Goal: Task Accomplishment & Management: Use online tool/utility

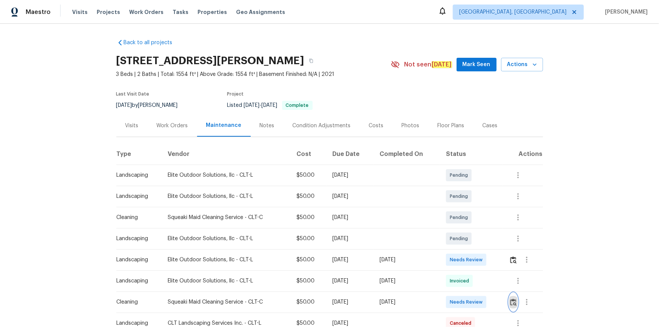
click at [468, 220] on img "button" at bounding box center [513, 302] width 6 height 7
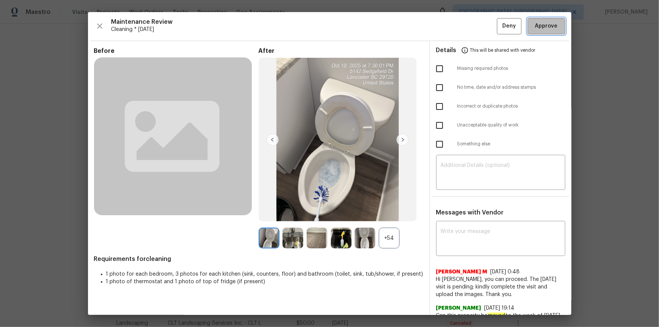
click at [468, 22] on button "Approve" at bounding box center [546, 26] width 38 height 16
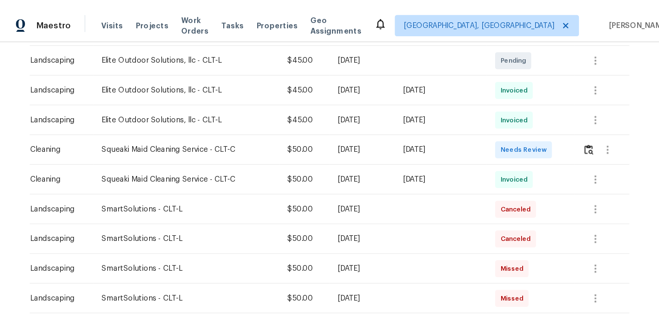
scroll to position [206, 0]
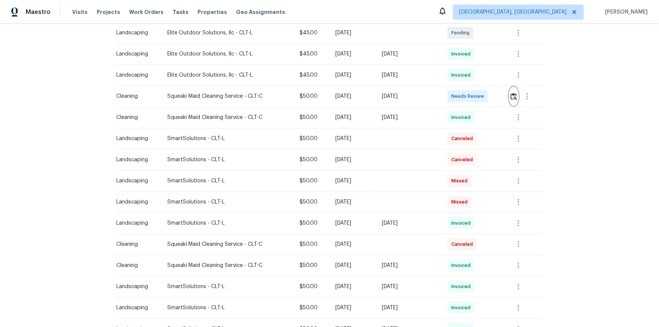
click at [468, 95] on img "button" at bounding box center [513, 96] width 6 height 7
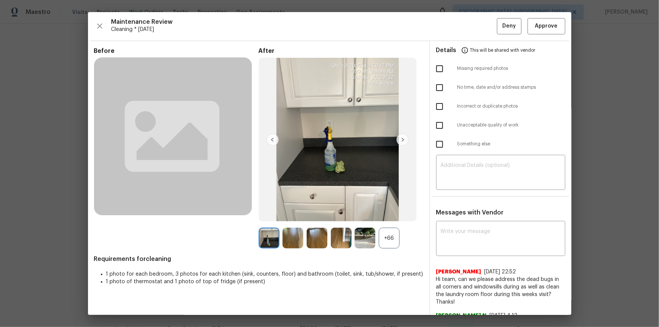
drag, startPoint x: 547, startPoint y: 37, endPoint x: 547, endPoint y: 74, distance: 36.6
click at [468, 38] on div "Maintenance Review Cleaning * Fri, Oct 10 Deny Approve Before After +66 Require…" at bounding box center [329, 163] width 483 height 303
click at [468, 28] on span "Approve" at bounding box center [546, 26] width 23 height 9
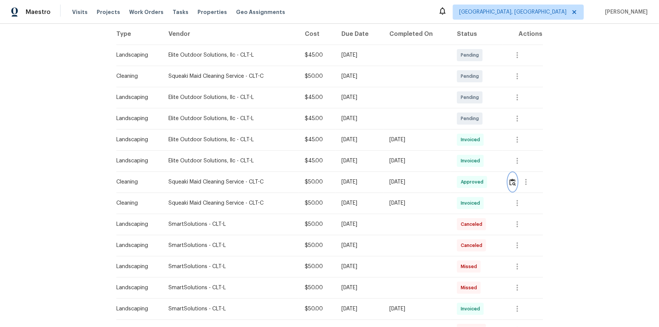
scroll to position [34, 0]
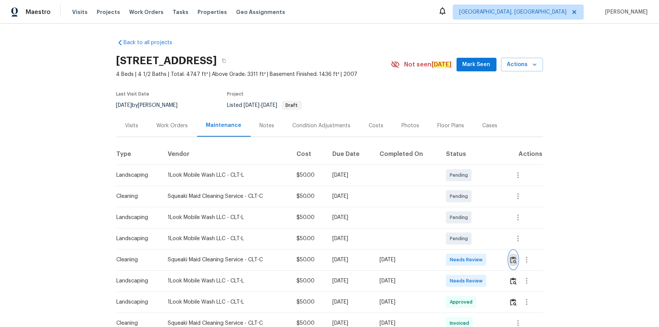
click at [515, 264] on button "button" at bounding box center [513, 260] width 9 height 18
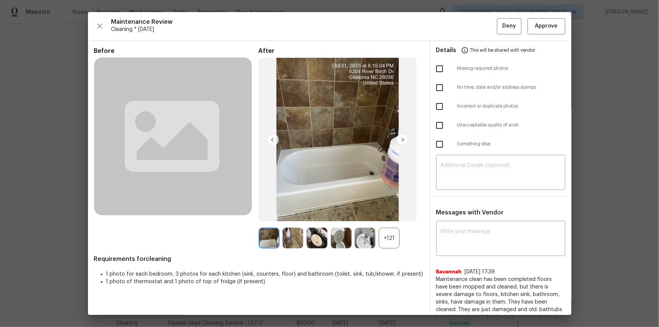
drag, startPoint x: 603, startPoint y: 180, endPoint x: 541, endPoint y: 163, distance: 63.9
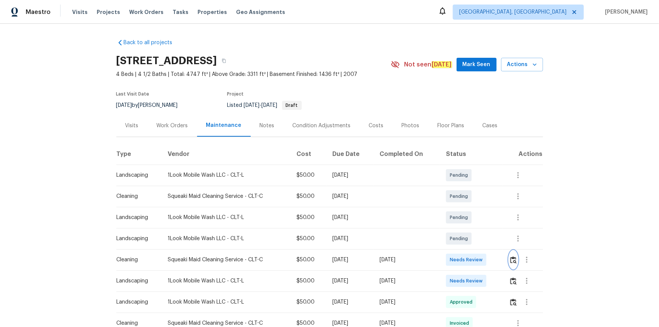
click at [512, 260] on img "button" at bounding box center [513, 259] width 6 height 7
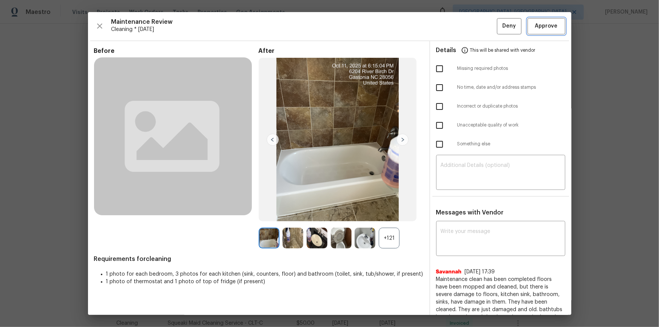
click at [558, 22] on button "Approve" at bounding box center [546, 26] width 38 height 16
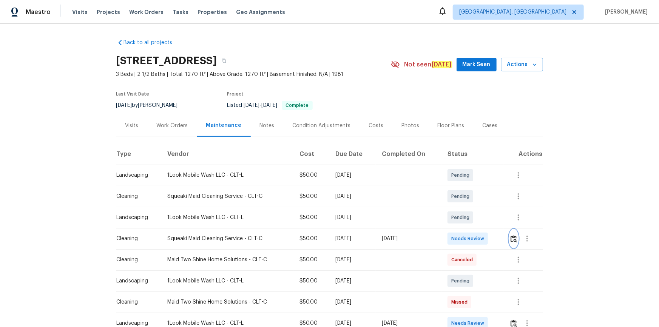
click at [468, 220] on button "button" at bounding box center [513, 239] width 9 height 18
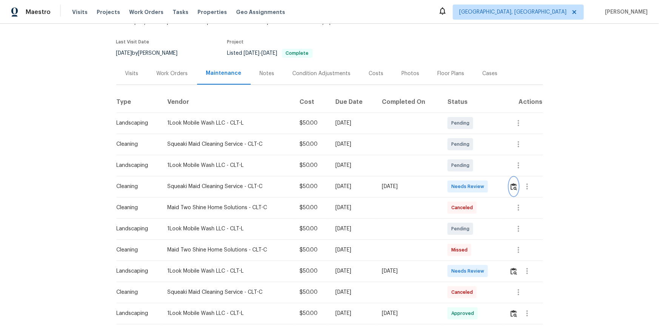
scroll to position [137, 0]
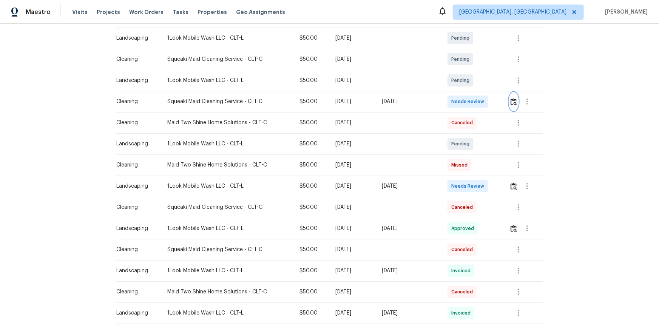
click at [468, 100] on img "button" at bounding box center [513, 101] width 6 height 7
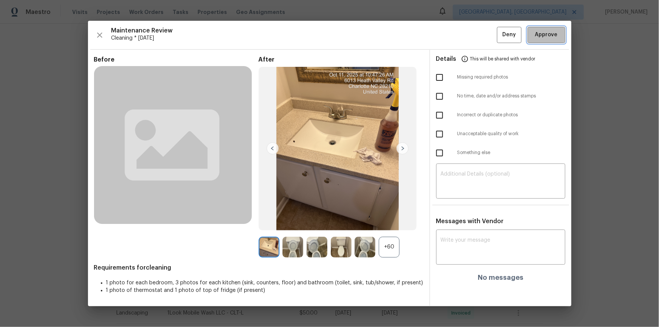
drag, startPoint x: 545, startPoint y: 36, endPoint x: 547, endPoint y: 46, distance: 9.6
click at [468, 36] on span "Approve" at bounding box center [546, 34] width 23 height 9
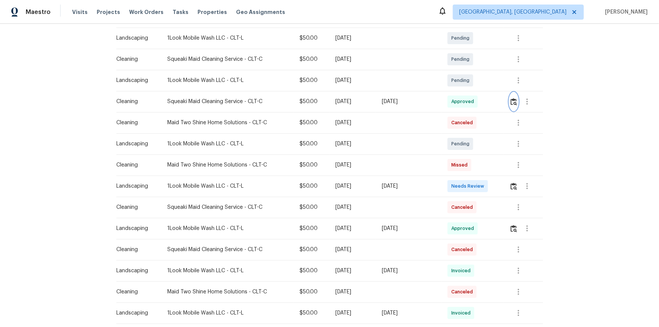
scroll to position [0, 0]
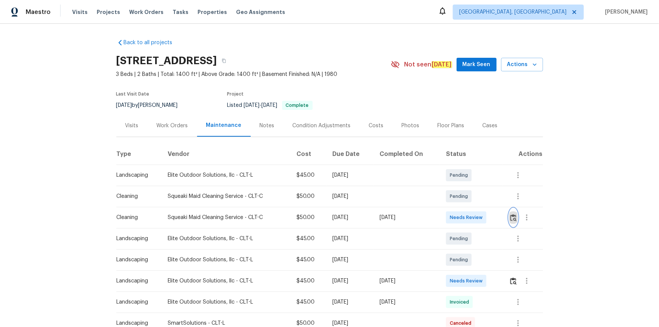
click at [468, 218] on img "button" at bounding box center [513, 217] width 6 height 7
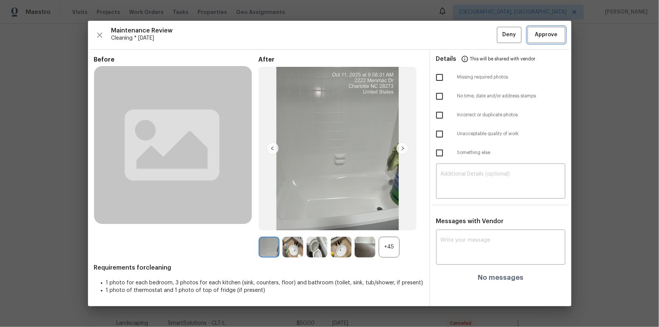
click at [468, 35] on span "Approve" at bounding box center [546, 34] width 23 height 9
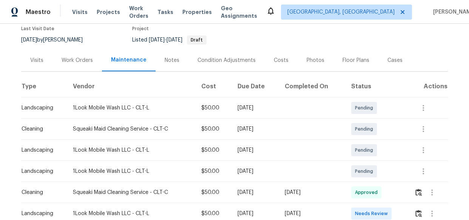
scroll to position [137, 0]
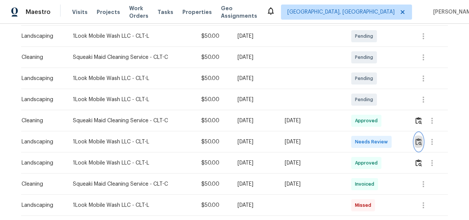
click at [417, 137] on button "button" at bounding box center [418, 142] width 9 height 18
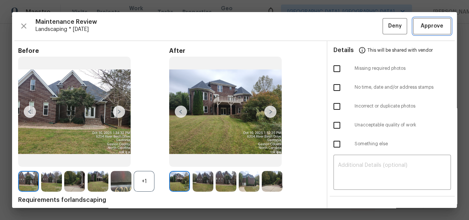
click at [430, 25] on span "Approve" at bounding box center [432, 26] width 23 height 9
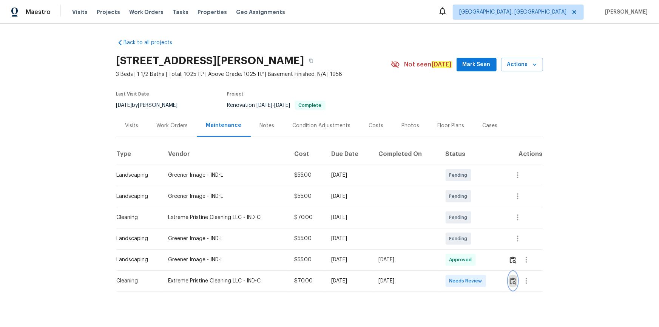
click at [468, 220] on img "button" at bounding box center [513, 280] width 6 height 7
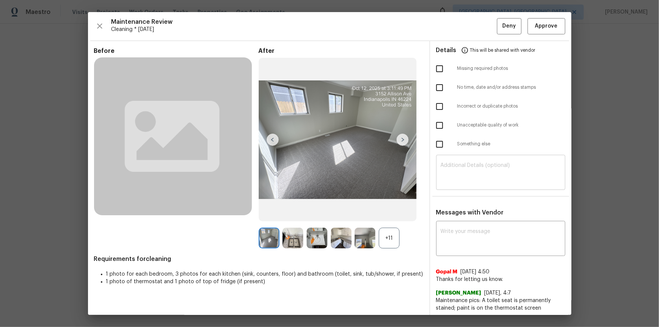
drag, startPoint x: 481, startPoint y: 186, endPoint x: 482, endPoint y: 182, distance: 3.9
click at [468, 185] on div "​" at bounding box center [500, 173] width 129 height 33
paste textarea "Maintenance Audit Team: Hello! Unfortunately, this cleaning visit completed on …"
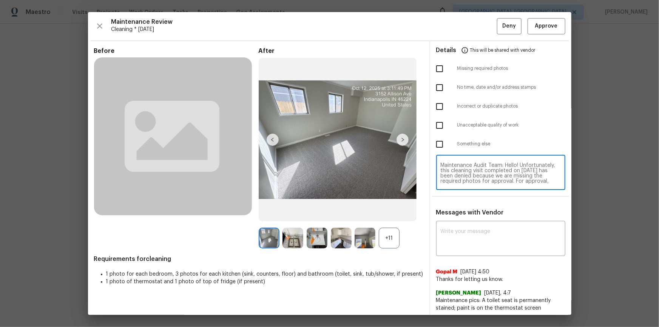
scroll to position [63, 0]
type textarea "Maintenance Audit Team: Hello! Unfortunately, this cleaning visit completed on …"
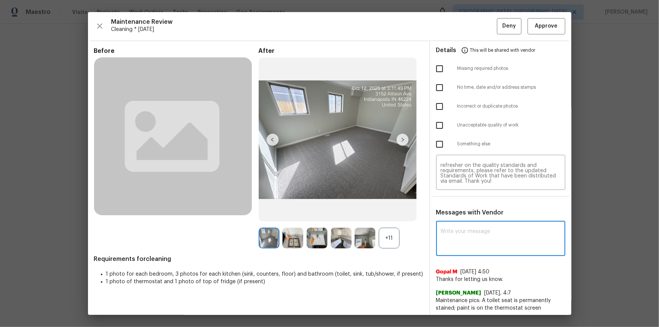
click at [466, 220] on textarea at bounding box center [501, 239] width 120 height 21
paste textarea "Maintenance Audit Team: Hello! Unfortunately, this cleaning visit completed on …"
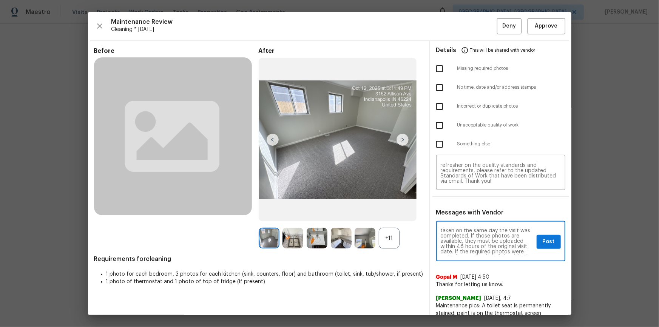
scroll to position [0, 0]
type textarea "Maintenance Audit Team: Hello! Unfortunately, this cleaning visit completed on …"
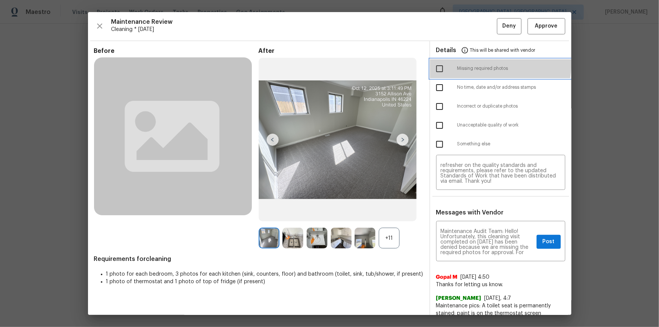
drag, startPoint x: 437, startPoint y: 59, endPoint x: 444, endPoint y: 68, distance: 11.3
click at [438, 59] on div "Missing required photos" at bounding box center [500, 68] width 141 height 19
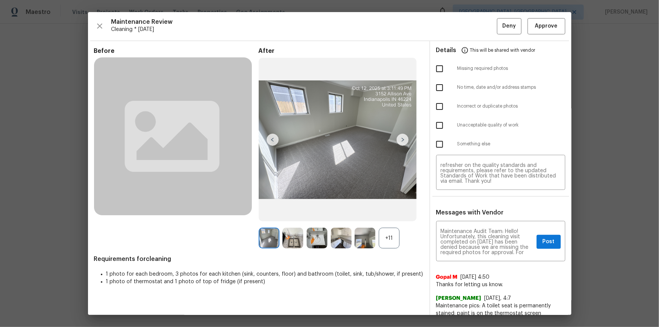
click at [433, 67] on input "checkbox" at bounding box center [439, 69] width 16 height 16
checkbox input "true"
click at [468, 220] on textarea "Maintenance Audit Team: Hello! Unfortunately, this cleaning visit completed on …" at bounding box center [487, 242] width 93 height 26
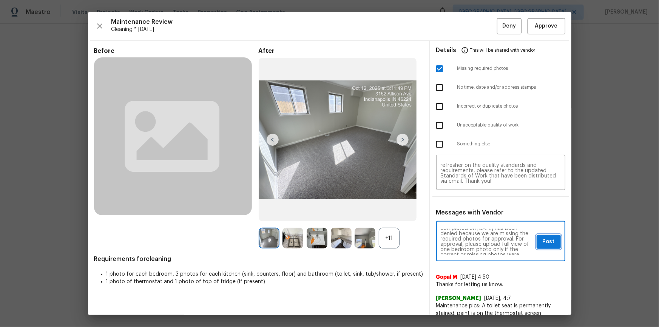
drag, startPoint x: 541, startPoint y: 242, endPoint x: 535, endPoint y: 245, distance: 6.1
click at [468, 220] on span "Post" at bounding box center [548, 241] width 12 height 9
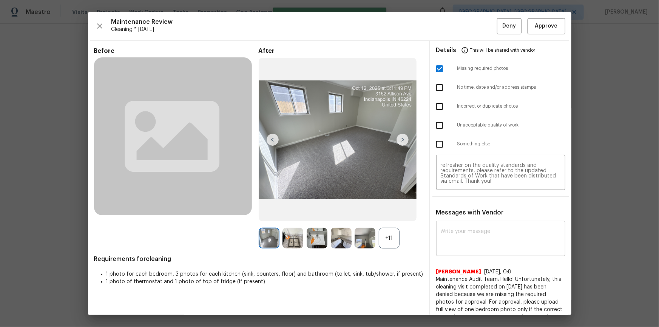
scroll to position [0, 0]
drag, startPoint x: 496, startPoint y: 27, endPoint x: 502, endPoint y: 53, distance: 26.7
click at [468, 28] on button "Deny" at bounding box center [509, 26] width 25 height 16
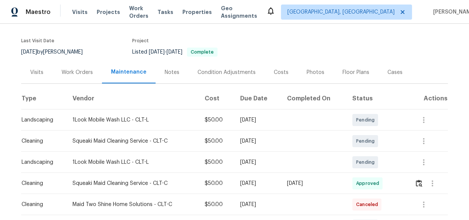
scroll to position [103, 0]
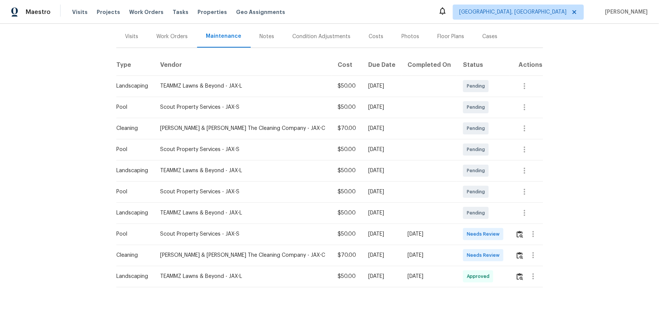
scroll to position [100, 0]
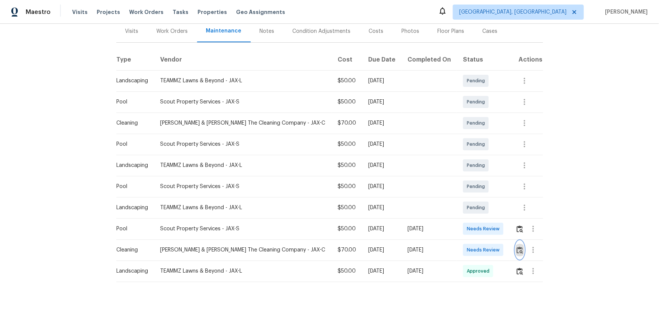
click at [468, 220] on img "button" at bounding box center [519, 249] width 6 height 7
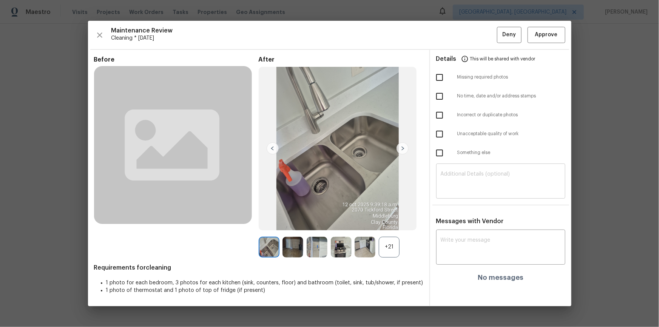
click at [468, 187] on textarea at bounding box center [501, 181] width 120 height 21
paste textarea "Maintenance Audit Team: Hello! Unfortunately, this cleaning visit completed on …"
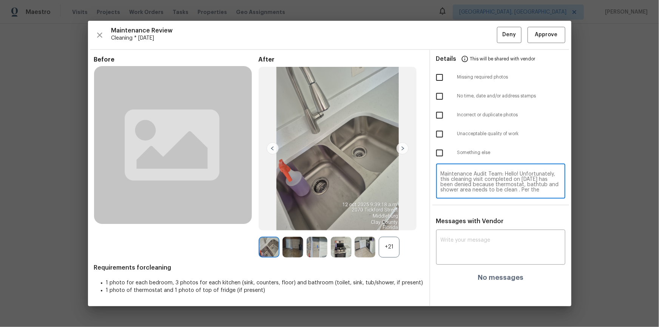
scroll to position [58, 0]
type textarea "Maintenance Audit Team: Hello! Unfortunately, this cleaning visit completed on …"
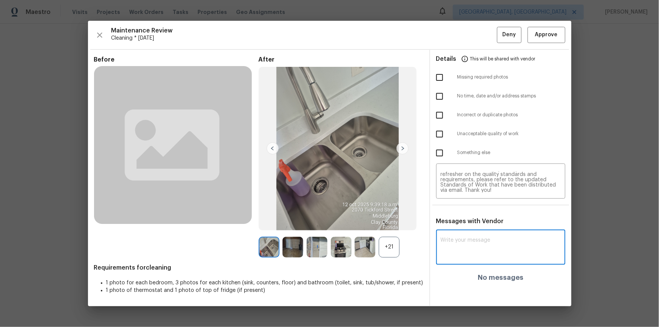
click at [468, 220] on textarea at bounding box center [501, 247] width 120 height 21
paste textarea "Maintenance Audit Team: Hello! Unfortunately, this cleaning visit completed on …"
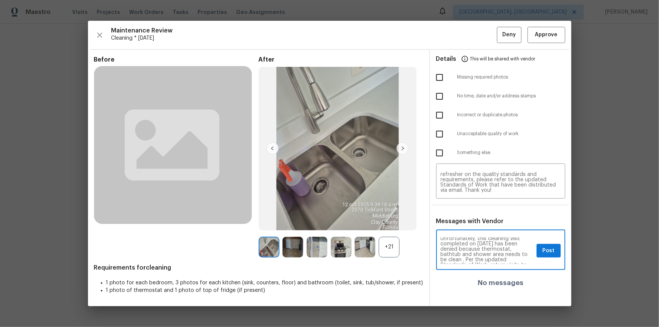
scroll to position [14, 0]
type textarea "Maintenance Audit Team: Hello! Unfortunately, this cleaning visit completed on …"
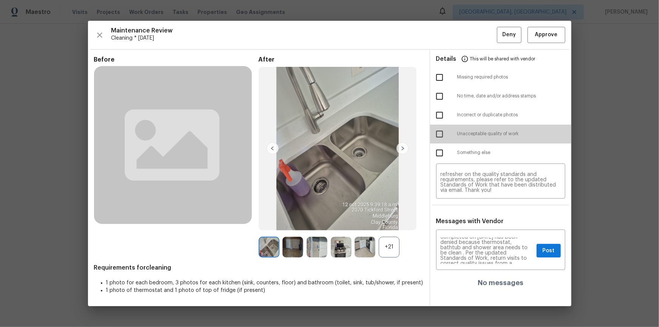
click at [438, 136] on input "checkbox" at bounding box center [439, 134] width 16 height 16
checkbox input "true"
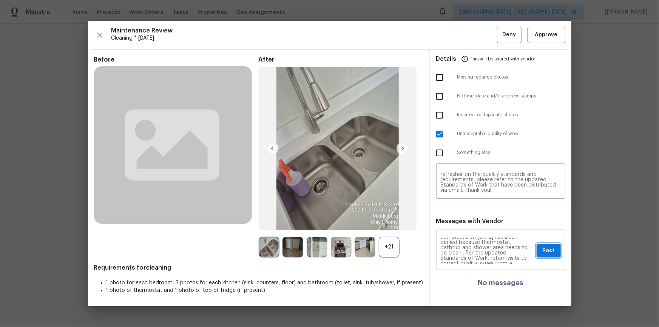
click at [468, 220] on span "Post" at bounding box center [548, 250] width 12 height 9
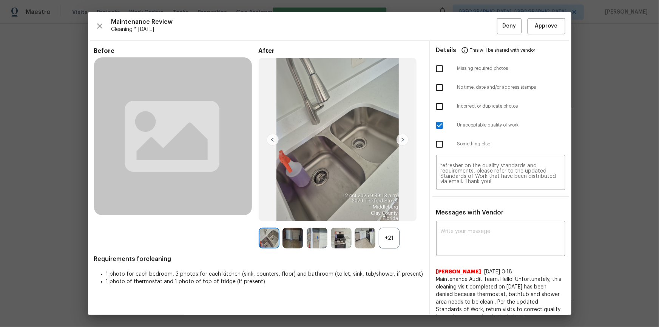
scroll to position [0, 0]
click at [468, 27] on button "Deny" at bounding box center [509, 26] width 25 height 16
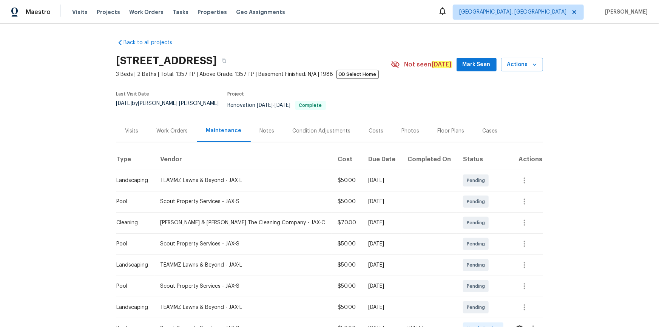
scroll to position [100, 0]
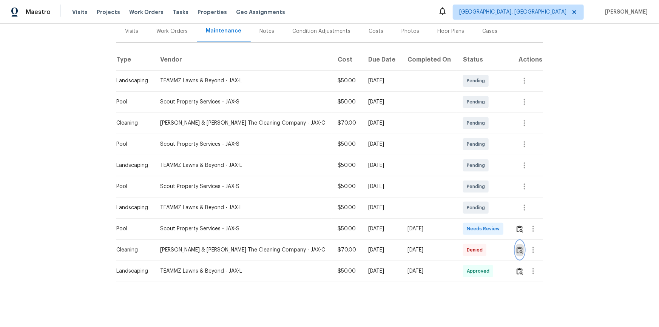
click at [468, 220] on button "button" at bounding box center [519, 250] width 9 height 18
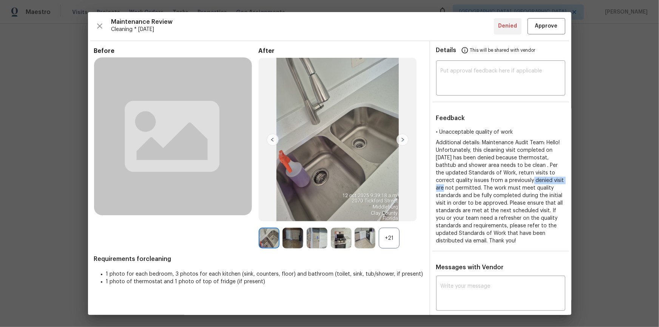
drag, startPoint x: 589, startPoint y: 178, endPoint x: 517, endPoint y: 179, distance: 71.7
click at [468, 180] on div "Maintenance Review Cleaning * Fri, Oct 10 Denied Approve Before After +21 Requi…" at bounding box center [329, 163] width 659 height 327
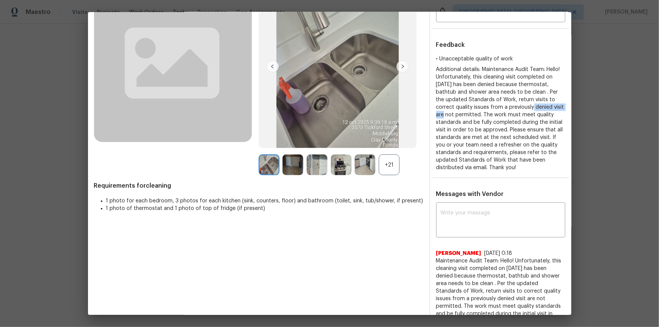
scroll to position [126, 0]
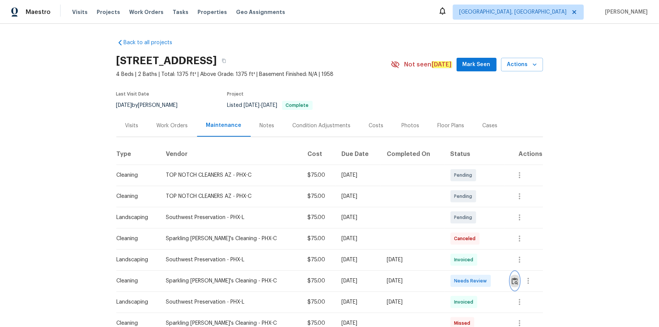
click at [468, 220] on img "button" at bounding box center [514, 280] width 6 height 7
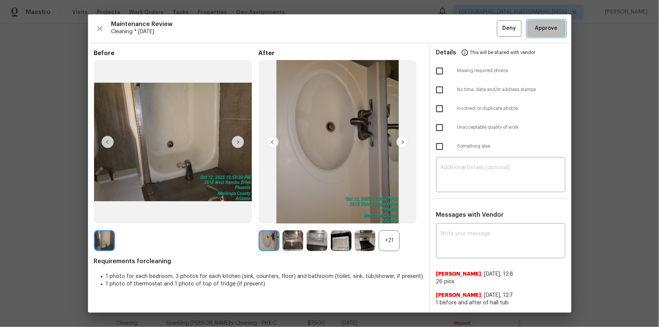
drag, startPoint x: 556, startPoint y: 25, endPoint x: 536, endPoint y: 56, distance: 36.7
click at [468, 26] on span "Approve" at bounding box center [546, 28] width 23 height 9
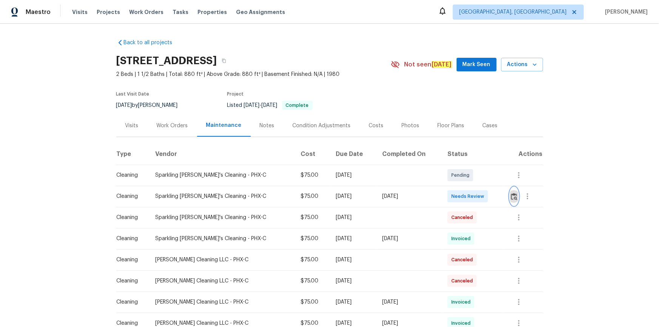
click at [468, 193] on button "button" at bounding box center [514, 196] width 9 height 18
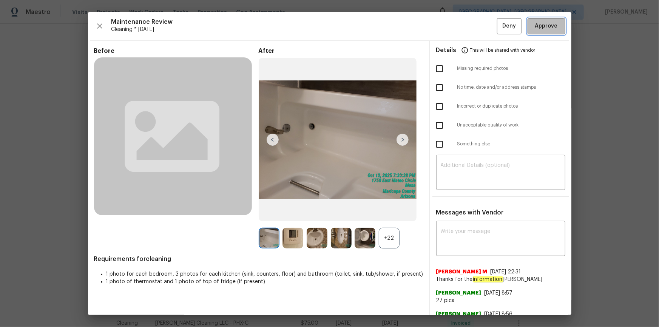
drag, startPoint x: 556, startPoint y: 25, endPoint x: 559, endPoint y: 28, distance: 4.0
click at [468, 25] on button "Approve" at bounding box center [546, 26] width 38 height 16
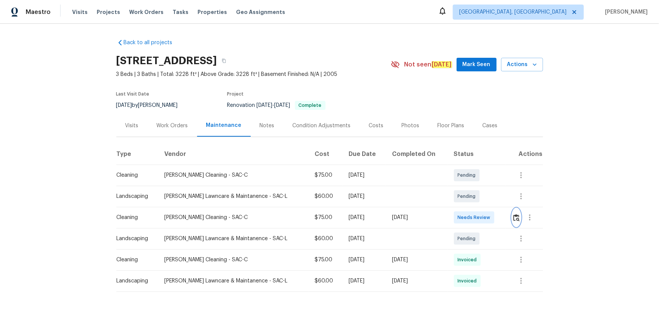
click at [468, 219] on img "button" at bounding box center [516, 217] width 6 height 7
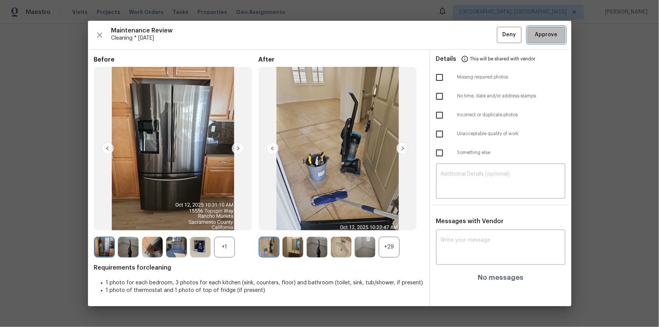
click at [468, 34] on span "Approve" at bounding box center [546, 34] width 23 height 9
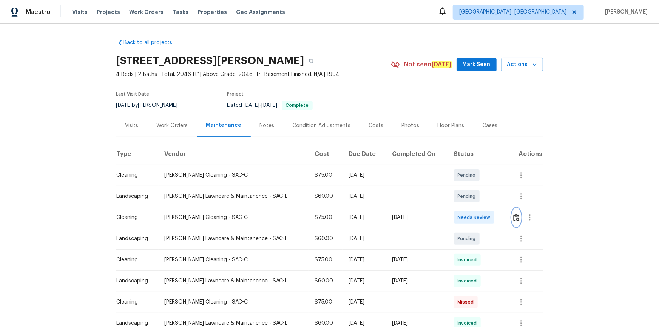
click at [468, 219] on img "button" at bounding box center [516, 217] width 6 height 7
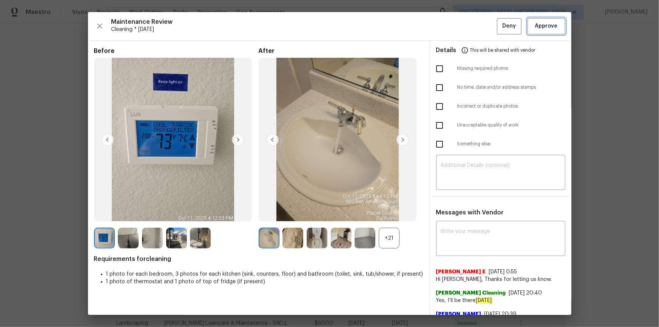
drag, startPoint x: 554, startPoint y: 30, endPoint x: 558, endPoint y: 31, distance: 4.3
click at [468, 30] on button "Approve" at bounding box center [546, 26] width 38 height 16
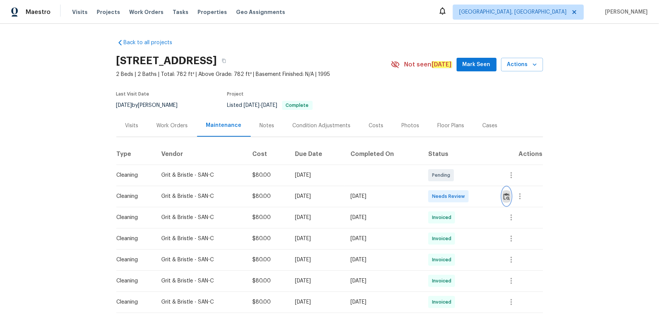
click at [468, 196] on button "button" at bounding box center [506, 196] width 9 height 18
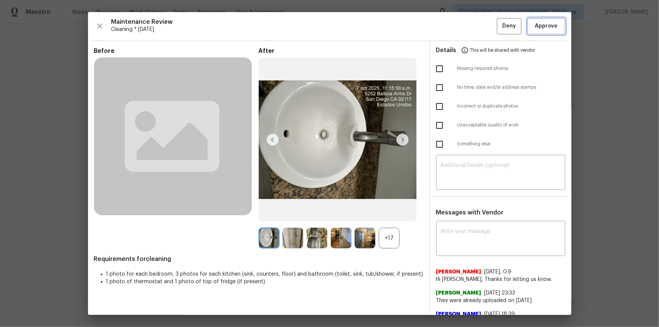
click at [468, 26] on button "Approve" at bounding box center [546, 26] width 38 height 16
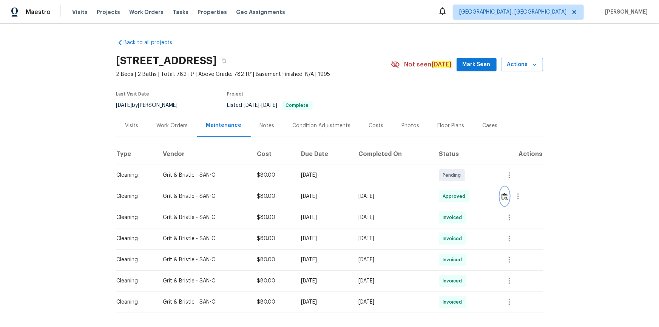
click at [468, 195] on img "button" at bounding box center [504, 196] width 6 height 7
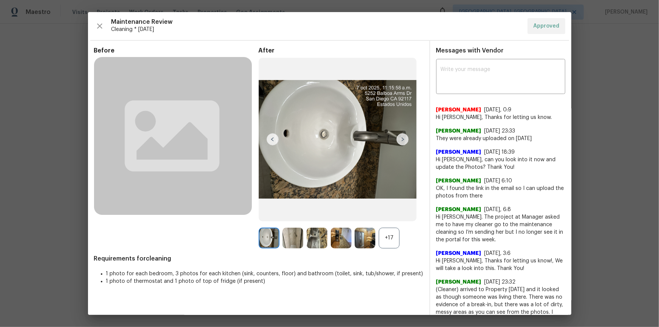
click at [334, 220] on img at bounding box center [341, 238] width 21 height 21
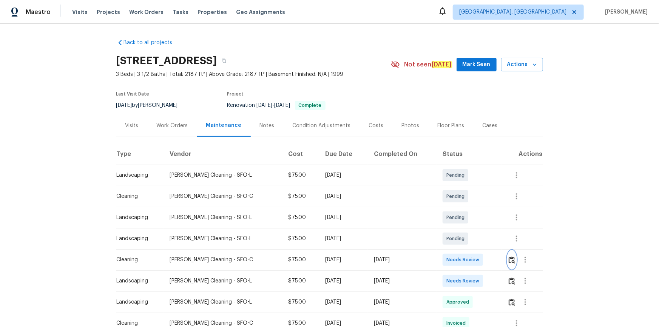
click at [468, 220] on img "button" at bounding box center [511, 259] width 6 height 7
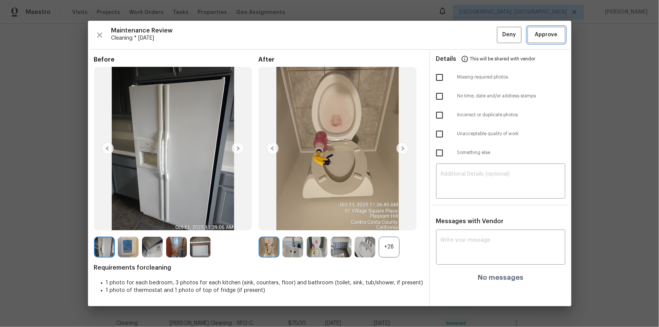
drag, startPoint x: 558, startPoint y: 29, endPoint x: 612, endPoint y: 123, distance: 107.9
click at [468, 30] on button "Approve" at bounding box center [546, 35] width 38 height 16
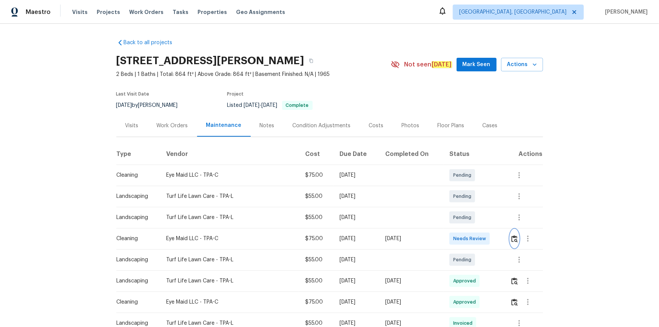
click at [514, 235] on img "button" at bounding box center [514, 238] width 6 height 7
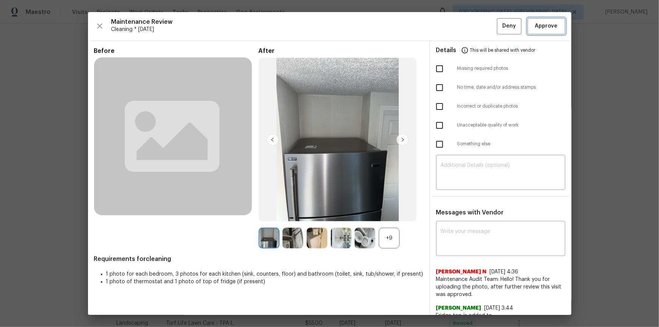
click at [545, 24] on span "Approve" at bounding box center [546, 26] width 23 height 9
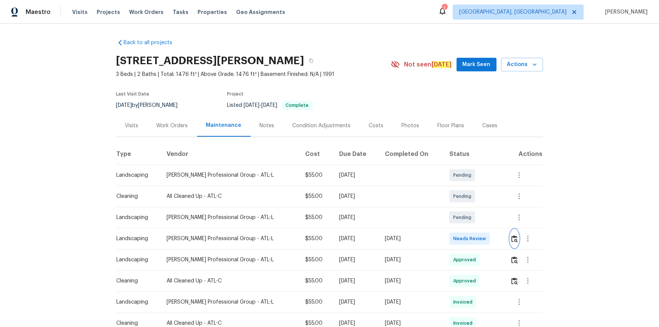
click at [468, 220] on img "button" at bounding box center [514, 238] width 6 height 7
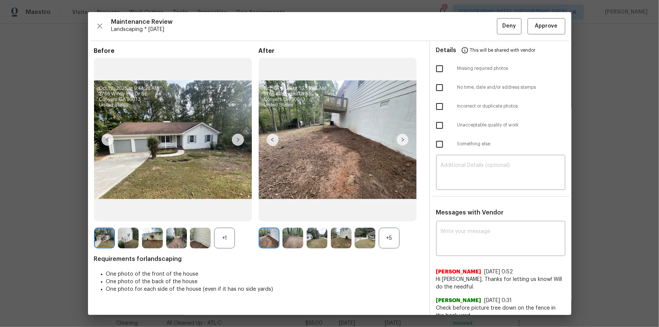
click at [468, 17] on div "Maintenance Review Landscaping * Mon, Oct 13 Deny Approve Before +1 After +5 Re…" at bounding box center [329, 163] width 483 height 303
click at [468, 29] on span "Approve" at bounding box center [546, 26] width 23 height 9
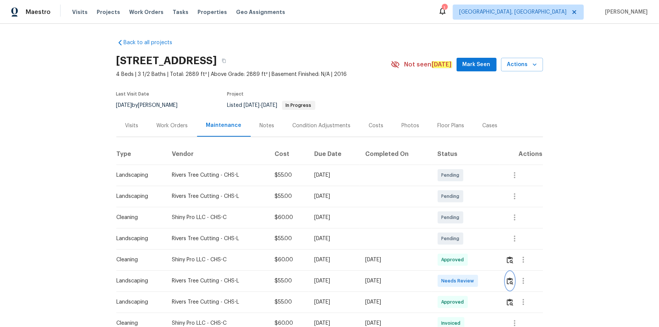
click at [468, 220] on img "button" at bounding box center [510, 280] width 6 height 7
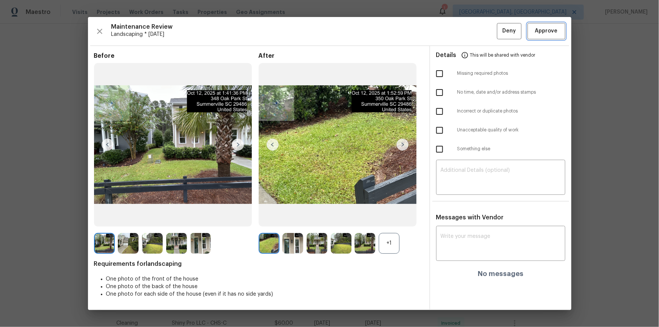
drag, startPoint x: 551, startPoint y: 29, endPoint x: 559, endPoint y: 57, distance: 28.8
click at [468, 29] on span "Approve" at bounding box center [546, 30] width 23 height 9
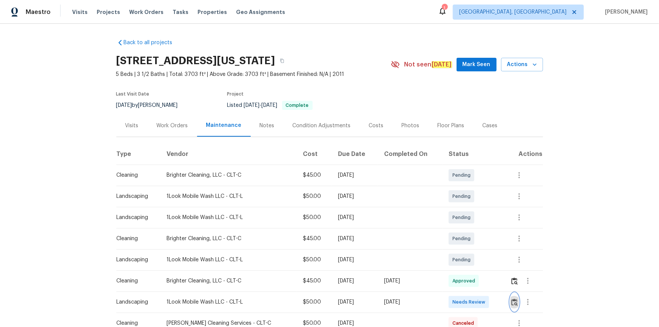
click at [468, 220] on img "button" at bounding box center [514, 302] width 6 height 7
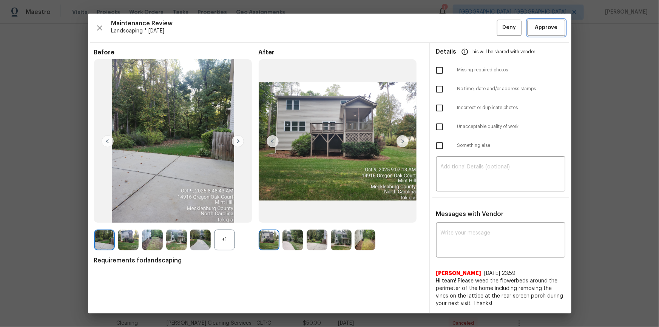
click at [468, 26] on span "Approve" at bounding box center [546, 27] width 23 height 9
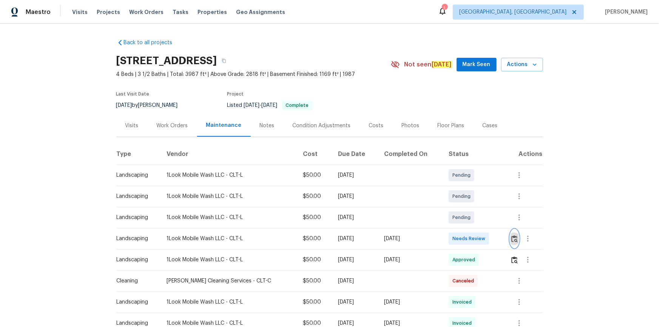
click at [515, 236] on button "button" at bounding box center [514, 239] width 9 height 18
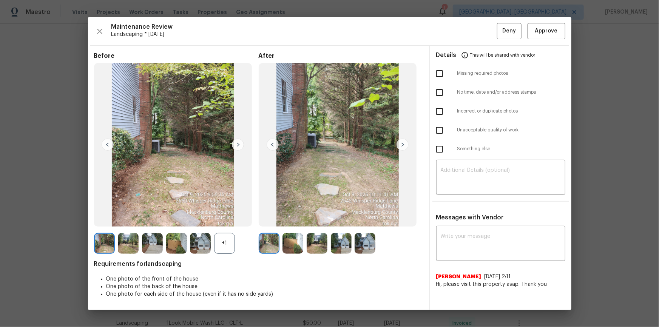
drag, startPoint x: 547, startPoint y: 40, endPoint x: 555, endPoint y: 75, distance: 36.6
click at [548, 40] on div "Maintenance Review Landscaping * Mon, Oct 06 Deny Approve Before +1 After Requi…" at bounding box center [329, 163] width 483 height 293
click at [556, 30] on span "Approve" at bounding box center [546, 30] width 23 height 9
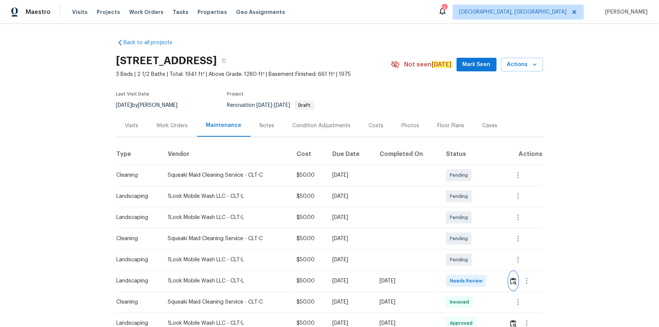
click at [468, 220] on img "button" at bounding box center [513, 280] width 6 height 7
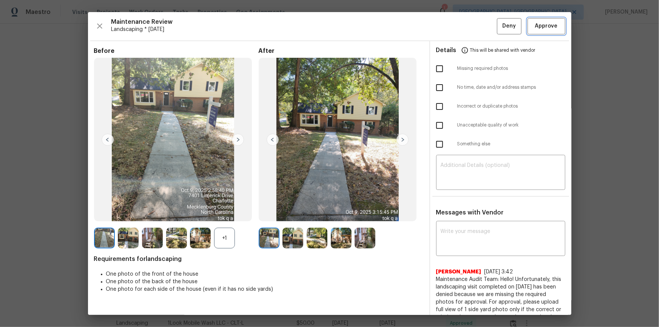
drag, startPoint x: 556, startPoint y: 25, endPoint x: 603, endPoint y: 84, distance: 75.8
click at [468, 27] on button "Approve" at bounding box center [546, 26] width 38 height 16
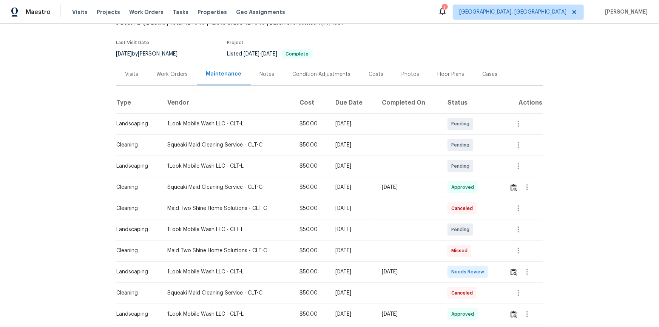
scroll to position [103, 0]
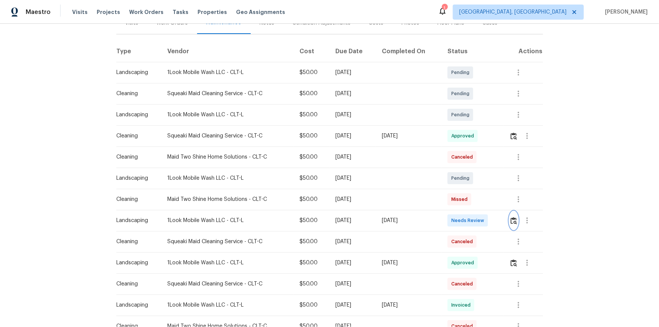
click at [468, 220] on img "button" at bounding box center [513, 220] width 6 height 7
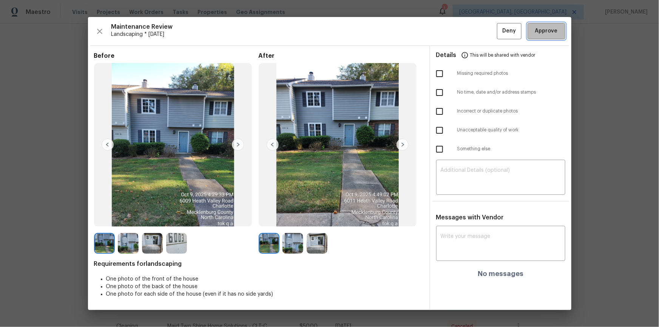
click at [468, 32] on button "Approve" at bounding box center [546, 31] width 38 height 16
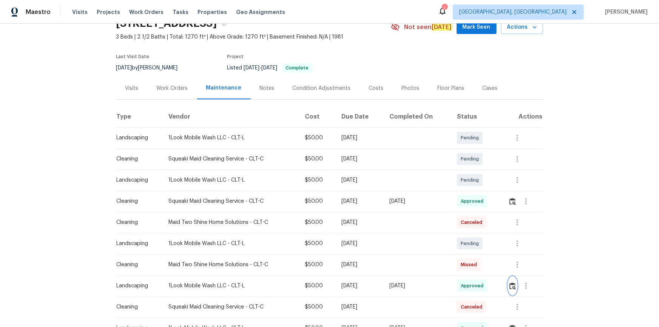
scroll to position [0, 0]
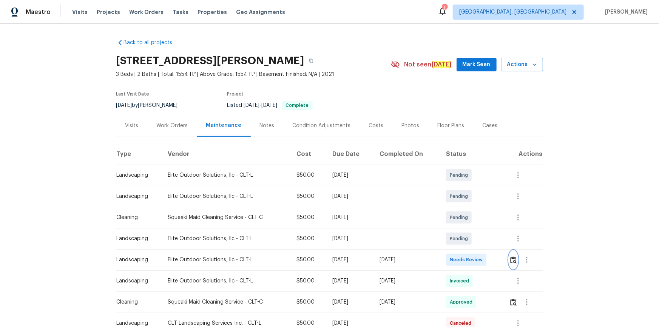
click at [468, 220] on img "button" at bounding box center [513, 259] width 6 height 7
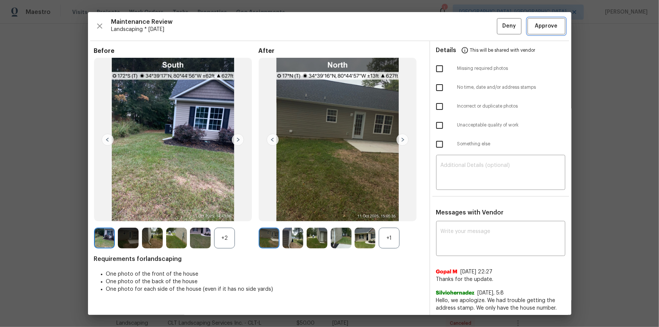
click at [468, 28] on span "Approve" at bounding box center [546, 26] width 23 height 9
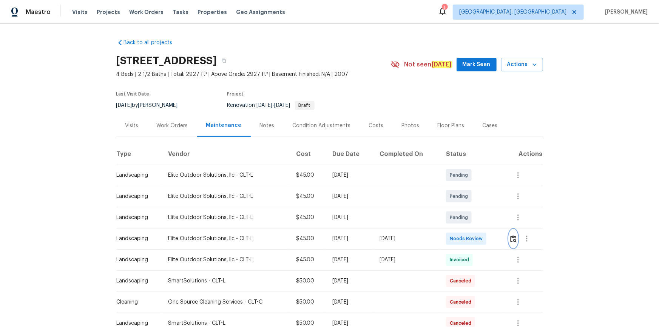
click at [468, 220] on img "button" at bounding box center [513, 238] width 6 height 7
click at [468, 220] on td at bounding box center [523, 238] width 40 height 21
click at [468, 220] on img "button" at bounding box center [513, 238] width 6 height 7
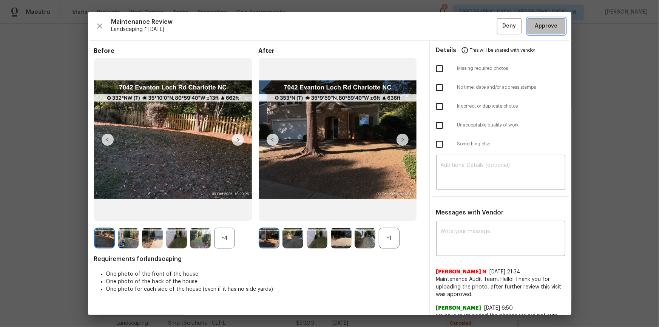
drag, startPoint x: 550, startPoint y: 21, endPoint x: 580, endPoint y: 134, distance: 117.4
click at [468, 22] on button "Approve" at bounding box center [546, 26] width 38 height 16
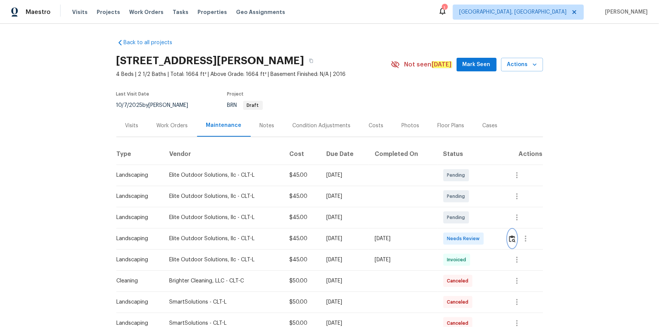
click at [468, 220] on img "button" at bounding box center [512, 238] width 6 height 7
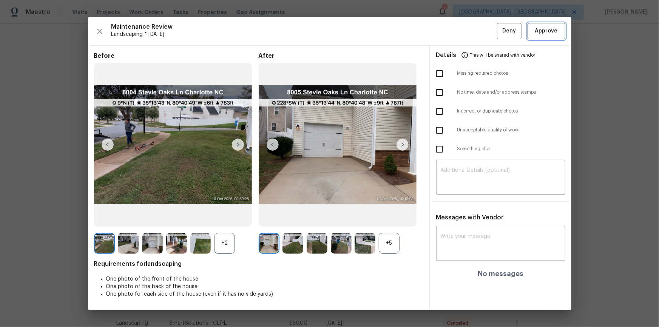
click at [468, 33] on span "Approve" at bounding box center [546, 30] width 23 height 9
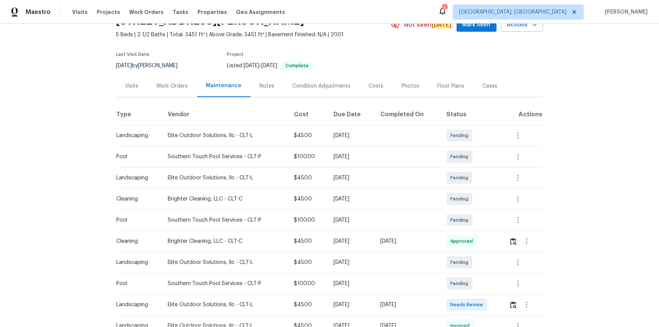
scroll to position [103, 0]
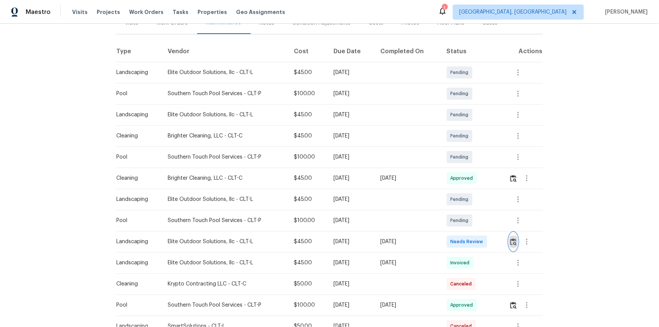
click at [515, 242] on img "button" at bounding box center [513, 241] width 6 height 7
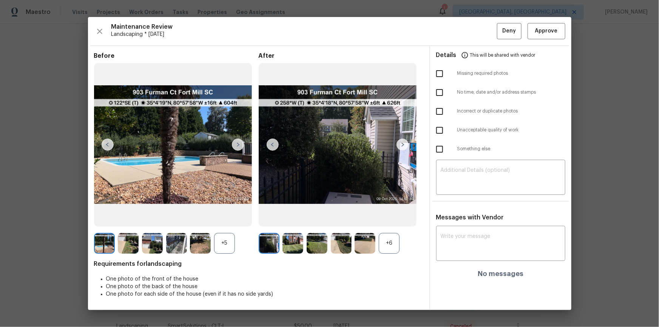
click at [542, 40] on div "Maintenance Review Landscaping * [DATE] Deny Approve Before +5 After +6 Require…" at bounding box center [329, 163] width 483 height 293
click at [550, 30] on span "Approve" at bounding box center [546, 30] width 23 height 9
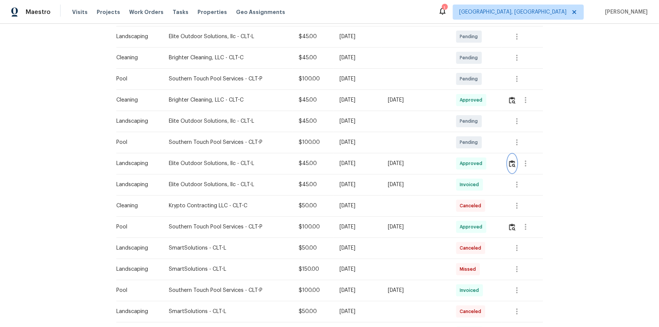
scroll to position [171, 0]
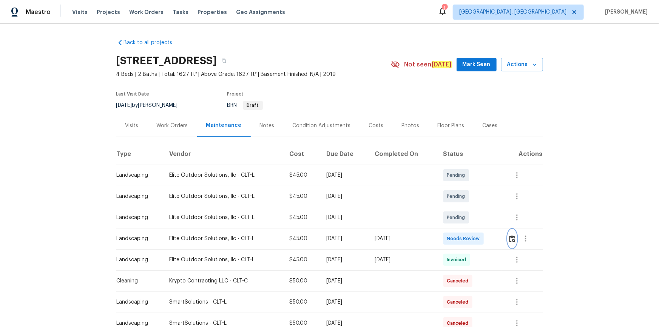
click at [468, 220] on img "button" at bounding box center [512, 238] width 6 height 7
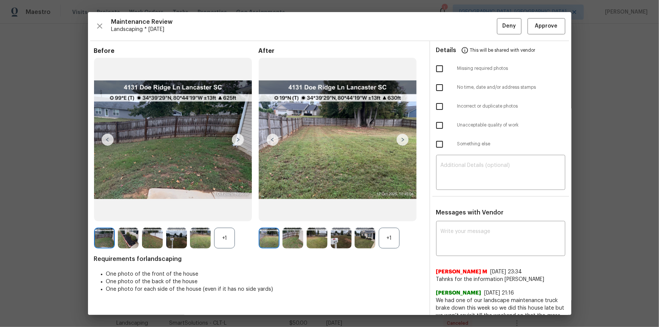
click at [468, 38] on div "Maintenance Review Landscaping * Mon, Oct 06 Deny Approve Before +1 After +1 Re…" at bounding box center [329, 163] width 483 height 303
click at [468, 18] on button "Approve" at bounding box center [546, 26] width 38 height 16
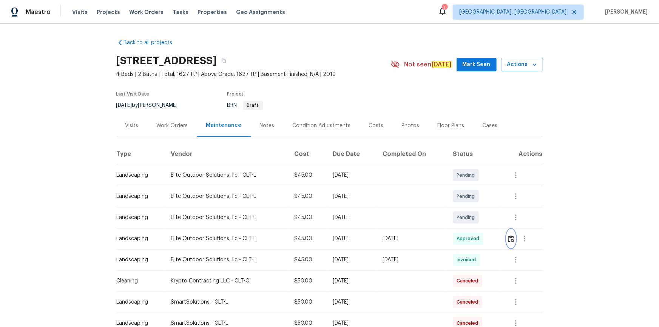
click at [468, 220] on button "button" at bounding box center [511, 239] width 9 height 18
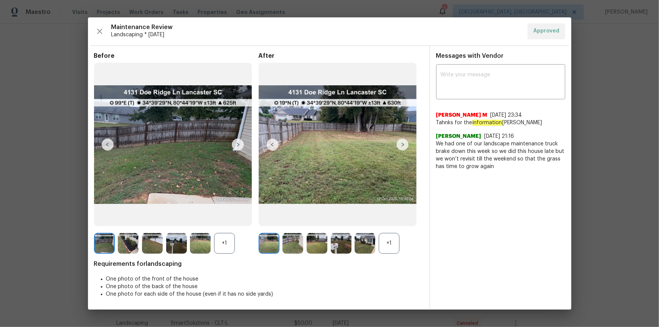
drag, startPoint x: 587, startPoint y: 42, endPoint x: 589, endPoint y: 60, distance: 18.6
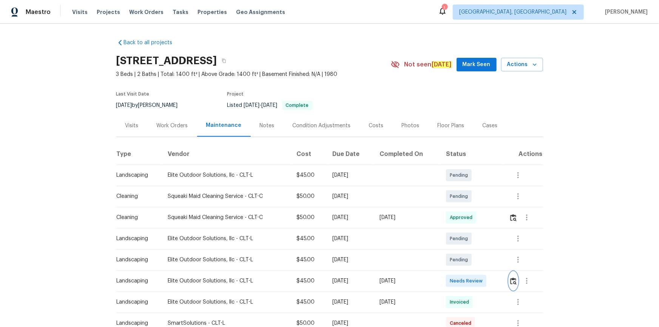
click at [468, 220] on button "button" at bounding box center [513, 281] width 9 height 18
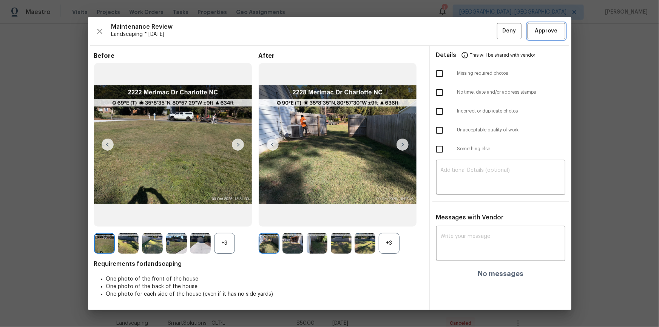
drag, startPoint x: 546, startPoint y: 30, endPoint x: 543, endPoint y: 43, distance: 14.0
click at [468, 31] on span "Approve" at bounding box center [546, 30] width 23 height 9
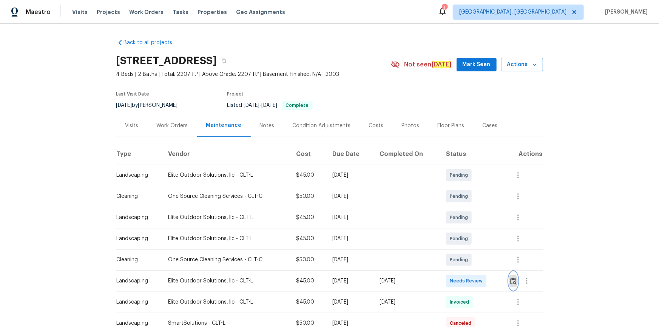
click at [468, 220] on img "button" at bounding box center [513, 280] width 6 height 7
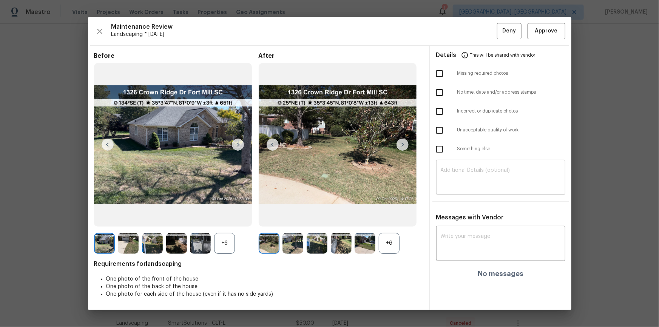
click at [468, 171] on textarea at bounding box center [501, 178] width 120 height 21
paste textarea "Maintenance Audit Team: Hello! Unfortunately, this landscaping visit completed …"
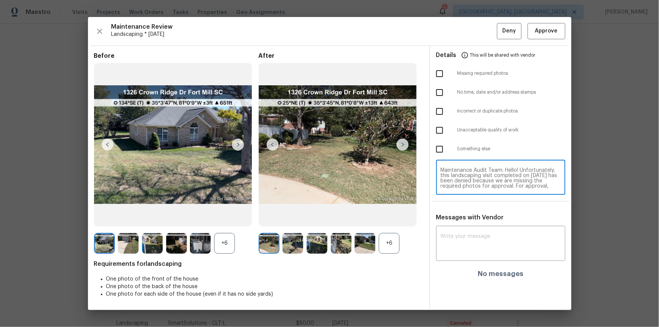
scroll to position [63, 0]
type textarea "Maintenance Audit Team: Hello! Unfortunately, this landscaping visit completed …"
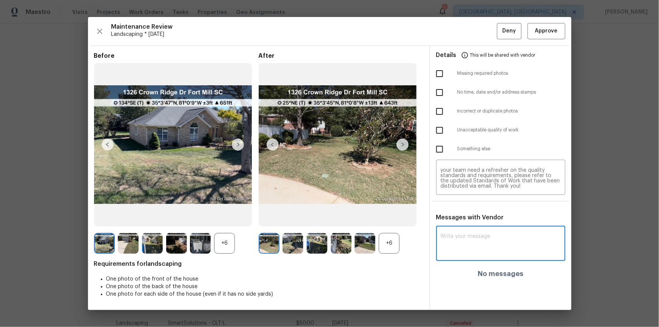
click at [468, 220] on textarea at bounding box center [501, 244] width 120 height 21
paste textarea "Maintenance Audit Team: Hello! Unfortunately, this landscaping visit completed …"
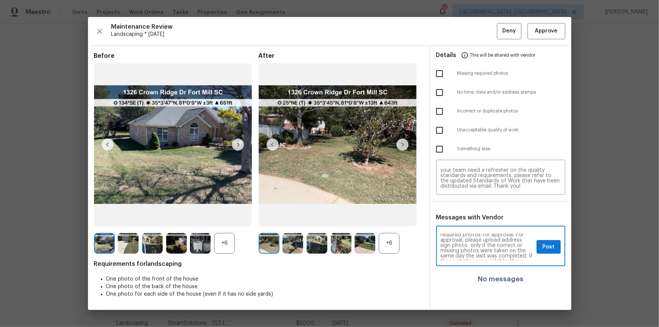
scroll to position [27, 0]
type textarea "Maintenance Audit Team: Hello! Unfortunately, this landscaping visit completed …"
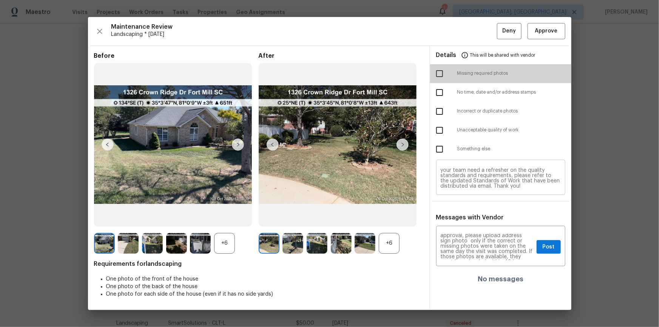
drag, startPoint x: 435, startPoint y: 71, endPoint x: 521, endPoint y: 181, distance: 139.3
click at [438, 74] on input "checkbox" at bounding box center [439, 74] width 16 height 16
checkbox input "true"
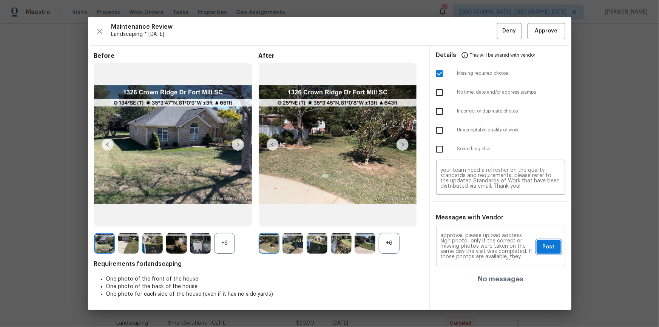
drag, startPoint x: 543, startPoint y: 249, endPoint x: 553, endPoint y: 253, distance: 10.9
click at [468, 220] on span "Post" at bounding box center [548, 246] width 12 height 9
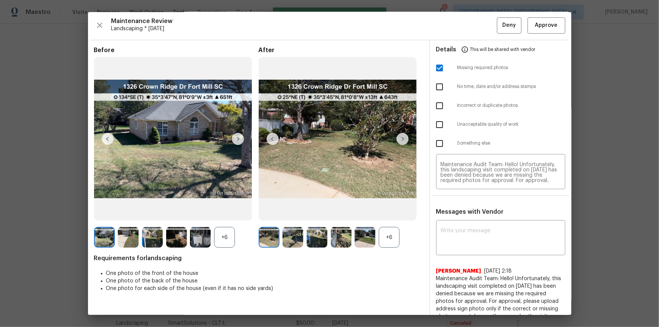
scroll to position [0, 0]
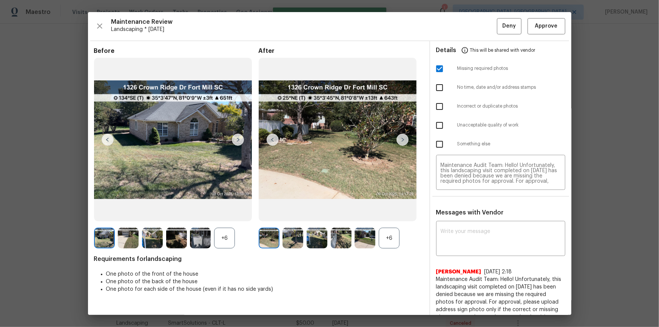
click at [468, 17] on div "Maintenance Review Landscaping * Mon, Oct 06 Deny Approve Before +6 After +6 Re…" at bounding box center [329, 163] width 483 height 303
click at [468, 26] on span "Deny" at bounding box center [509, 26] width 14 height 9
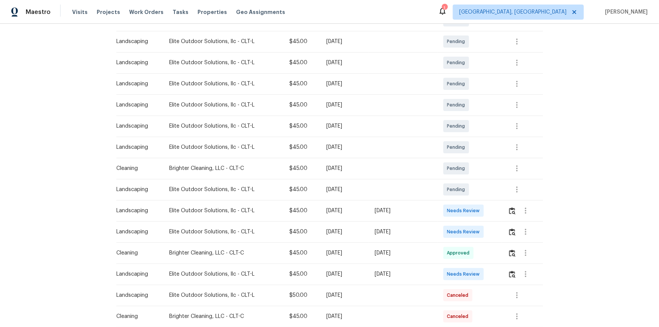
scroll to position [171, 0]
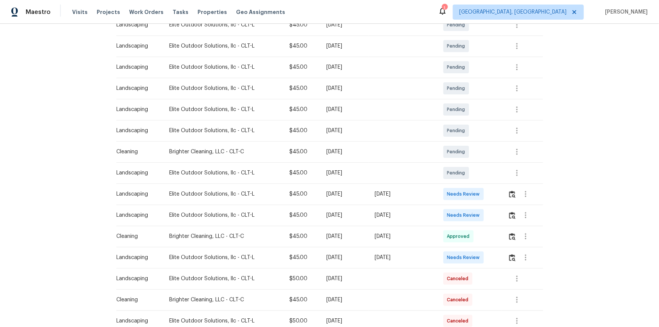
drag, startPoint x: 342, startPoint y: 192, endPoint x: 393, endPoint y: 193, distance: 51.7
click at [393, 193] on tr "Landscaping Elite Outdoor Solutions, llc - CLT-L $45.00 [DATE] [DATE] Needs Rev…" at bounding box center [329, 193] width 427 height 21
drag, startPoint x: 395, startPoint y: 225, endPoint x: 429, endPoint y: 219, distance: 34.1
click at [417, 225] on tr "Landscaping Elite Outdoor Solutions, llc - CLT-L $45.00 [DATE] [DATE] Needs Rev…" at bounding box center [329, 215] width 427 height 21
click at [510, 215] on img "button" at bounding box center [512, 215] width 6 height 7
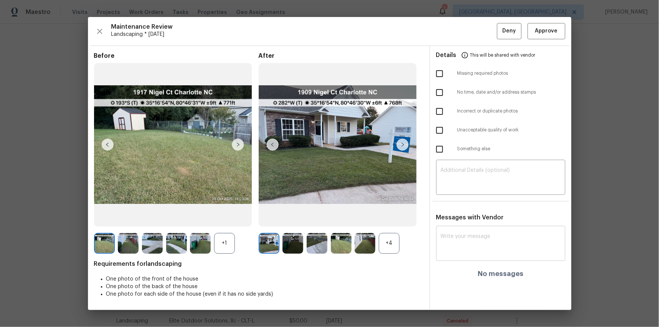
click at [449, 248] on textarea at bounding box center [501, 244] width 120 height 21
paste textarea "Maintenance Audit Team: Hello! The timestamps indicate that the same photos wer…"
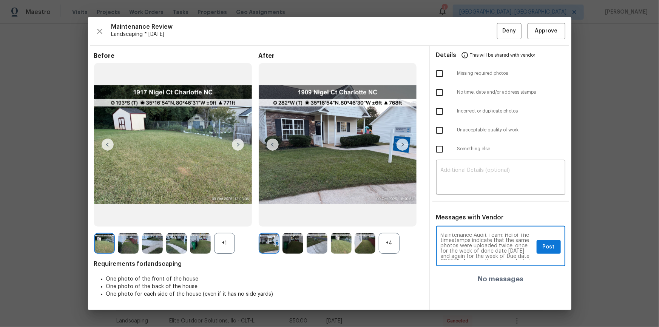
scroll to position [0, 0]
type textarea "Maintenance Audit Team: Hello! The timestamps indicate that the same photos wer…"
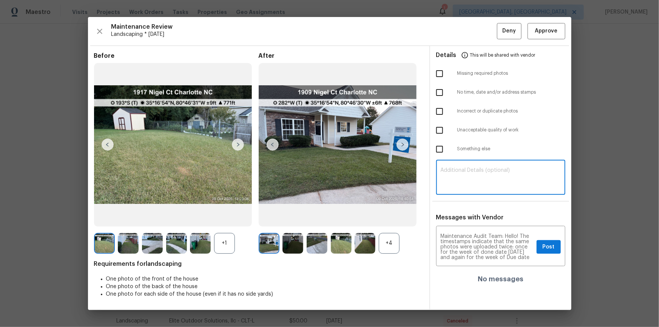
click at [476, 181] on textarea at bounding box center [501, 178] width 120 height 21
paste textarea "Maintenance Audit Team: Hello! The timestamps indicate that the same photos wer…"
type textarea "Maintenance Audit Team: Hello! The timestamps indicate that the same photos wer…"
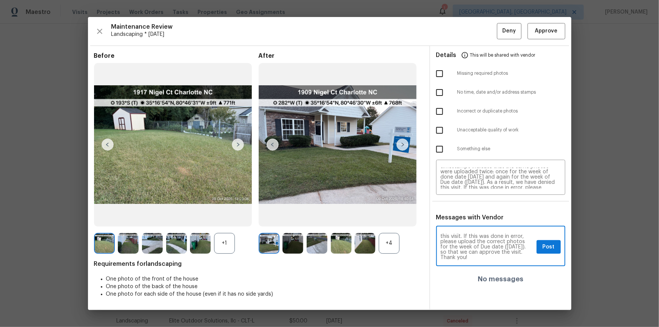
scroll to position [0, 0]
click at [440, 111] on input "checkbox" at bounding box center [439, 111] width 16 height 16
checkbox input "true"
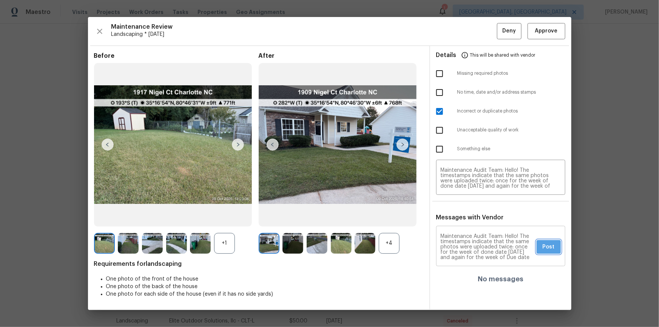
click at [553, 250] on span "Post" at bounding box center [548, 246] width 12 height 9
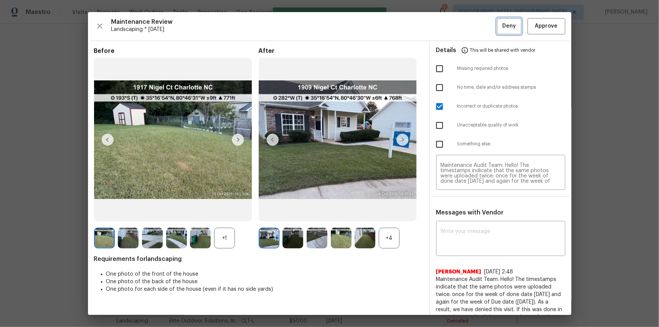
click at [502, 28] on span "Deny" at bounding box center [509, 26] width 14 height 9
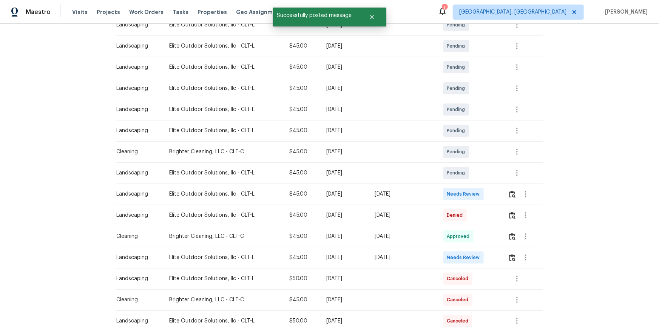
click at [547, 213] on div "Back to all projects 1913 Nigel Ct, Charlotte, NC 28213 3 Beds | 2 Baths | Tota…" at bounding box center [329, 175] width 659 height 303
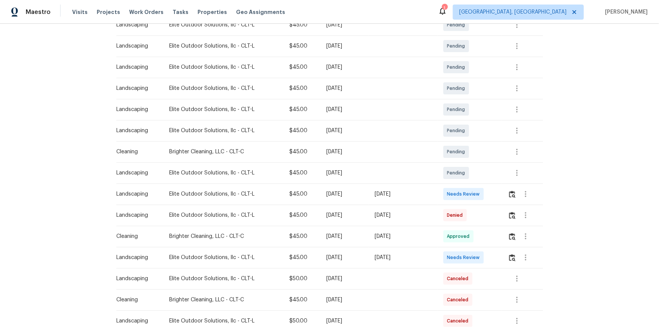
drag, startPoint x: 429, startPoint y: 257, endPoint x: 393, endPoint y: 259, distance: 36.3
click at [393, 259] on div "[DATE]" at bounding box center [403, 258] width 56 height 8
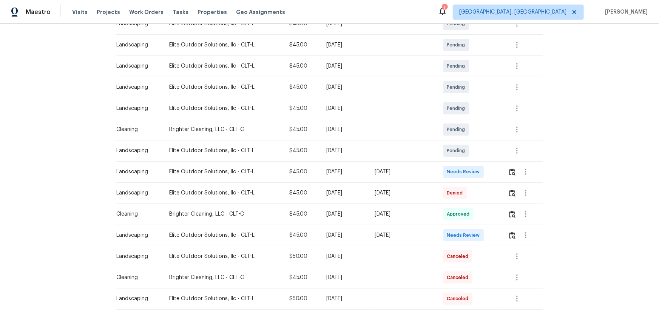
scroll to position [206, 0]
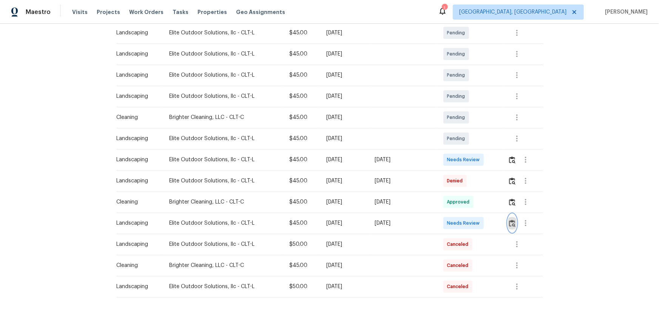
click at [513, 220] on img "button" at bounding box center [512, 223] width 6 height 7
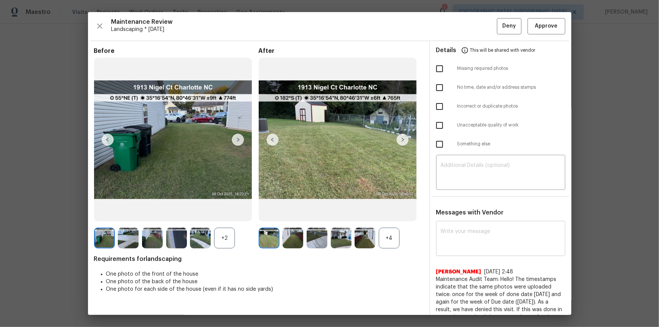
click at [464, 250] on div "x ​" at bounding box center [500, 239] width 129 height 33
paste textarea "Maintenance Audit Team: Hello! The timestamps indicate that the same photos wer…"
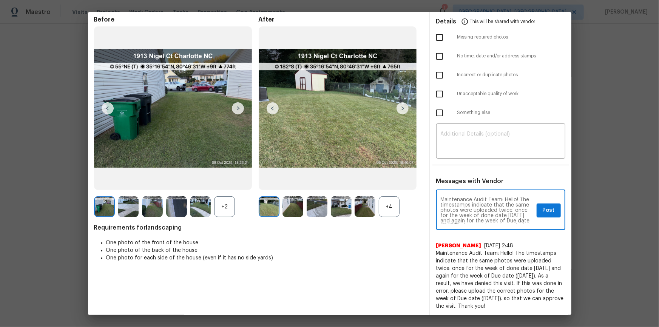
scroll to position [0, 0]
type textarea "Maintenance Audit Team: Hello! The timestamps indicate that the same photos wer…"
click at [485, 146] on textarea at bounding box center [501, 141] width 120 height 21
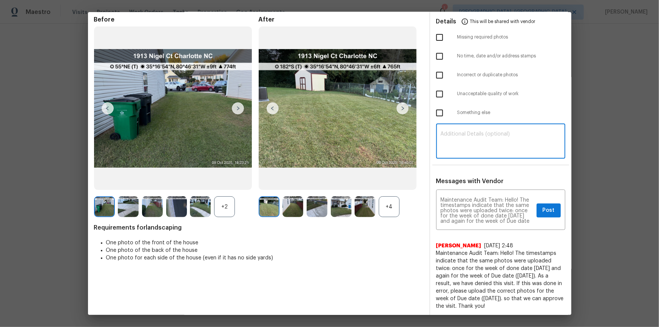
paste textarea "Maintenance Audit Team: Hello! The timestamps indicate that the same photos wer…"
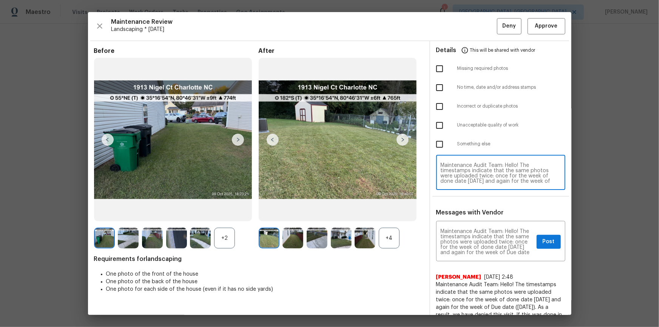
scroll to position [21, 0]
type textarea "Maintenance Audit Team: Hello! The timestamps indicate that the same photos wer…"
click at [543, 238] on span "Post" at bounding box center [548, 241] width 12 height 9
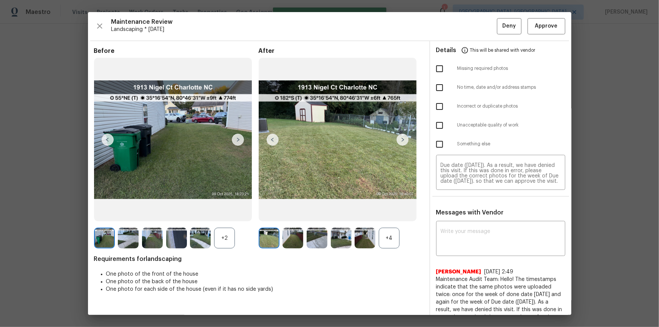
click at [439, 107] on input "checkbox" at bounding box center [439, 107] width 16 height 16
checkbox input "true"
click at [497, 29] on button "Deny" at bounding box center [509, 26] width 25 height 16
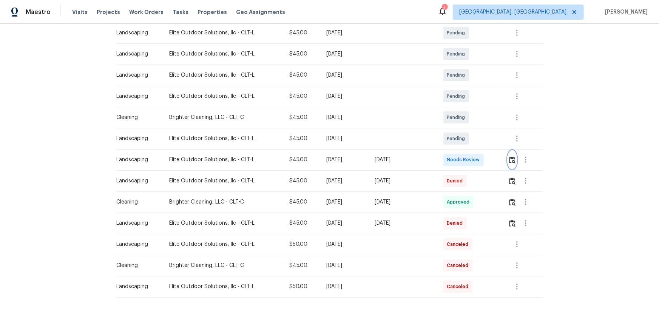
click at [513, 160] on img "button" at bounding box center [512, 159] width 6 height 7
click at [509, 160] on img "button" at bounding box center [512, 159] width 6 height 7
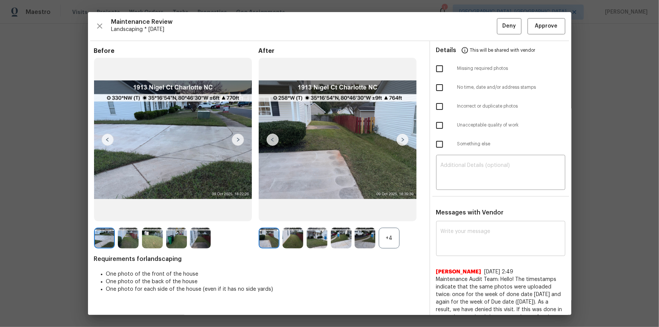
click at [492, 243] on textarea at bounding box center [501, 239] width 120 height 21
paste textarea "Maintenance Audit Team: Hello! After further review the visit has been approved…"
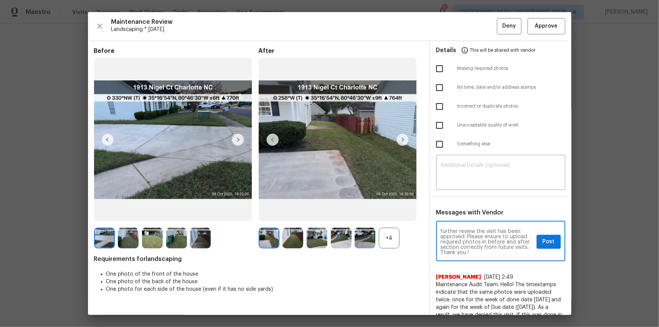
scroll to position [11, 0]
click at [478, 236] on textarea "Maintenance Audit Team: Hello! After further review the visit has been approved…" at bounding box center [487, 242] width 93 height 26
drag, startPoint x: 478, startPoint y: 236, endPoint x: 456, endPoint y: 236, distance: 21.9
click at [456, 236] on textarea "Maintenance Audit Team: Hello! After further review the visit has been approved…" at bounding box center [487, 242] width 93 height 26
click at [497, 237] on textarea "Maintenance Audit Team: Hello! After further review the visit has been approved…" at bounding box center [487, 242] width 93 height 26
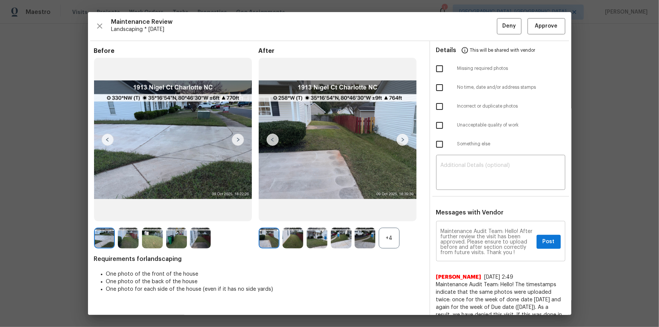
click at [436, 240] on div "Maintenance Audit Team: Hello! After further review the visit has been approved…" at bounding box center [500, 242] width 129 height 39
click at [515, 238] on textarea "Maintenance Audit Team: Hello! After further review the visit has been approved…" at bounding box center [487, 242] width 93 height 26
click at [488, 243] on textarea "Maintenance Audit Team: Hello! After further review the visit has been approved…" at bounding box center [487, 242] width 93 height 26
click at [487, 246] on textarea "Maintenance Audit Team: Hello! After further review the visit has been approved…" at bounding box center [487, 242] width 93 height 26
click at [461, 246] on textarea "Maintenance Audit Team: Hello! After further review the visit has been approved…" at bounding box center [487, 242] width 93 height 26
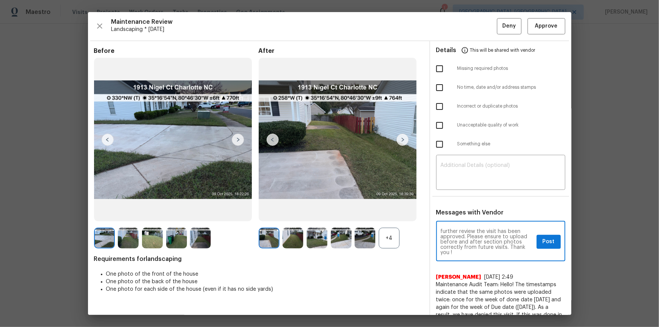
click at [462, 246] on textarea "Maintenance Audit Team: Hello! After further review the visit has been approved…" at bounding box center [487, 242] width 93 height 26
click at [474, 241] on textarea "Maintenance Audit Team: Hello! After further review the visit has been approved…" at bounding box center [487, 242] width 93 height 26
click at [494, 238] on textarea "Maintenance Audit Team: Hello! After further review the visit has been approved…" at bounding box center [487, 242] width 93 height 26
click at [471, 248] on textarea "Maintenance Audit Team: Hello! After further review the visit has been approved…" at bounding box center [487, 242] width 93 height 26
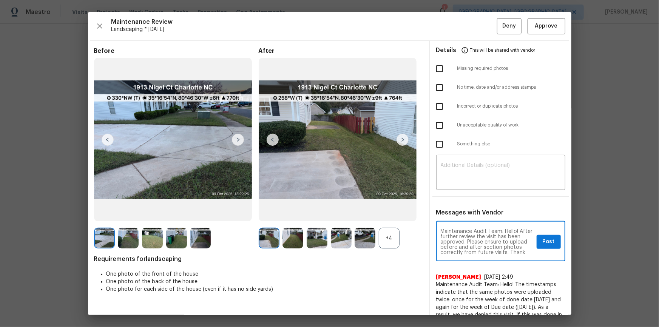
click at [457, 247] on textarea "Maintenance Audit Team: Hello! After further review the visit has been approved…" at bounding box center [487, 242] width 93 height 26
drag, startPoint x: 473, startPoint y: 241, endPoint x: 494, endPoint y: 268, distance: 34.4
click at [473, 241] on textarea "Maintenance Audit Team: Hello! After further review the visit has been approved…" at bounding box center [487, 242] width 93 height 26
type textarea "Maintenance Audit Team: Hello! After further review the visit has been approved…"
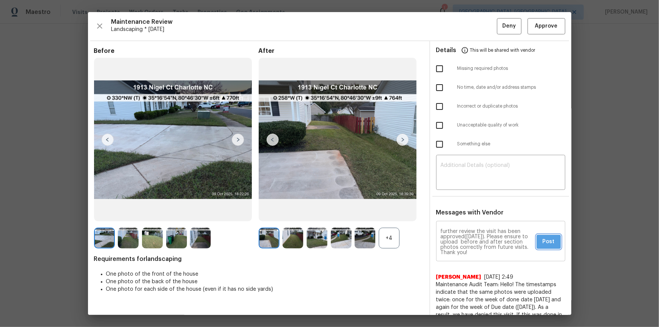
click at [542, 240] on span "Post" at bounding box center [548, 241] width 12 height 9
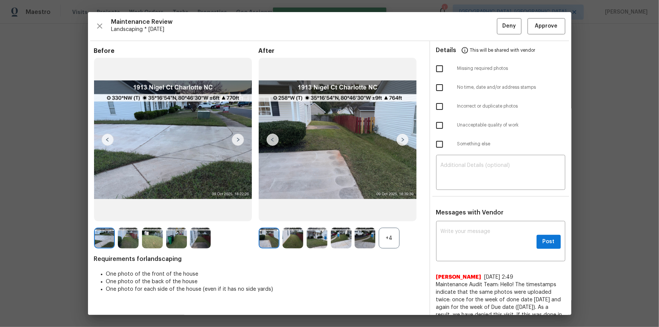
scroll to position [0, 0]
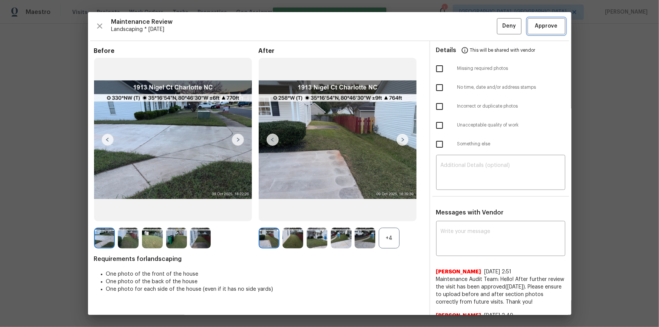
click at [539, 26] on span "Approve" at bounding box center [546, 26] width 23 height 9
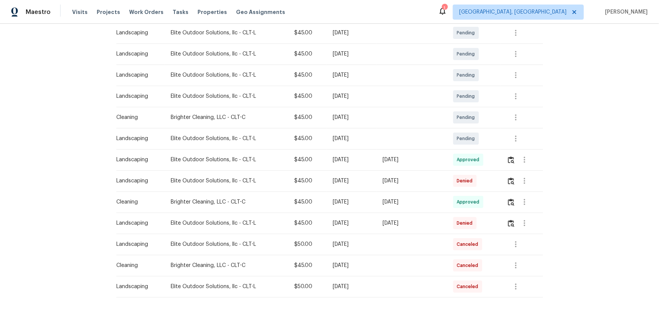
drag, startPoint x: 390, startPoint y: 192, endPoint x: 430, endPoint y: 192, distance: 39.3
click at [390, 192] on td "Thu, Oct 09 2025" at bounding box center [411, 201] width 71 height 21
click at [507, 223] on button "button" at bounding box center [511, 223] width 9 height 18
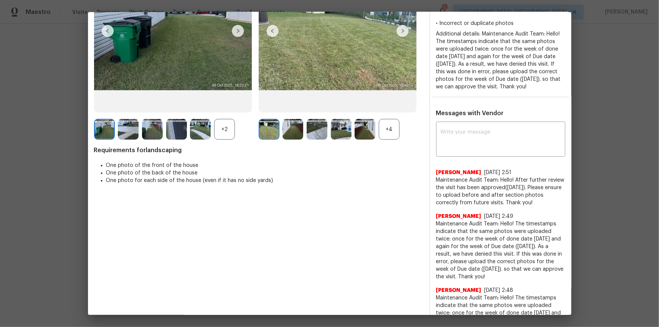
scroll to position [153, 0]
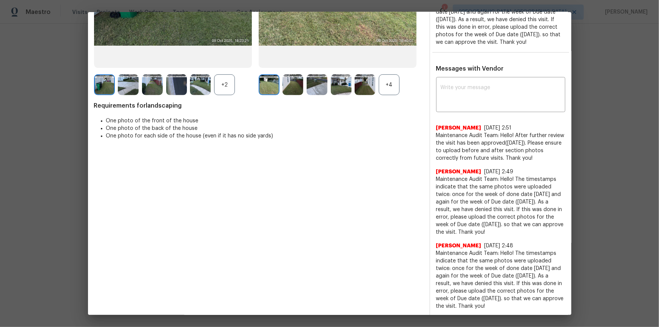
click at [491, 259] on span "Maintenance Audit Team: Hello! The timestamps indicate that the same photos wer…" at bounding box center [500, 280] width 129 height 60
drag, startPoint x: 430, startPoint y: 253, endPoint x: 507, endPoint y: 305, distance: 92.3
click at [507, 305] on div "x ​ Archana Chinnaiya 10/14/25, 2:51 Maintenance Audit Team: Hello! After furth…" at bounding box center [500, 194] width 141 height 231
copy span "Maintenance Audit Team: Hello! The timestamps indicate that the same photos wer…"
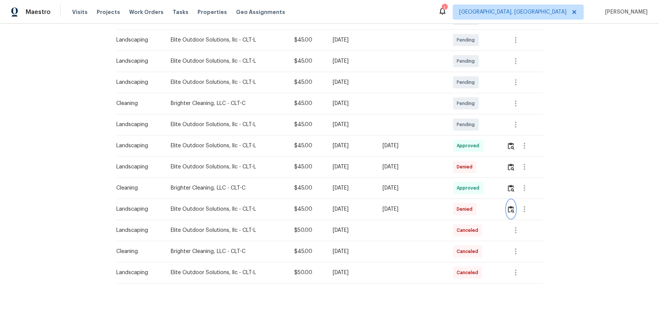
scroll to position [226, 0]
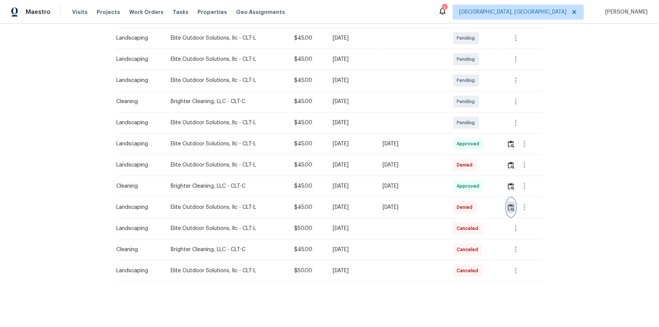
click at [510, 199] on button "button" at bounding box center [511, 207] width 9 height 18
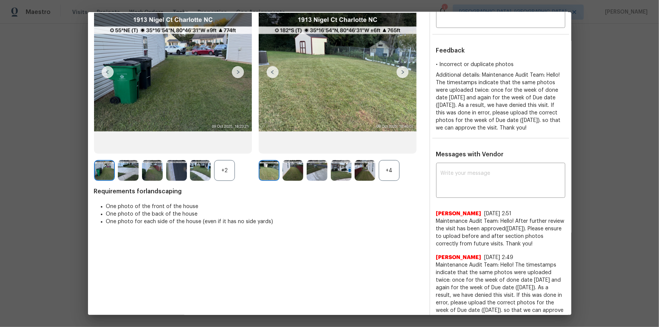
scroll to position [137, 0]
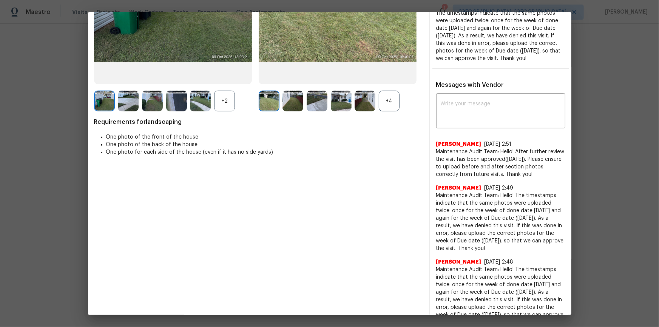
drag, startPoint x: 430, startPoint y: 195, endPoint x: 508, endPoint y: 245, distance: 93.4
click at [508, 245] on div "x ​ Archana Chinnaiya 10/14/25, 2:51 Maintenance Audit Team: Hello! After furth…" at bounding box center [500, 210] width 141 height 231
copy span "Maintenance Audit Team: Hello! The timestamps indicate that the same photos wer…"
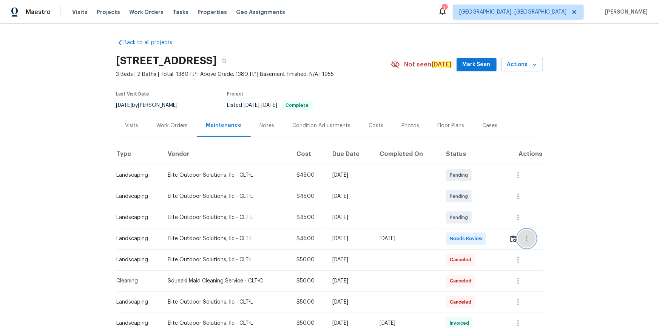
click at [468, 220] on button "button" at bounding box center [527, 239] width 18 height 18
click at [468, 220] on div at bounding box center [329, 163] width 659 height 327
click at [468, 220] on img "button" at bounding box center [513, 238] width 6 height 7
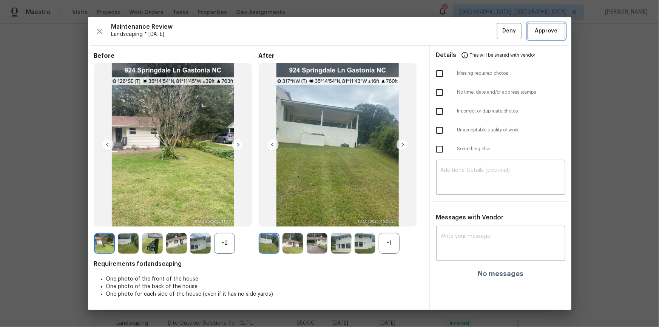
click at [468, 26] on button "Approve" at bounding box center [546, 31] width 38 height 16
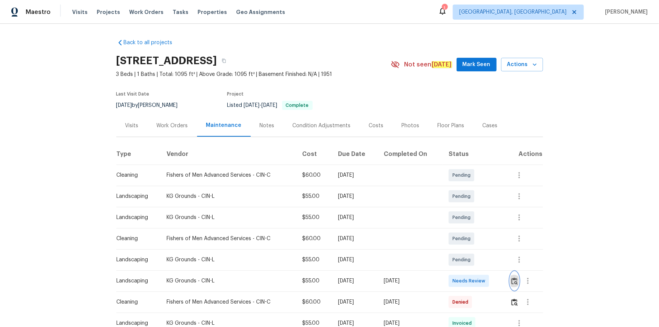
click at [468, 220] on img "button" at bounding box center [514, 280] width 6 height 7
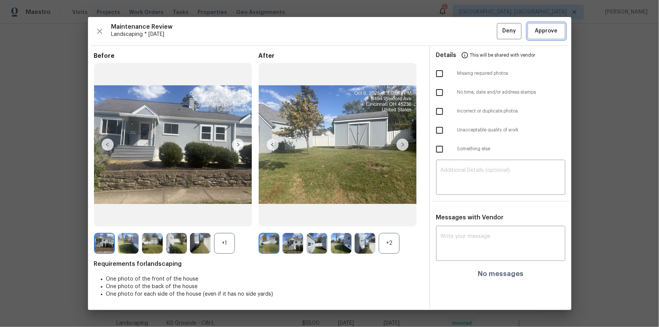
drag, startPoint x: 559, startPoint y: 30, endPoint x: 579, endPoint y: 91, distance: 64.2
click at [468, 34] on button "Approve" at bounding box center [546, 31] width 38 height 16
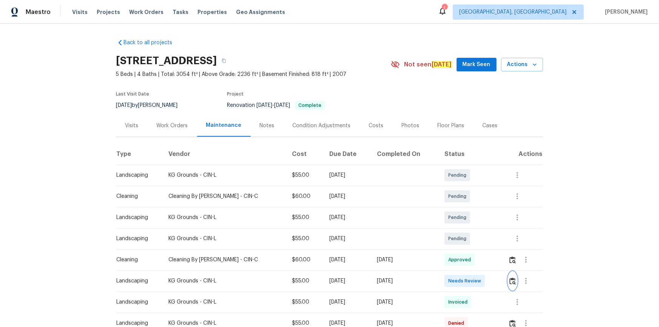
click at [468, 220] on img "button" at bounding box center [512, 280] width 6 height 7
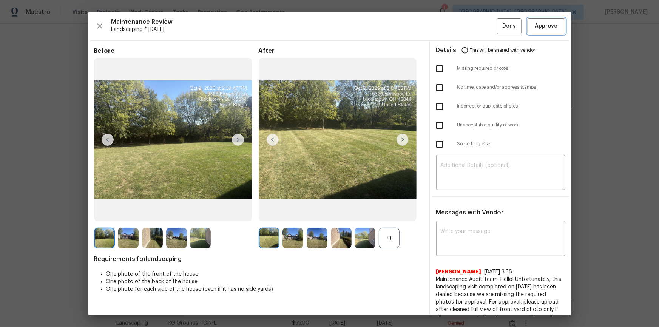
drag, startPoint x: 546, startPoint y: 29, endPoint x: 548, endPoint y: 49, distance: 20.1
click at [468, 30] on span "Approve" at bounding box center [546, 26] width 23 height 9
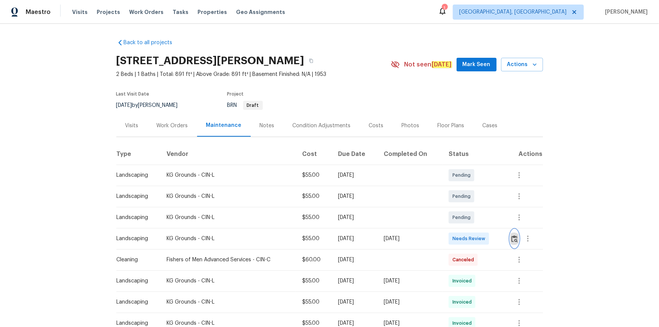
click at [468, 220] on img "button" at bounding box center [514, 238] width 6 height 7
click at [468, 220] on button "button" at bounding box center [514, 239] width 9 height 18
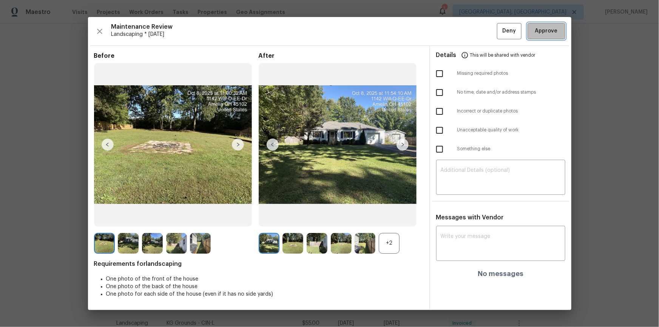
click at [468, 34] on span "Approve" at bounding box center [546, 30] width 23 height 9
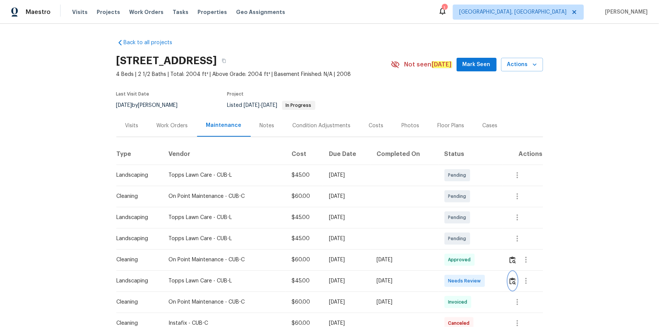
click at [512, 279] on img "button" at bounding box center [512, 280] width 6 height 7
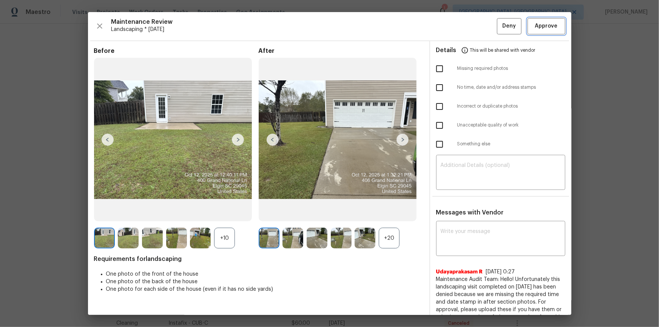
click at [548, 24] on span "Approve" at bounding box center [546, 26] width 23 height 9
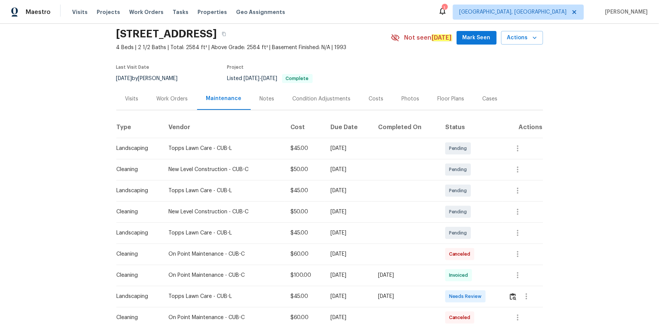
scroll to position [103, 0]
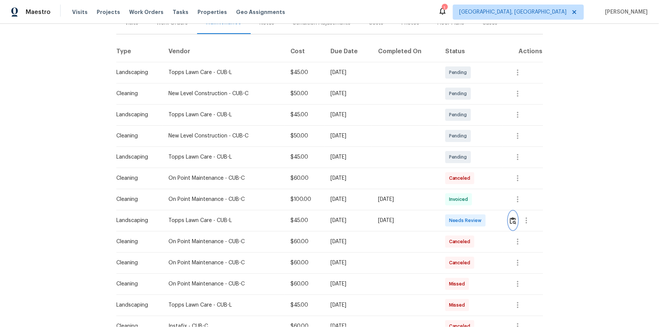
click at [512, 224] on button "button" at bounding box center [512, 220] width 9 height 18
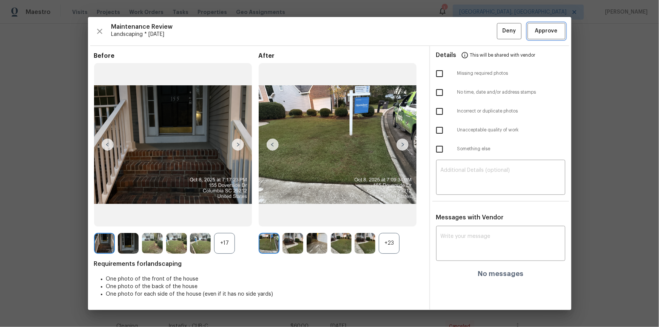
drag, startPoint x: 539, startPoint y: 28, endPoint x: 556, endPoint y: 54, distance: 30.8
click at [540, 28] on span "Approve" at bounding box center [546, 30] width 23 height 9
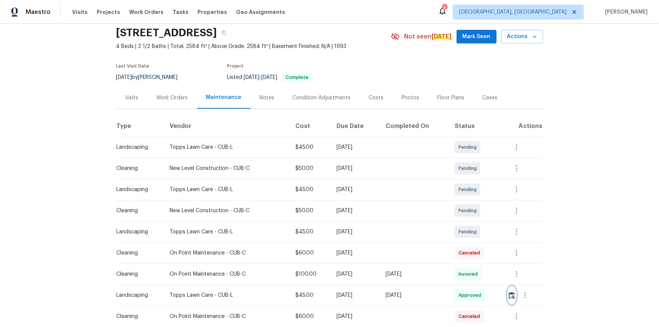
scroll to position [0, 0]
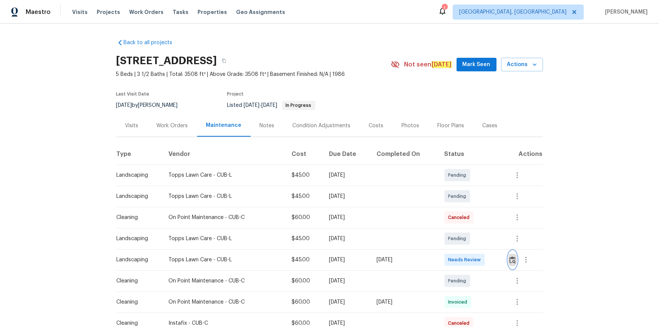
click at [513, 258] on img "button" at bounding box center [512, 259] width 6 height 7
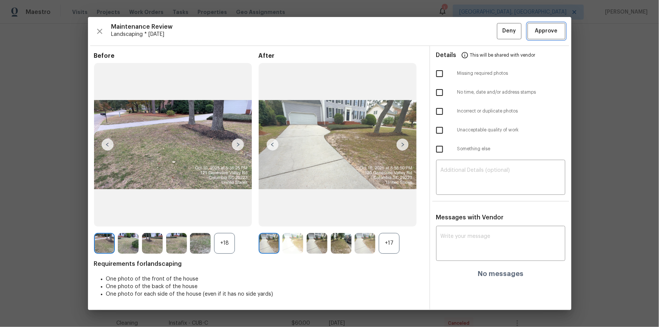
click at [548, 25] on button "Approve" at bounding box center [546, 31] width 38 height 16
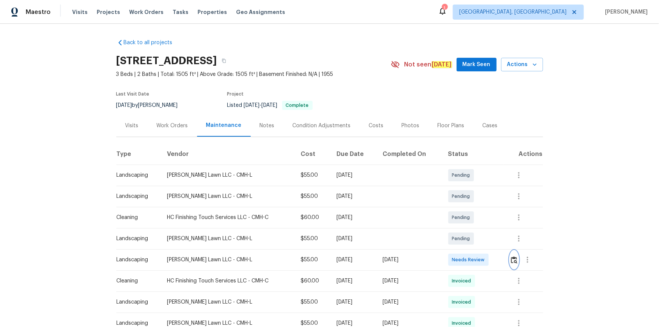
click at [468, 220] on img "button" at bounding box center [514, 259] width 6 height 7
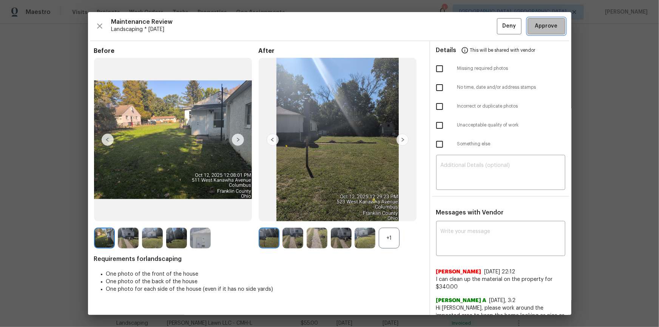
click at [468, 30] on span "Approve" at bounding box center [546, 26] width 23 height 9
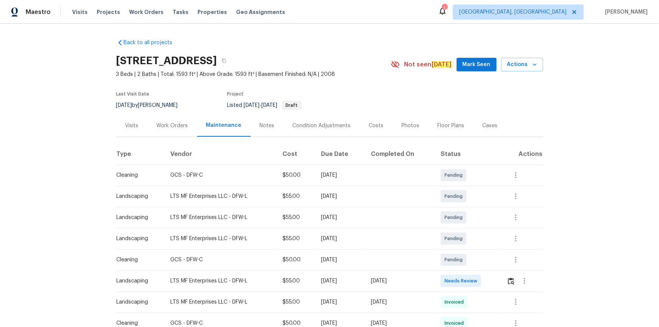
click at [468, 220] on td at bounding box center [522, 280] width 42 height 21
click at [468, 220] on img "button" at bounding box center [511, 280] width 6 height 7
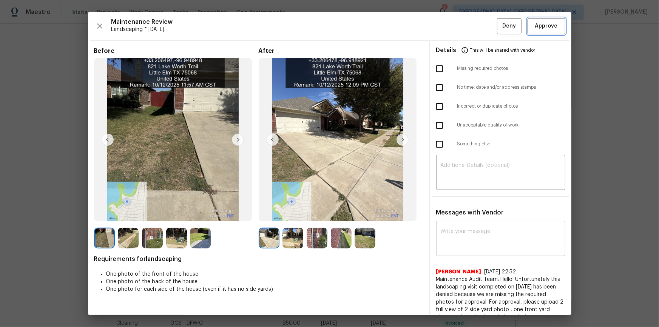
drag, startPoint x: 555, startPoint y: 28, endPoint x: 506, endPoint y: 224, distance: 202.4
click at [468, 28] on button "Approve" at bounding box center [546, 26] width 38 height 16
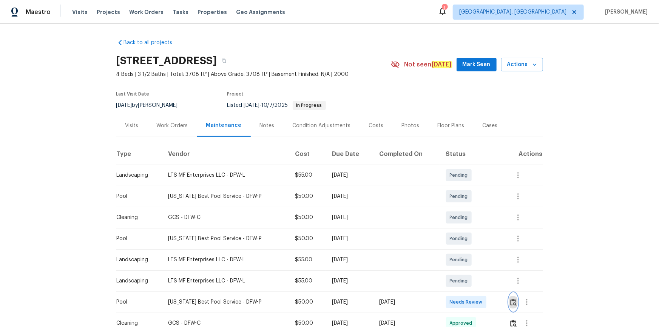
click at [468, 220] on img "button" at bounding box center [513, 302] width 6 height 7
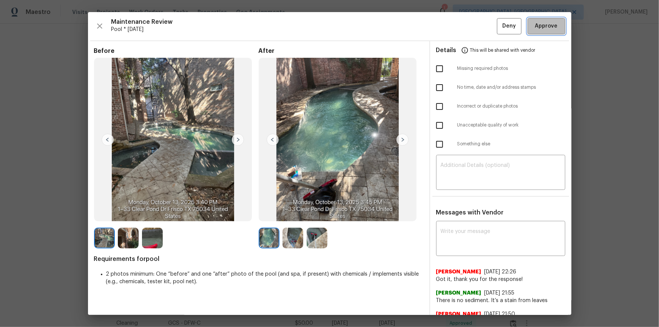
drag, startPoint x: 542, startPoint y: 24, endPoint x: 579, endPoint y: 100, distance: 84.7
click at [468, 24] on span "Approve" at bounding box center [546, 26] width 23 height 9
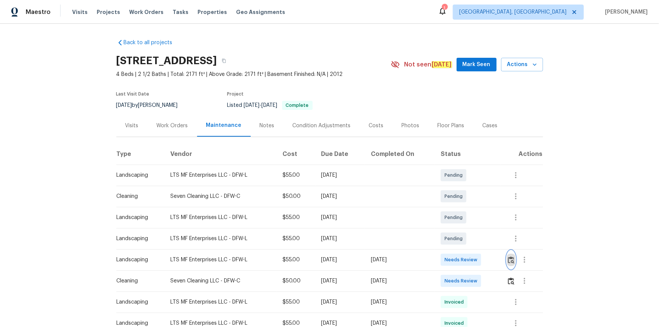
click at [468, 220] on img "button" at bounding box center [511, 259] width 6 height 7
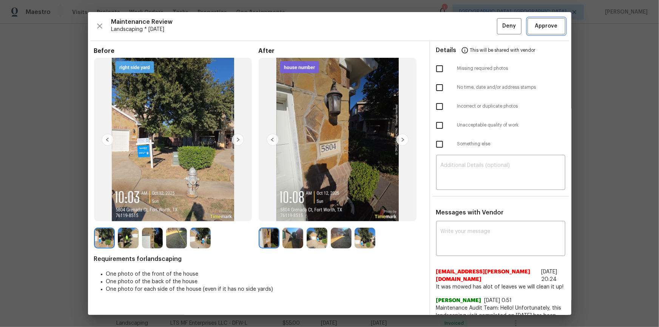
click at [468, 27] on span "Approve" at bounding box center [546, 26] width 23 height 9
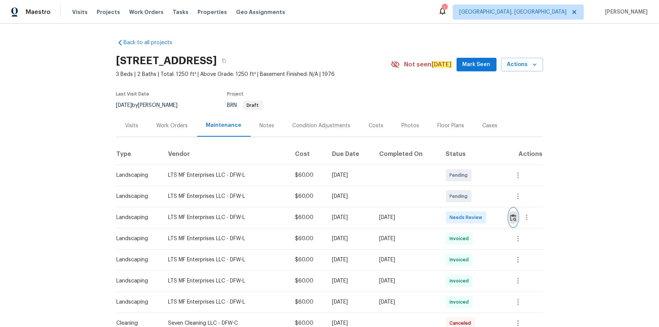
click at [468, 216] on img "button" at bounding box center [513, 217] width 6 height 7
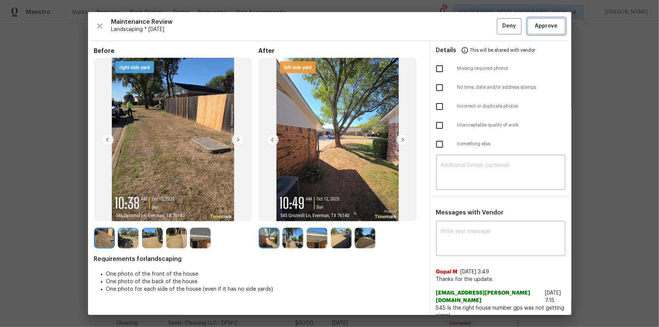
drag, startPoint x: 554, startPoint y: 21, endPoint x: 560, endPoint y: 106, distance: 85.1
click at [468, 21] on button "Approve" at bounding box center [546, 26] width 38 height 16
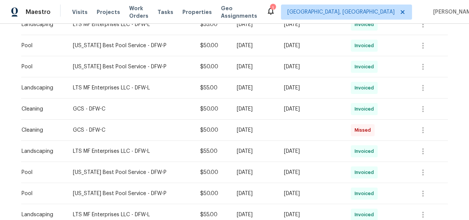
scroll to position [411, 0]
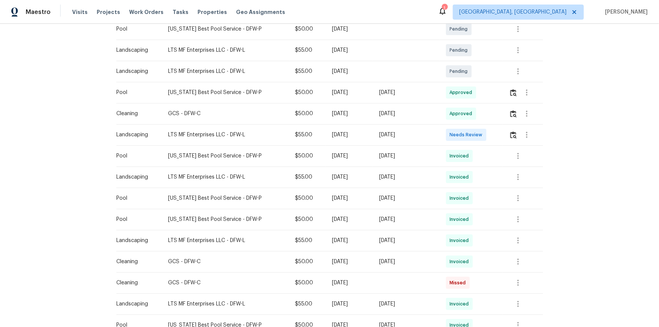
scroll to position [200, 0]
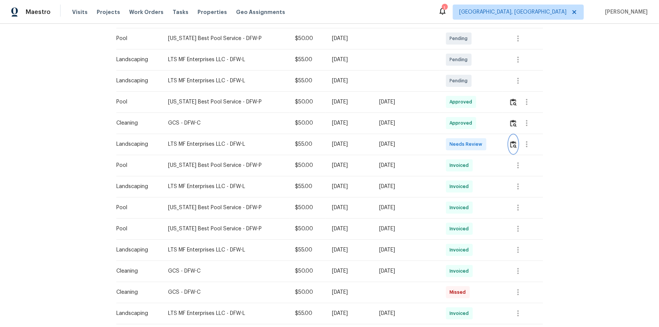
click at [331, 146] on img "button" at bounding box center [513, 144] width 6 height 7
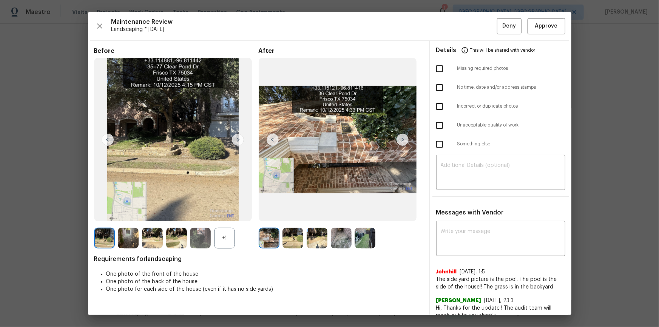
click at [331, 136] on img at bounding box center [402, 140] width 12 height 12
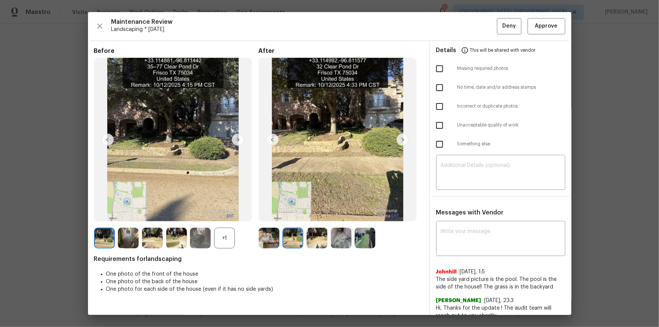
click at [331, 137] on img at bounding box center [402, 140] width 12 height 12
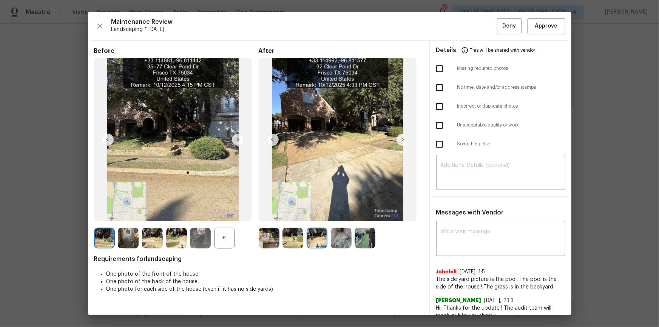
click at [331, 137] on img at bounding box center [402, 140] width 12 height 12
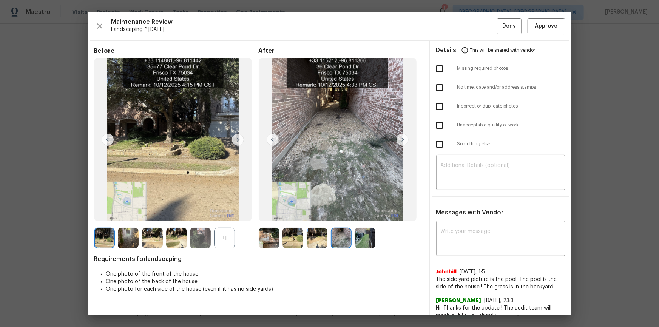
click at [331, 137] on img at bounding box center [402, 140] width 12 height 12
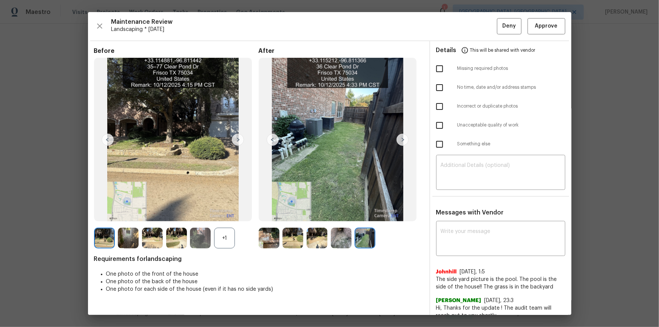
click at [331, 137] on img at bounding box center [402, 140] width 12 height 12
click at [331, 138] on img at bounding box center [402, 140] width 12 height 12
click at [236, 137] on img at bounding box center [238, 140] width 12 height 12
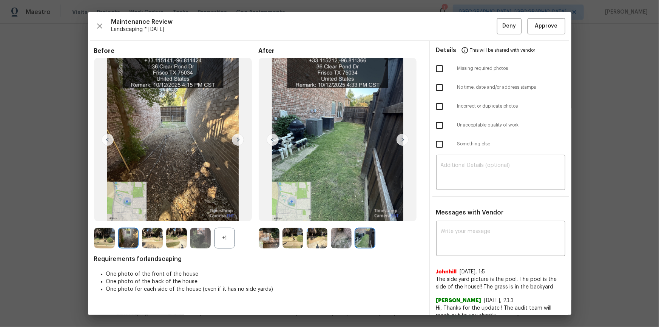
click at [236, 137] on img at bounding box center [238, 140] width 12 height 12
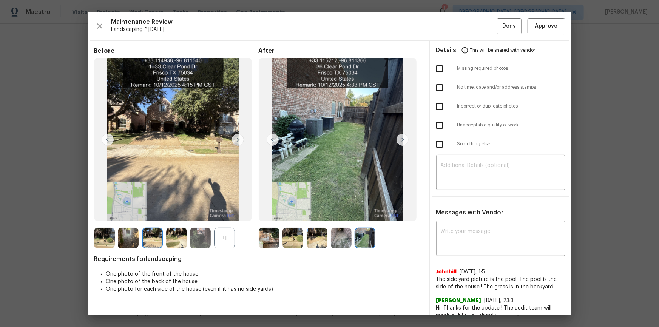
click at [236, 137] on img at bounding box center [238, 140] width 12 height 12
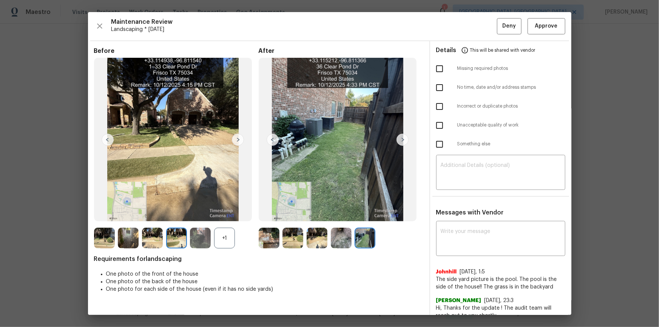
click at [236, 137] on img at bounding box center [238, 140] width 12 height 12
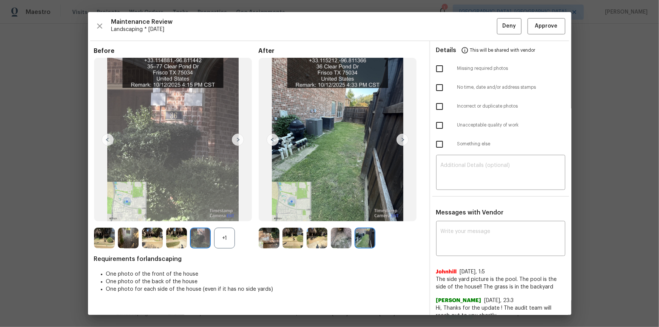
click at [236, 137] on img at bounding box center [238, 140] width 12 height 12
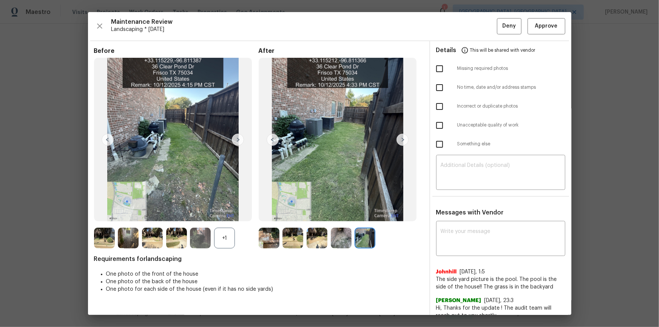
click at [236, 137] on img at bounding box center [238, 140] width 12 height 12
drag, startPoint x: 236, startPoint y: 137, endPoint x: 243, endPoint y: 137, distance: 7.2
click at [237, 137] on img at bounding box center [238, 140] width 12 height 12
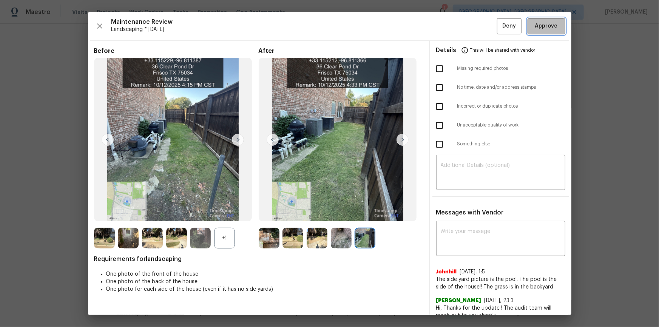
click at [331, 26] on button "Approve" at bounding box center [546, 26] width 38 height 16
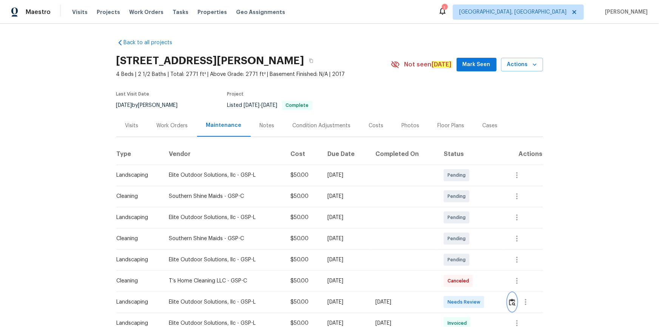
click at [510, 300] on img "button" at bounding box center [512, 302] width 6 height 7
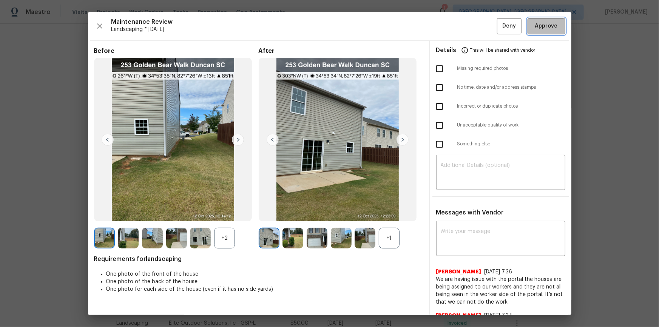
click at [549, 22] on span "Approve" at bounding box center [546, 26] width 23 height 9
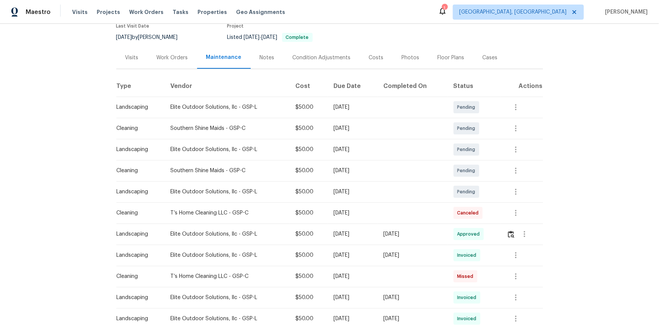
scroll to position [68, 0]
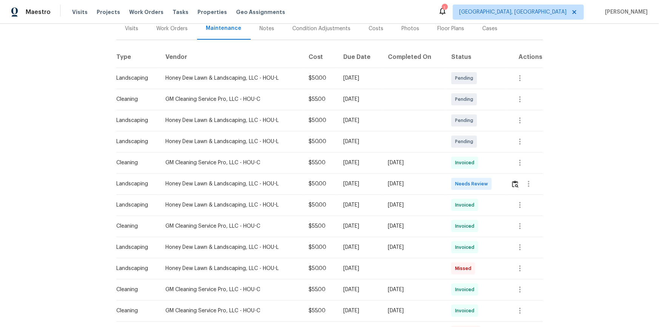
scroll to position [103, 0]
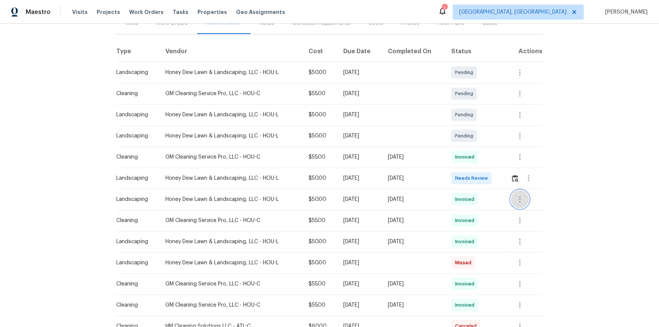
click at [468, 201] on icon "button" at bounding box center [519, 199] width 9 height 9
click at [468, 212] on li "View details" at bounding box center [536, 211] width 53 height 12
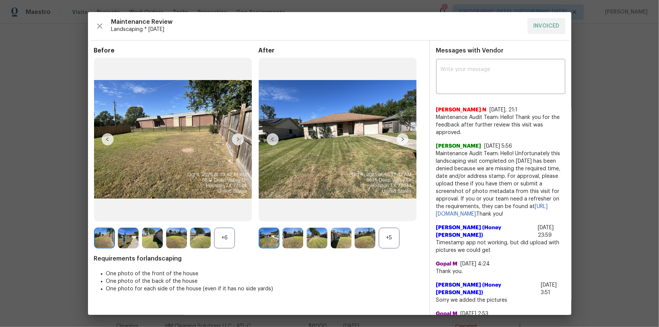
drag, startPoint x: 600, startPoint y: 69, endPoint x: 600, endPoint y: 119, distance: 50.2
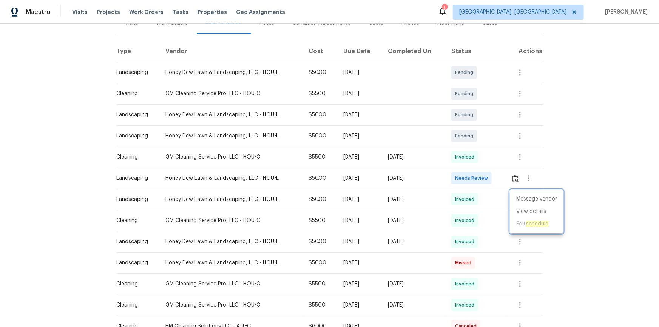
click at [468, 177] on div at bounding box center [329, 163] width 659 height 327
click at [468, 177] on img "button" at bounding box center [515, 178] width 6 height 7
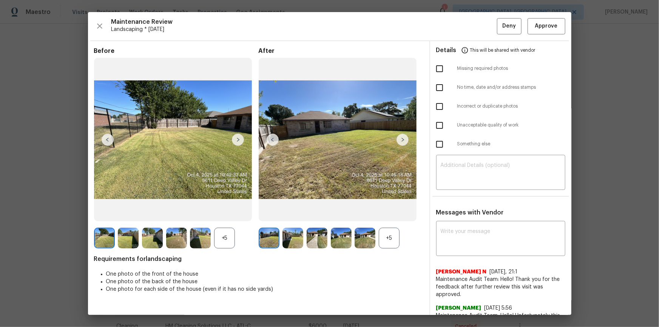
drag, startPoint x: 339, startPoint y: 206, endPoint x: 347, endPoint y: 201, distance: 8.7
click at [340, 205] on img at bounding box center [338, 139] width 158 height 163
click at [347, 201] on img at bounding box center [338, 139] width 158 height 163
click at [364, 192] on img at bounding box center [338, 139] width 158 height 163
click at [379, 120] on img at bounding box center [338, 139] width 158 height 163
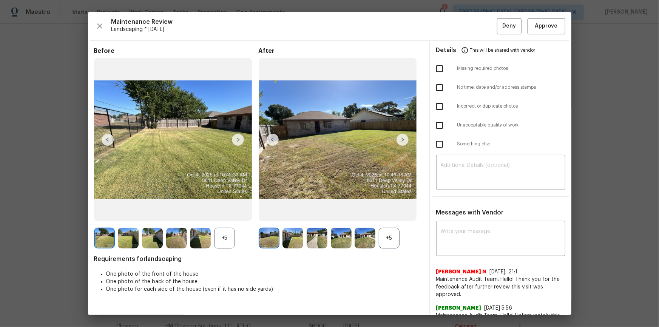
click at [381, 121] on img at bounding box center [338, 139] width 158 height 163
click at [383, 123] on img at bounding box center [338, 139] width 158 height 163
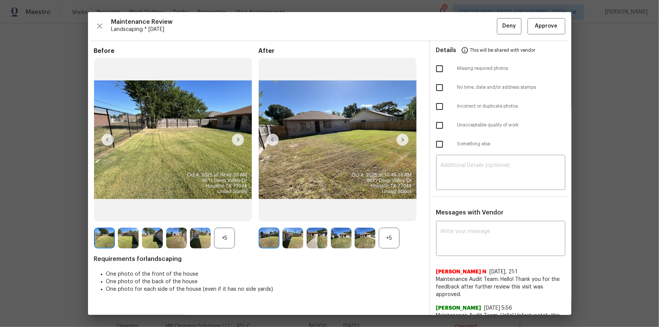
click at [385, 125] on img at bounding box center [338, 139] width 158 height 163
click at [315, 220] on img at bounding box center [317, 238] width 21 height 21
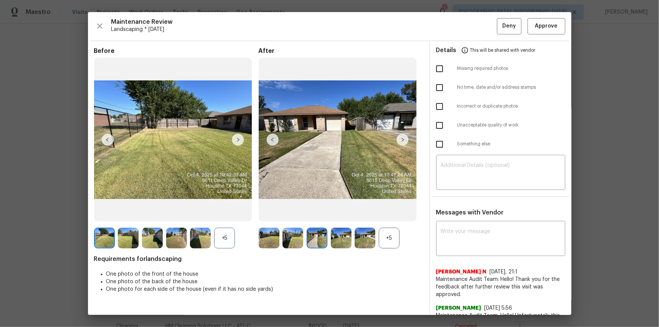
click at [316, 220] on img at bounding box center [317, 238] width 21 height 21
click at [468, 178] on textarea at bounding box center [501, 173] width 120 height 21
paste textarea "Maintenance Audit Team: Hello! Unfortunately this landscaping visit completed o…"
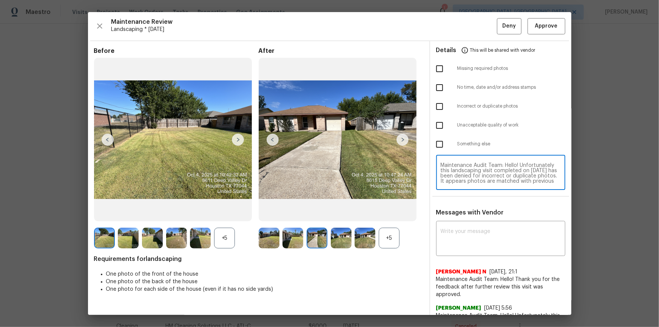
scroll to position [31, 0]
type textarea "Maintenance Audit Team: Hello! Unfortunately this landscaping visit completed o…"
click at [468, 220] on textarea at bounding box center [501, 239] width 120 height 21
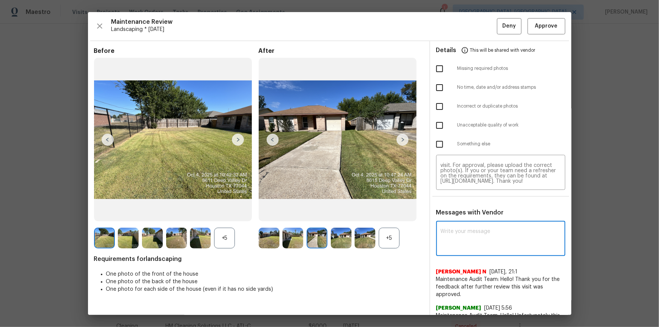
paste textarea "Maintenance Audit Team: Hello! Unfortunately this landscaping visit completed o…"
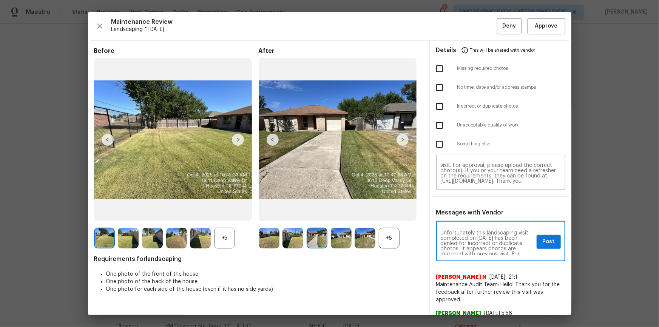
scroll to position [0, 0]
type textarea "Maintenance Audit Team: Hello! Unfortunately this landscaping visit completed o…"
drag, startPoint x: 437, startPoint y: 106, endPoint x: 514, endPoint y: 161, distance: 94.4
click at [438, 106] on input "checkbox" at bounding box center [439, 107] width 16 height 16
checkbox input "true"
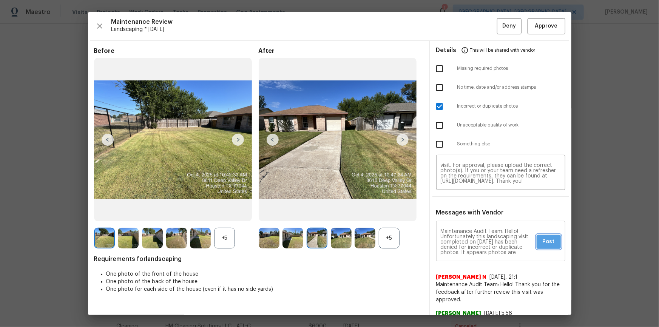
drag, startPoint x: 553, startPoint y: 240, endPoint x: 553, endPoint y: 253, distance: 13.2
click at [468, 220] on button "Post" at bounding box center [548, 242] width 24 height 14
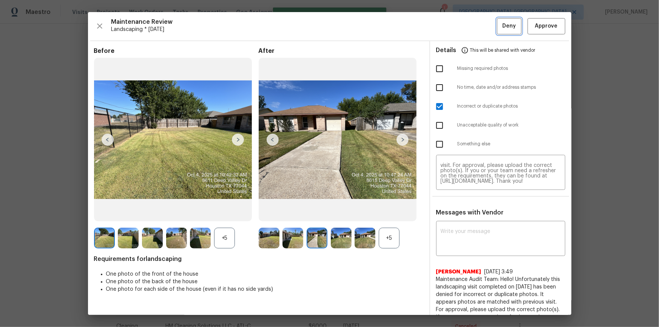
click at [468, 22] on span "Deny" at bounding box center [509, 26] width 14 height 9
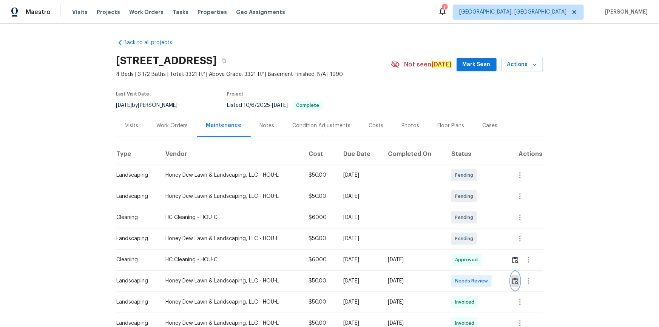
click at [468, 220] on img "button" at bounding box center [515, 280] width 6 height 7
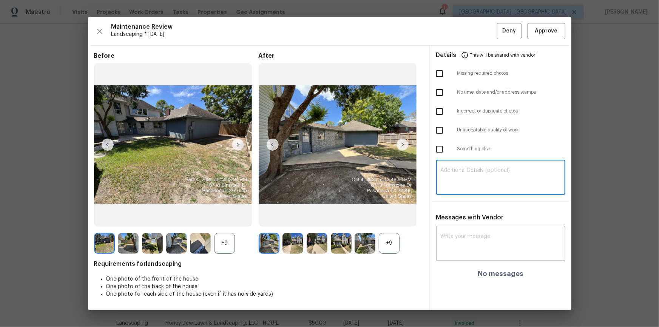
click at [468, 180] on textarea at bounding box center [501, 178] width 120 height 21
paste textarea "Maintenance Audit Team: Hello! Unfortunately this landscaping visit completed o…"
type textarea "Maintenance Audit Team: Hello! Unfortunately this landscaping visit completed o…"
click at [468, 220] on div "x ​" at bounding box center [500, 244] width 129 height 33
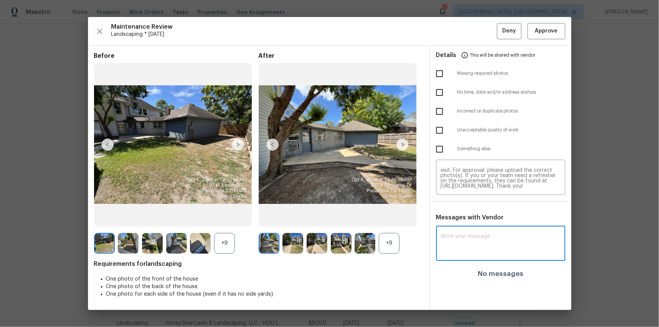
paste textarea "Maintenance Audit Team: Hello! Unfortunately this landscaping visit completed o…"
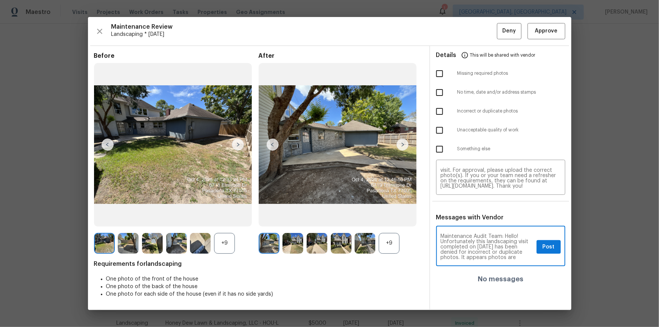
scroll to position [14, 0]
type textarea "Maintenance Audit Team: Hello! Unfortunately this landscaping visit completed o…"
click at [439, 94] on input "checkbox" at bounding box center [439, 93] width 16 height 16
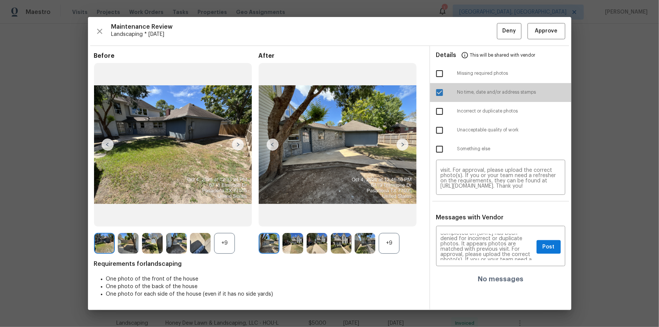
drag, startPoint x: 442, startPoint y: 91, endPoint x: 439, endPoint y: 111, distance: 20.9
click at [442, 91] on input "checkbox" at bounding box center [439, 93] width 16 height 16
checkbox input "false"
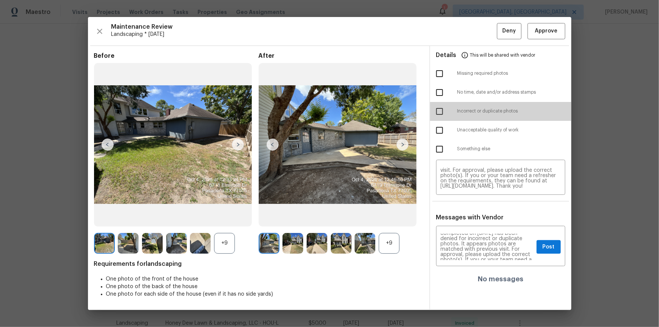
click at [436, 112] on input "checkbox" at bounding box center [439, 111] width 16 height 16
checkbox input "true"
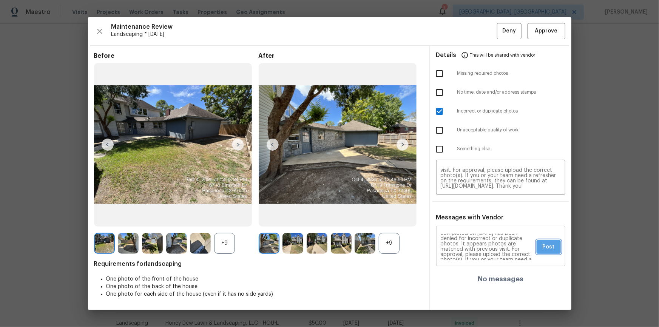
click at [468, 220] on button "Post" at bounding box center [548, 247] width 24 height 14
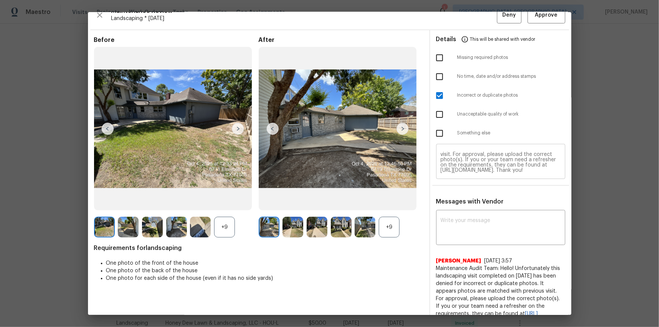
scroll to position [0, 0]
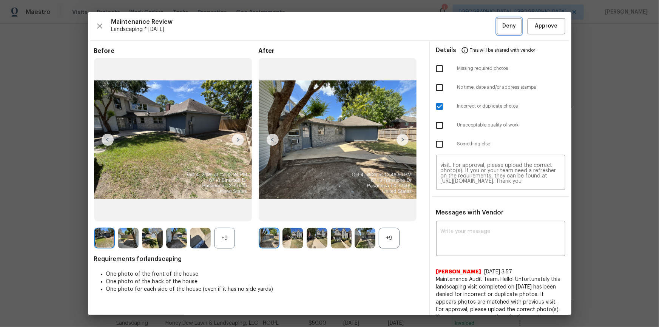
click at [468, 20] on button "Deny" at bounding box center [509, 26] width 25 height 16
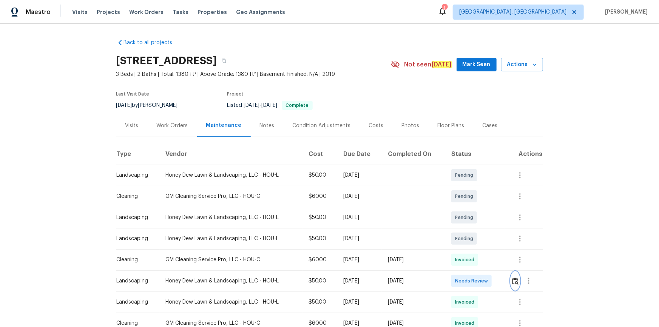
click at [468, 220] on img "button" at bounding box center [515, 280] width 6 height 7
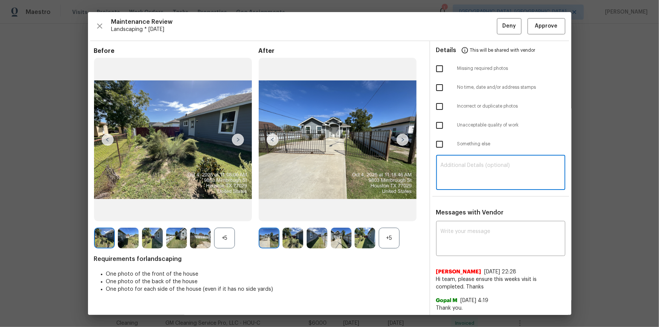
click at [468, 171] on textarea at bounding box center [501, 173] width 120 height 21
paste textarea "Maintenance Audit Team: Hello! Unfortunately this landscaping visit completed o…"
type textarea "Maintenance Audit Team: Hello! Unfortunately this landscaping visit completed o…"
click at [468, 220] on textarea at bounding box center [501, 239] width 120 height 21
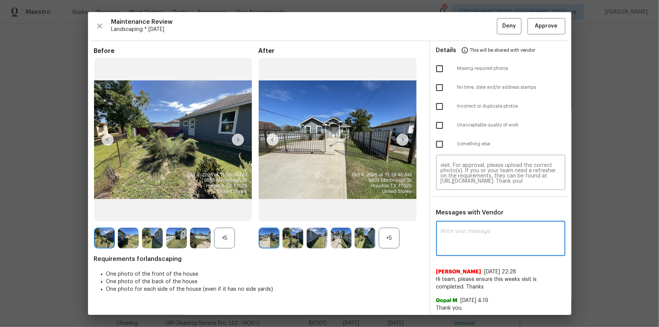
paste textarea "Maintenance Audit Team: Hello! Unfortunately this landscaping visit completed o…"
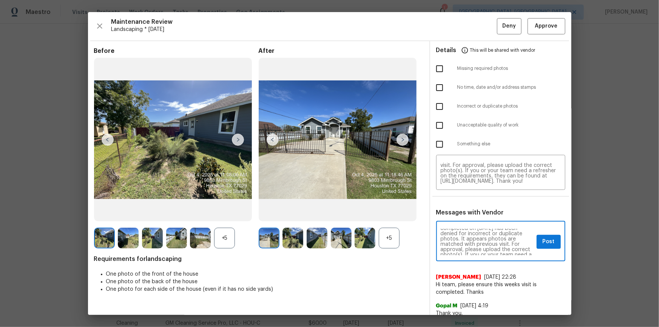
scroll to position [23, 0]
type textarea "Maintenance Audit Team: Hello! Unfortunately this landscaping visit completed o…"
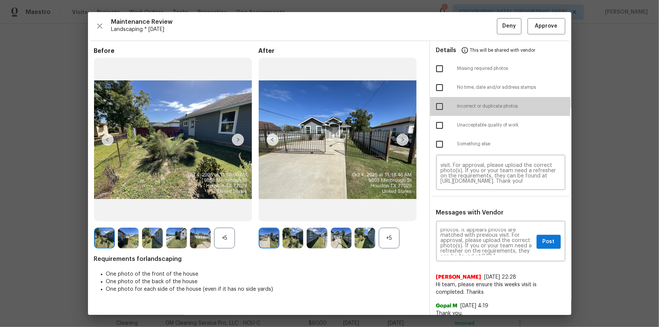
drag, startPoint x: 442, startPoint y: 103, endPoint x: 452, endPoint y: 121, distance: 20.3
click at [444, 105] on div at bounding box center [446, 107] width 21 height 16
drag, startPoint x: 430, startPoint y: 103, endPoint x: 433, endPoint y: 109, distance: 6.9
click at [431, 104] on input "checkbox" at bounding box center [439, 107] width 16 height 16
checkbox input "true"
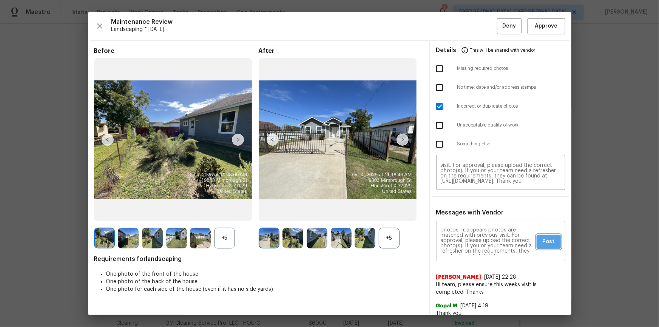
click at [468, 220] on span "Post" at bounding box center [548, 241] width 12 height 9
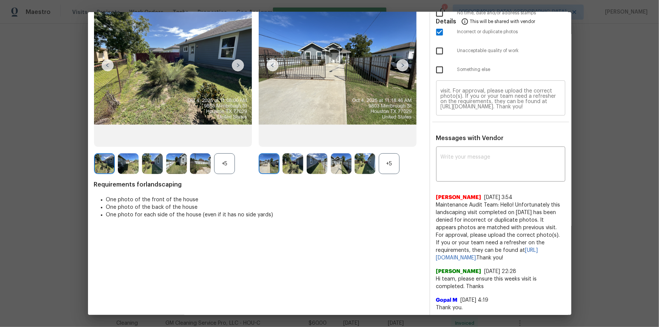
scroll to position [0, 0]
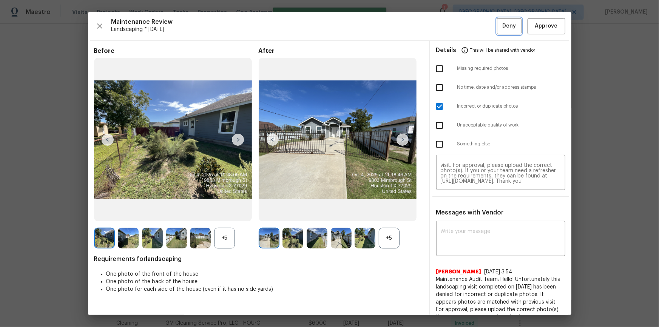
drag, startPoint x: 502, startPoint y: 27, endPoint x: 520, endPoint y: 65, distance: 41.7
click at [468, 27] on span "Deny" at bounding box center [509, 26] width 14 height 9
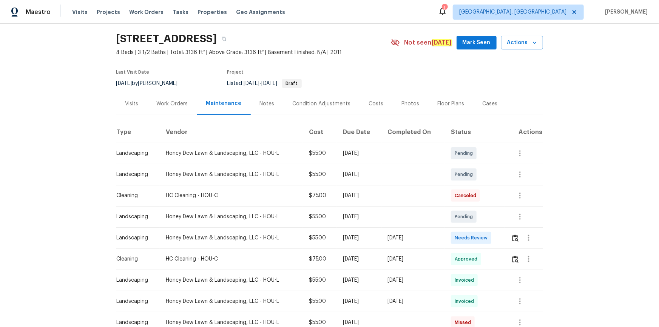
scroll to position [34, 0]
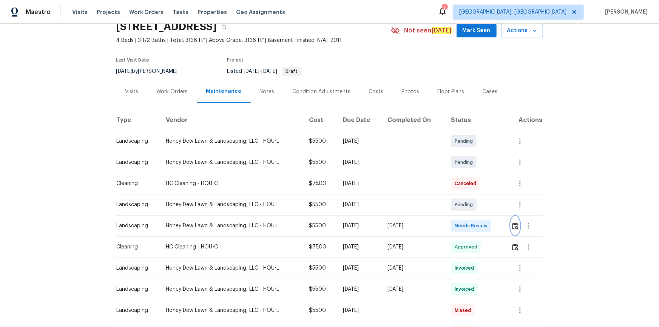
click at [468, 220] on img "button" at bounding box center [515, 225] width 6 height 7
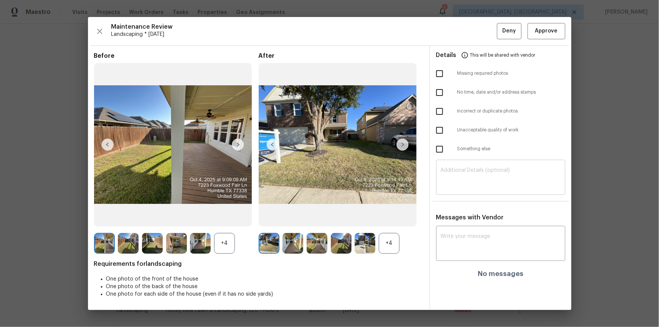
click at [468, 168] on textarea at bounding box center [501, 178] width 120 height 21
paste textarea "Maintenance Audit Team: Hello! Unfortunately this landscaping visit completed o…"
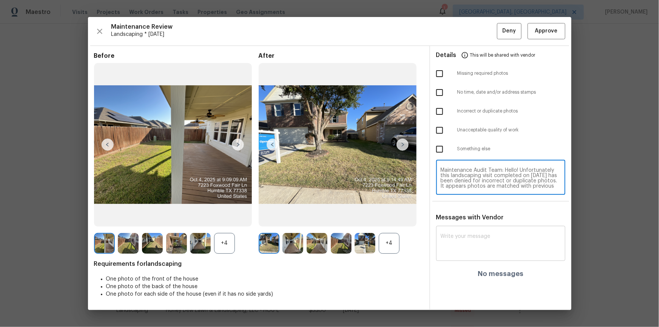
scroll to position [31, 0]
type textarea "Maintenance Audit Team: Hello! Unfortunately this landscaping visit completed o…"
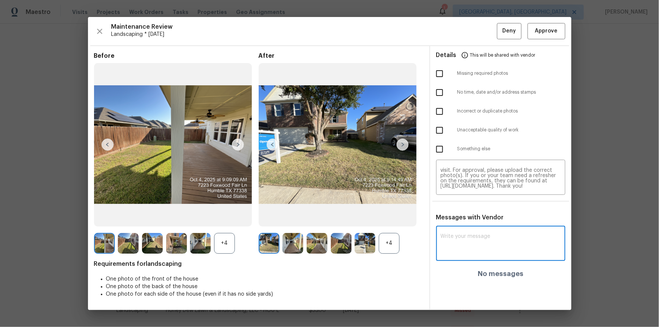
click at [468, 220] on textarea at bounding box center [501, 244] width 120 height 21
paste textarea "Maintenance Audit Team: Hello! Unfortunately this landscaping visit completed o…"
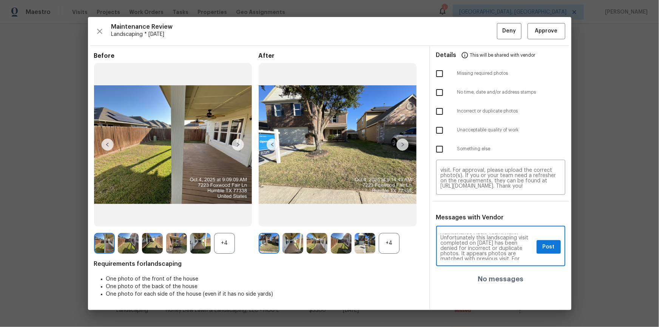
scroll to position [0, 0]
type textarea "Maintenance Audit Team: Hello! Unfortunately this landscaping visit completed o…"
drag, startPoint x: 443, startPoint y: 114, endPoint x: 460, endPoint y: 136, distance: 27.6
click at [443, 114] on input "checkbox" at bounding box center [439, 111] width 16 height 16
checkbox input "true"
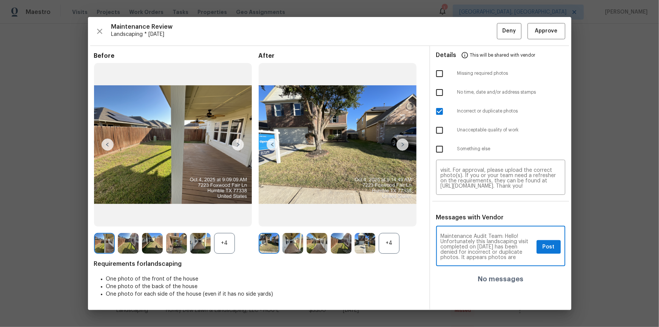
scroll to position [14, 0]
drag, startPoint x: 553, startPoint y: 247, endPoint x: 558, endPoint y: 251, distance: 6.5
click at [468, 220] on span "Post" at bounding box center [548, 246] width 12 height 9
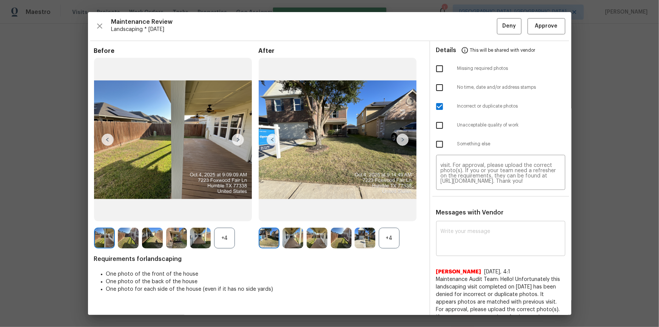
scroll to position [0, 0]
click at [468, 30] on button "Deny" at bounding box center [509, 26] width 25 height 16
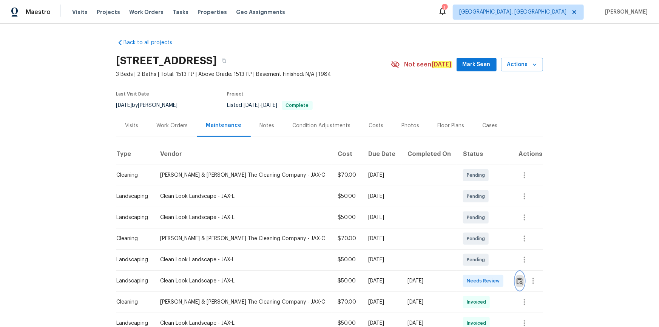
click at [468, 220] on img "button" at bounding box center [519, 280] width 6 height 7
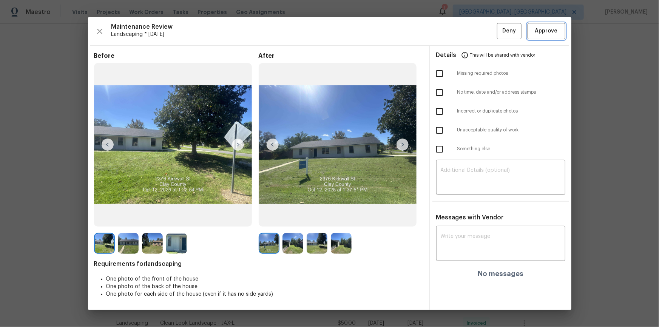
click at [468, 27] on span "Approve" at bounding box center [546, 30] width 23 height 9
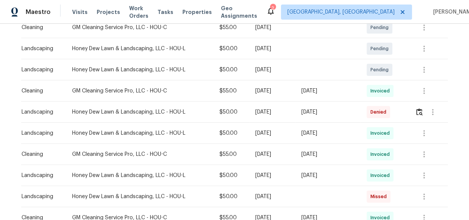
scroll to position [206, 0]
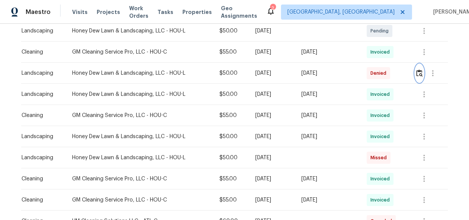
click at [417, 71] on img "button" at bounding box center [419, 72] width 6 height 7
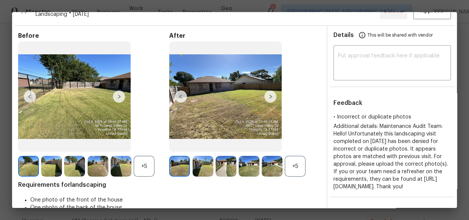
scroll to position [0, 0]
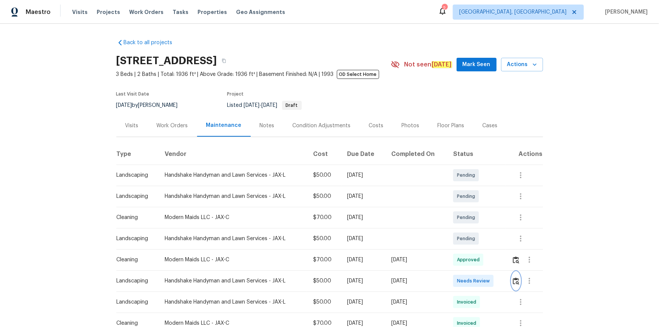
click at [468, 220] on img "button" at bounding box center [516, 280] width 6 height 7
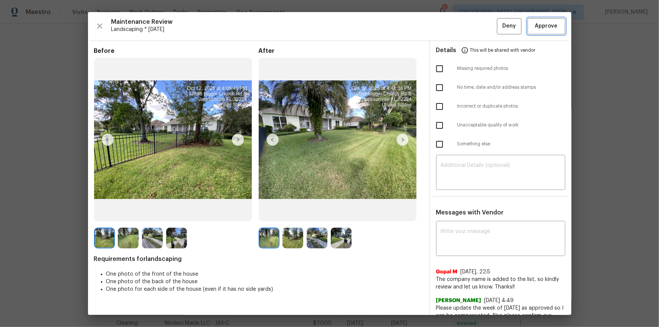
click at [468, 22] on span "Approve" at bounding box center [546, 26] width 23 height 9
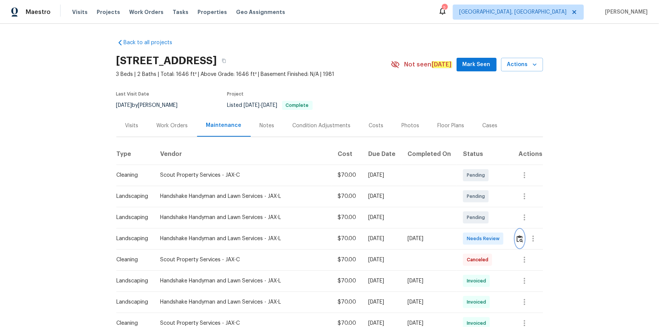
click at [468, 220] on img "button" at bounding box center [519, 238] width 6 height 7
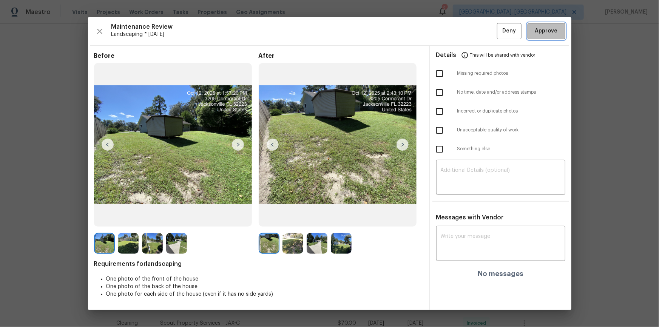
click at [468, 29] on span "Approve" at bounding box center [546, 30] width 23 height 9
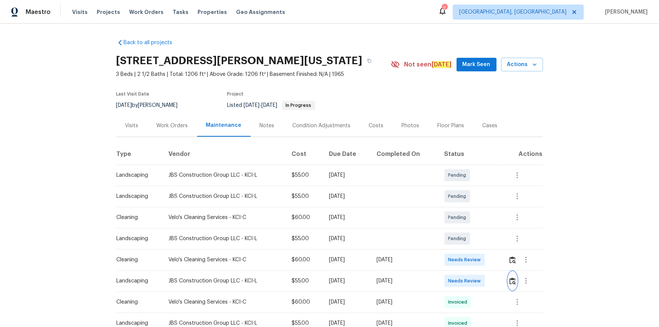
click at [468, 220] on button "button" at bounding box center [512, 281] width 9 height 18
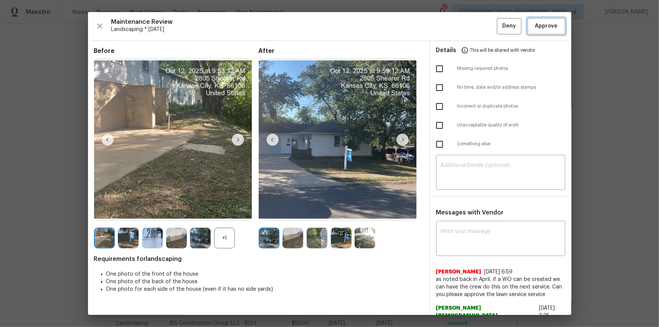
click at [468, 26] on span "Approve" at bounding box center [546, 26] width 26 height 9
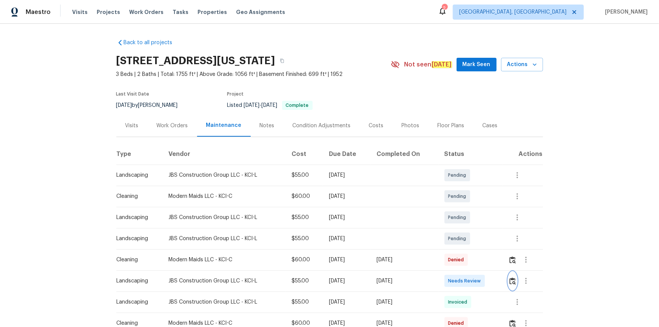
click at [468, 220] on img "button" at bounding box center [512, 280] width 6 height 7
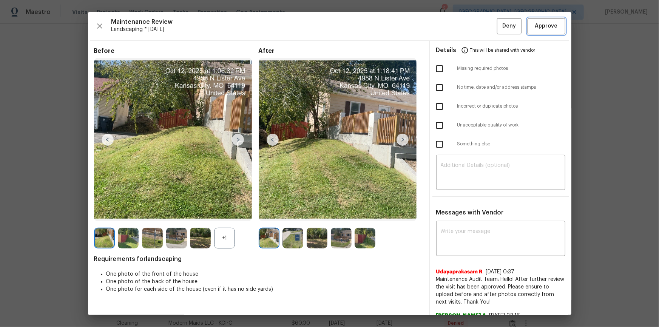
click at [468, 28] on span "Approve" at bounding box center [546, 26] width 23 height 9
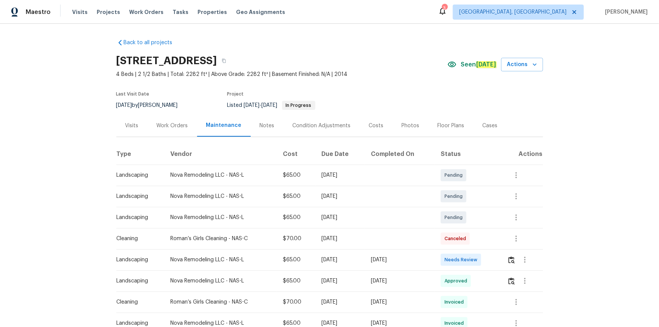
click at [468, 220] on td at bounding box center [522, 259] width 42 height 21
click at [468, 220] on img "button" at bounding box center [511, 259] width 6 height 7
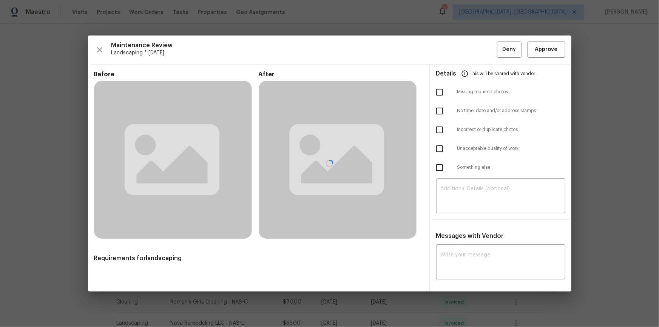
drag, startPoint x: 545, startPoint y: 45, endPoint x: 555, endPoint y: 198, distance: 153.2
click at [468, 47] on div at bounding box center [329, 163] width 483 height 256
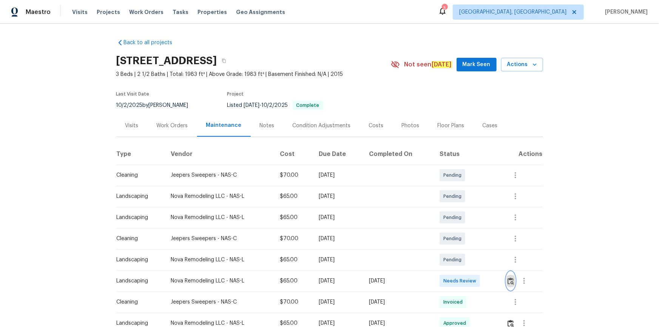
click at [468, 220] on img "button" at bounding box center [510, 280] width 6 height 7
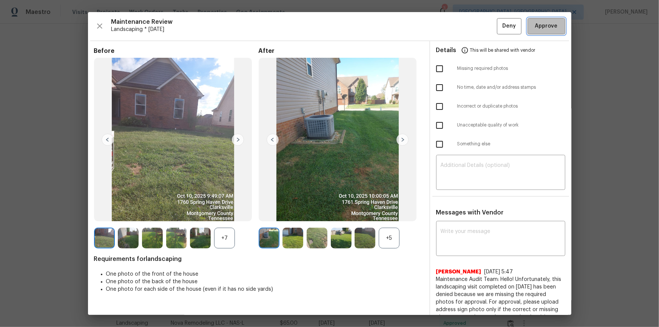
click at [468, 27] on span "Approve" at bounding box center [546, 26] width 26 height 9
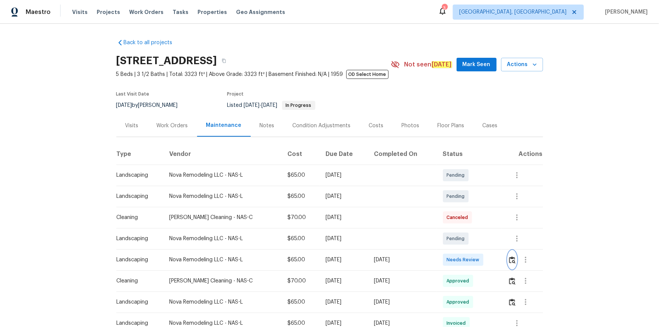
click at [468, 220] on img "button" at bounding box center [512, 259] width 6 height 7
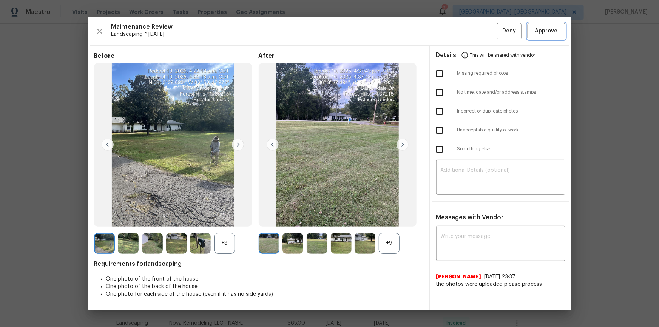
click at [468, 30] on span "Approve" at bounding box center [546, 30] width 23 height 9
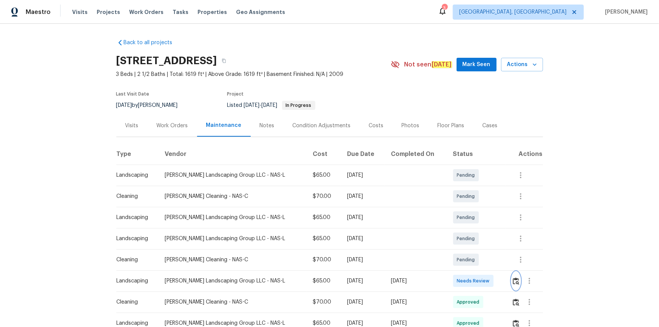
click at [468, 220] on img "button" at bounding box center [516, 280] width 6 height 7
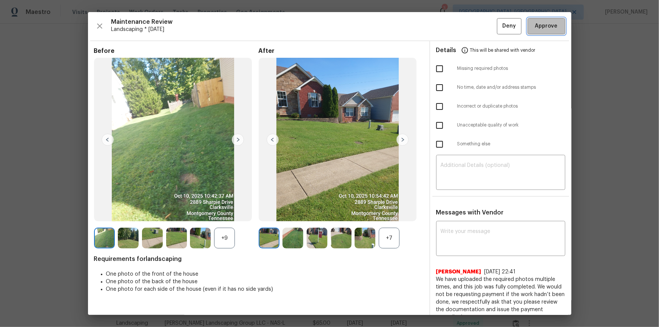
click at [468, 29] on span "Approve" at bounding box center [546, 26] width 23 height 9
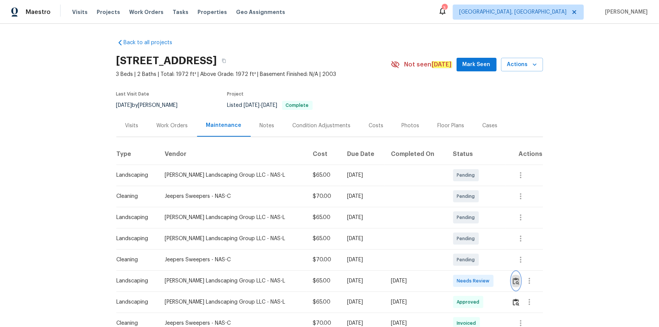
click at [468, 220] on img "button" at bounding box center [516, 280] width 6 height 7
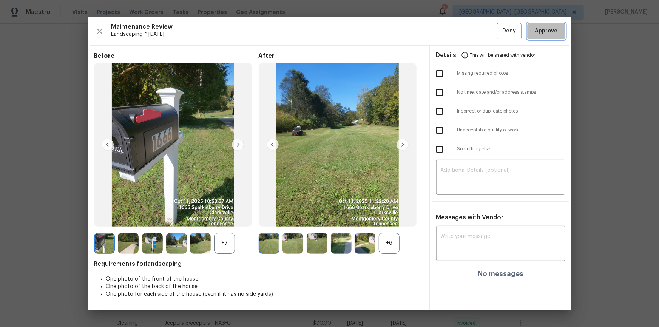
drag, startPoint x: 557, startPoint y: 27, endPoint x: 556, endPoint y: 35, distance: 7.6
click at [468, 29] on span "Approve" at bounding box center [546, 30] width 26 height 9
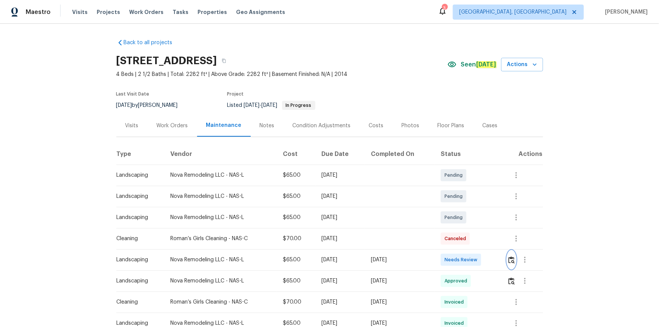
click at [510, 253] on button "button" at bounding box center [511, 260] width 9 height 18
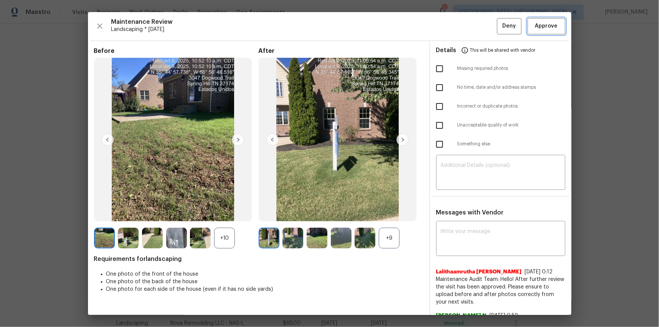
click at [535, 24] on span "Approve" at bounding box center [546, 26] width 23 height 9
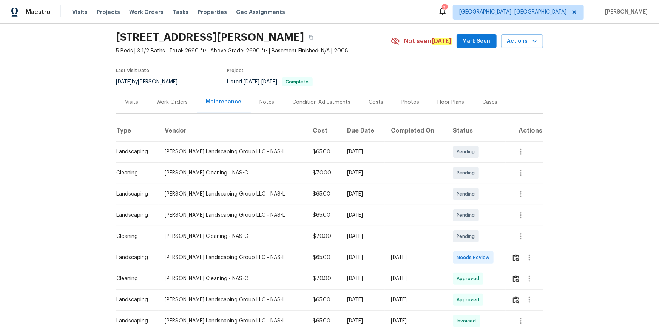
scroll to position [34, 0]
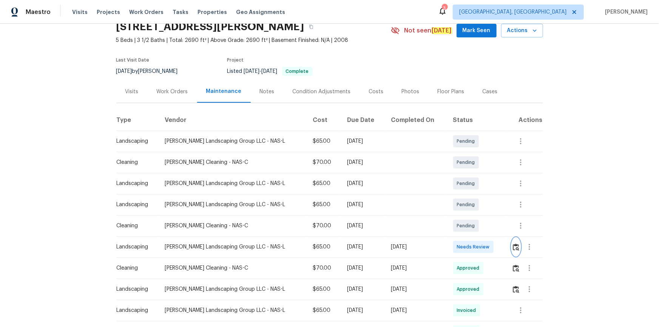
click at [514, 248] on img "button" at bounding box center [516, 246] width 6 height 7
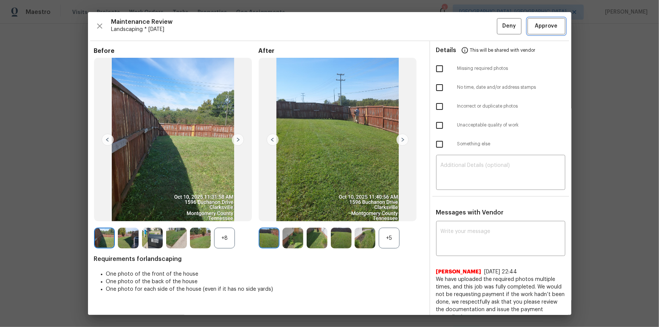
click at [547, 23] on span "Approve" at bounding box center [546, 26] width 23 height 9
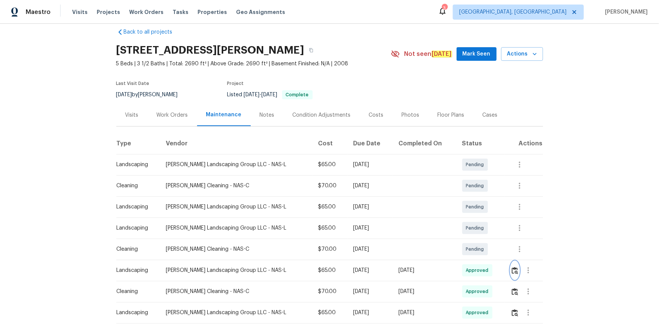
scroll to position [0, 0]
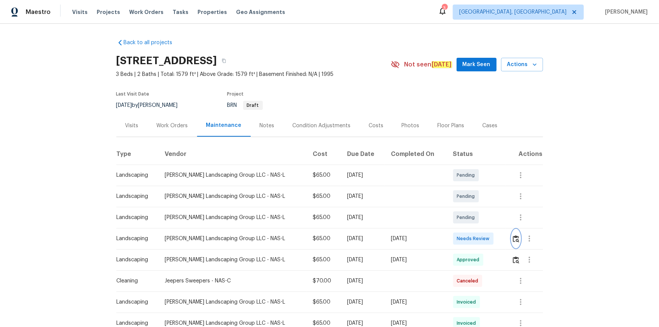
click at [513, 236] on img "button" at bounding box center [516, 238] width 6 height 7
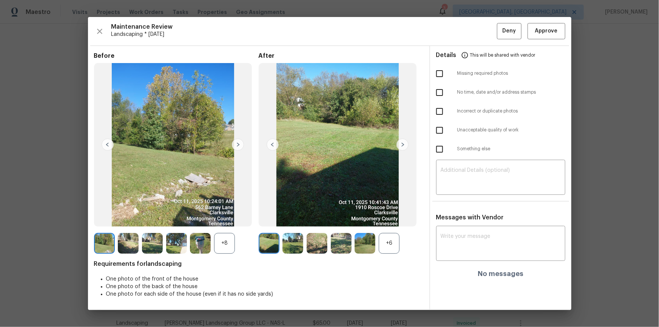
click at [546, 22] on div "Maintenance Review Landscaping * [DATE] Deny Approve Before +8 After +6 Require…" at bounding box center [329, 163] width 483 height 293
drag, startPoint x: 548, startPoint y: 29, endPoint x: 548, endPoint y: 32, distance: 3.8
click at [548, 29] on span "Approve" at bounding box center [546, 30] width 23 height 9
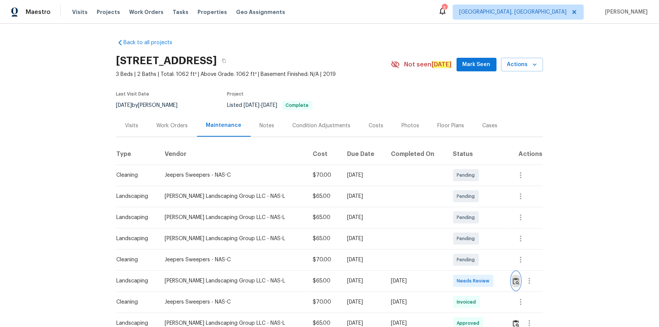
click at [468, 220] on img "button" at bounding box center [516, 280] width 6 height 7
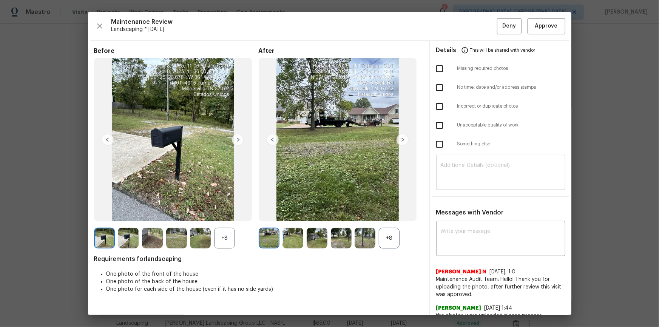
click at [468, 169] on textarea at bounding box center [501, 173] width 120 height 21
paste textarea "Maintenance Audit Team: Hello! Unfortunately, this landscaping visit completed …"
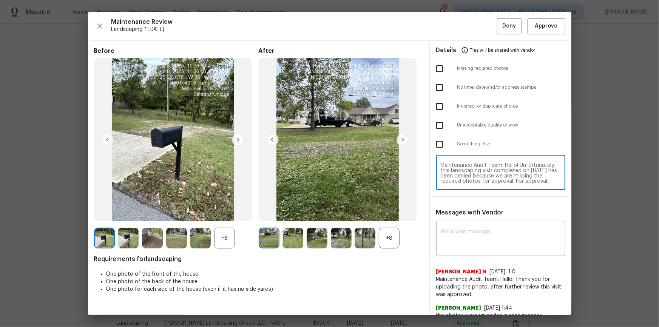
scroll to position [68, 0]
type textarea "Maintenance Audit Team: Hello! Unfortunately, this landscaping visit completed …"
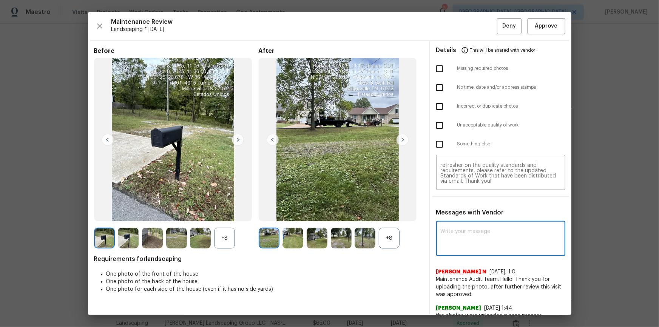
click at [468, 220] on textarea at bounding box center [501, 239] width 120 height 21
paste textarea "Maintenance Audit Team: Hello! Unfortunately, this landscaping visit completed …"
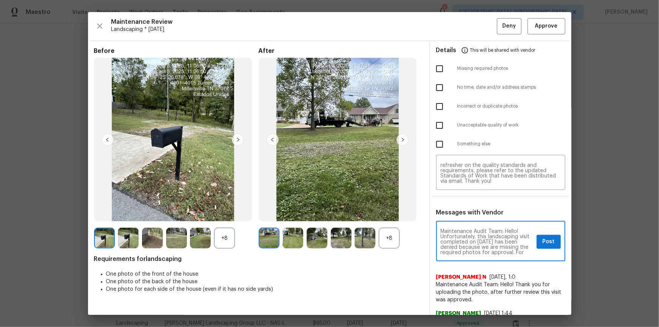
scroll to position [90, 0]
type textarea "Maintenance Audit Team: Hello! Unfortunately, this landscaping visit completed …"
click at [438, 70] on input "checkbox" at bounding box center [439, 69] width 16 height 16
checkbox input "true"
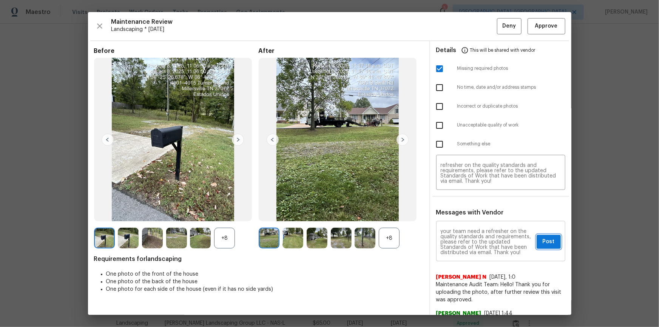
click at [468, 220] on span "Post" at bounding box center [548, 241] width 12 height 9
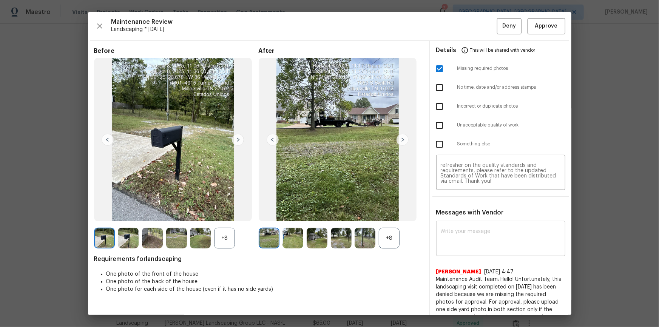
scroll to position [0, 0]
click at [468, 28] on button "Deny" at bounding box center [509, 26] width 25 height 16
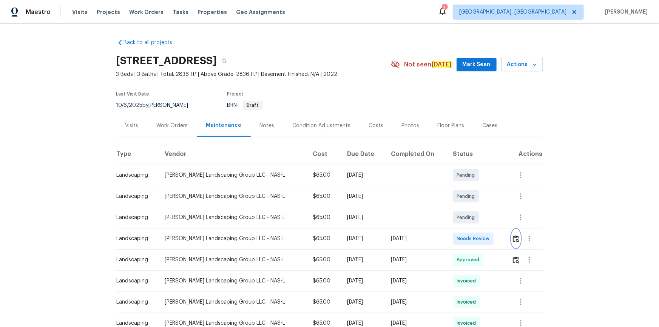
click at [468, 220] on img "button" at bounding box center [516, 238] width 6 height 7
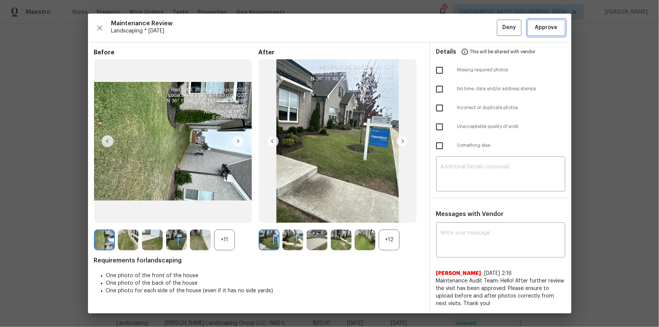
click at [468, 29] on span "Approve" at bounding box center [546, 27] width 23 height 9
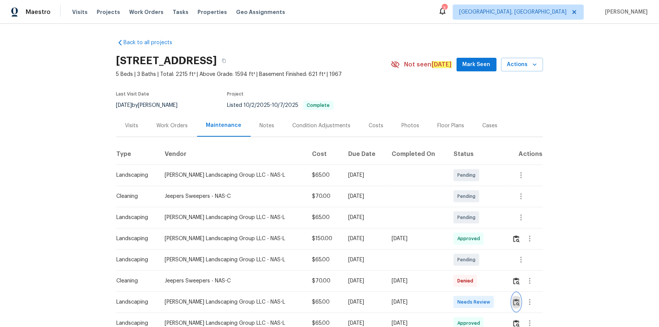
click at [468, 220] on img "button" at bounding box center [516, 302] width 6 height 7
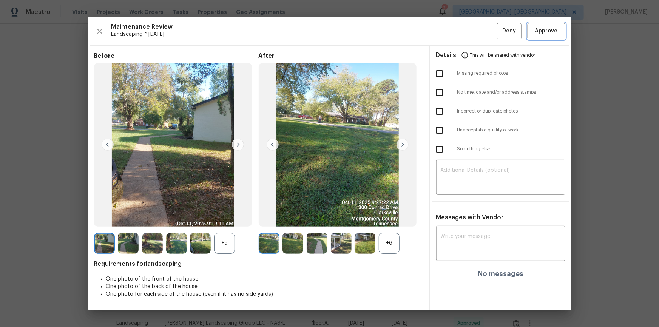
click at [468, 36] on button "Approve" at bounding box center [546, 31] width 38 height 16
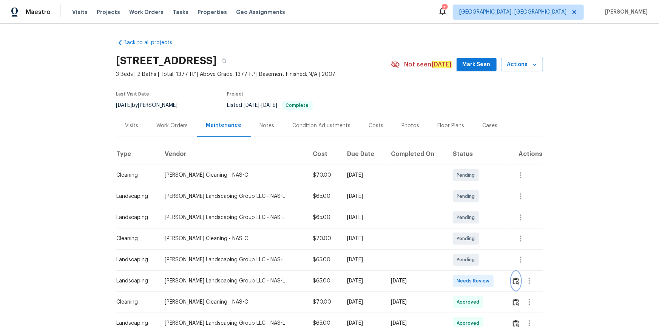
click at [468, 220] on img "button" at bounding box center [516, 280] width 6 height 7
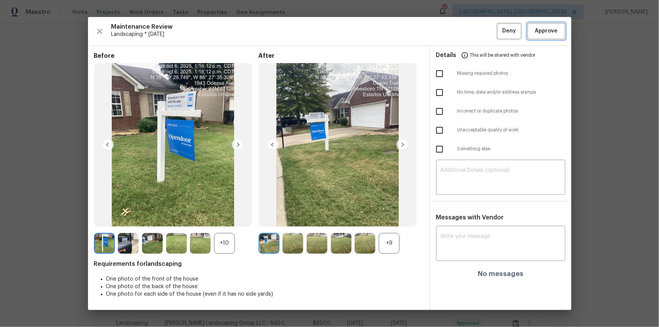
click at [468, 25] on button "Approve" at bounding box center [546, 31] width 38 height 16
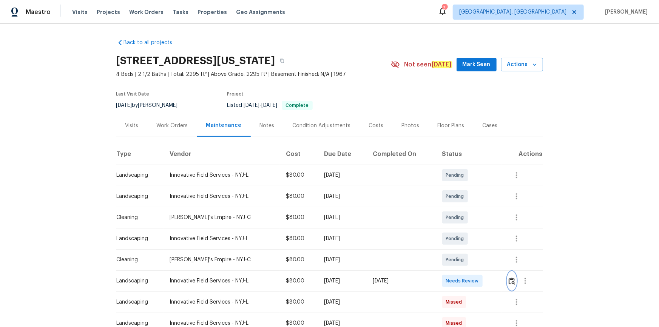
click at [509, 282] on img "button" at bounding box center [511, 280] width 6 height 7
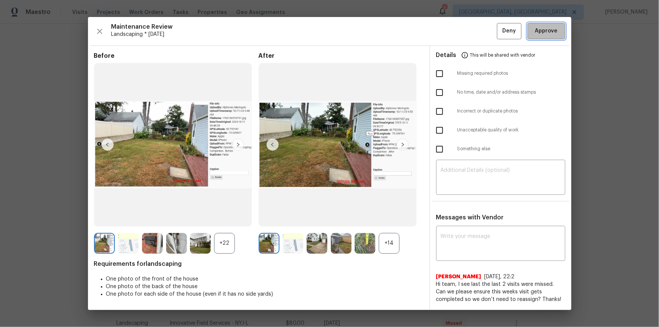
click at [551, 35] on button "Approve" at bounding box center [546, 31] width 38 height 16
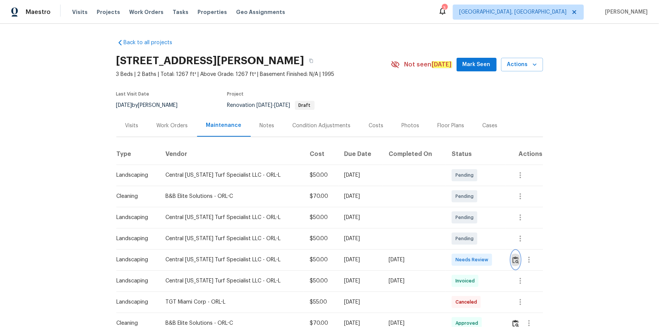
click at [468, 220] on img "button" at bounding box center [515, 259] width 6 height 7
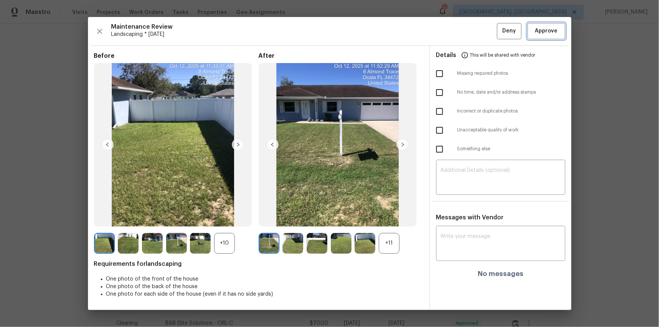
drag, startPoint x: 554, startPoint y: 30, endPoint x: 557, endPoint y: 43, distance: 13.3
click at [468, 29] on span "Approve" at bounding box center [546, 30] width 23 height 9
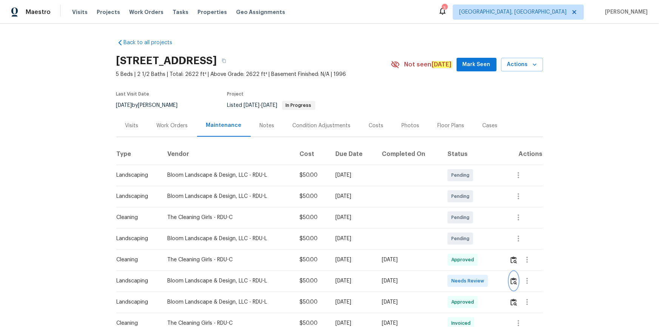
click at [468, 220] on img "button" at bounding box center [513, 280] width 6 height 7
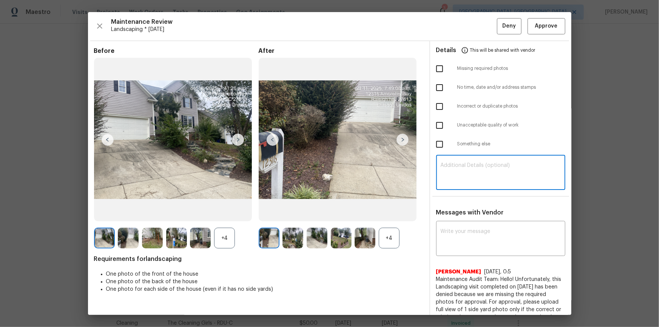
click at [468, 163] on textarea at bounding box center [501, 173] width 120 height 21
paste textarea "Hello! After further review, the visit on [DATE], has been approved. Could you …"
type textarea "Hello! After further review, the visit on [DATE], has been approved. Could you …"
click at [468, 220] on div "x ​" at bounding box center [500, 239] width 129 height 33
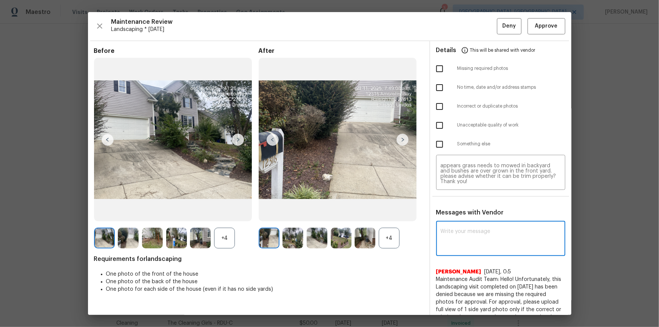
paste textarea "Hello! After further review, the visit on [DATE], has been approved. Could you …"
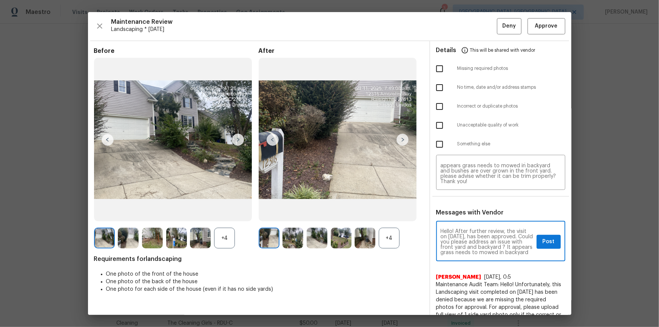
scroll to position [21, 0]
type textarea "Hello! After further review, the visit on 10/12/2025, has been approved. Could …"
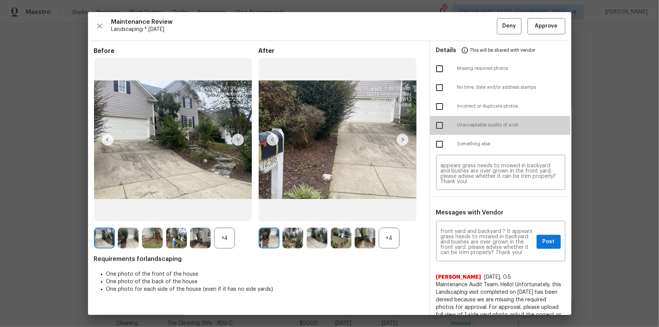
click at [440, 125] on input "checkbox" at bounding box center [439, 125] width 16 height 16
drag, startPoint x: 434, startPoint y: 124, endPoint x: 443, endPoint y: 132, distance: 12.0
click at [434, 125] on input "checkbox" at bounding box center [439, 125] width 16 height 16
checkbox input "false"
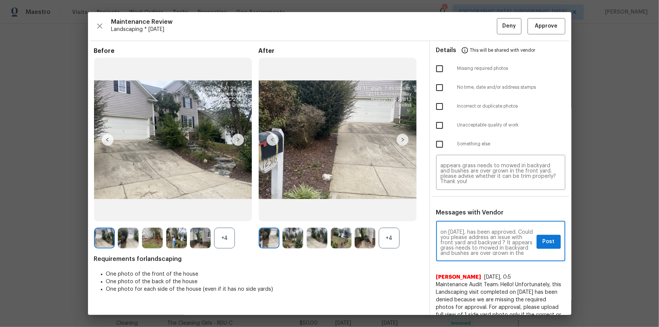
scroll to position [0, 0]
click at [468, 220] on span "Post" at bounding box center [548, 241] width 12 height 9
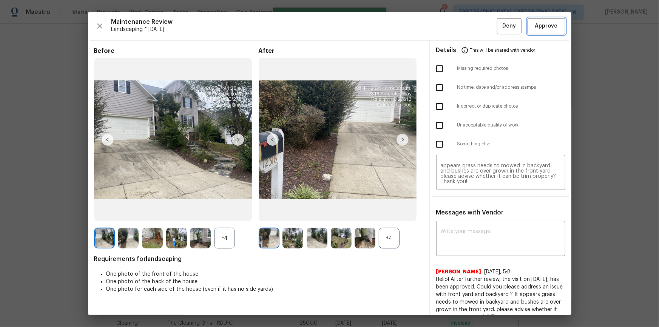
click at [468, 27] on span "Approve" at bounding box center [546, 26] width 23 height 9
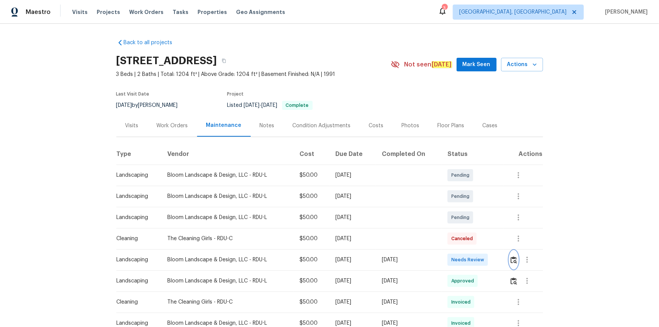
click at [468, 220] on img "button" at bounding box center [513, 259] width 6 height 7
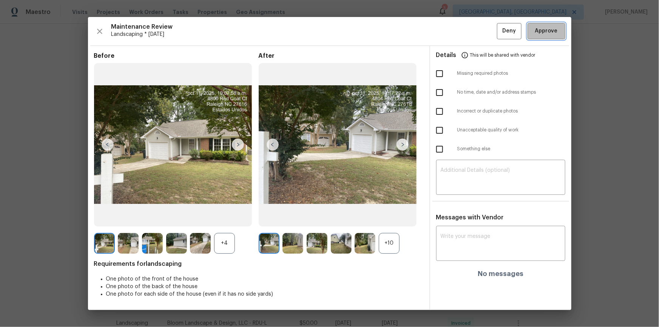
click at [468, 26] on button "Approve" at bounding box center [546, 31] width 38 height 16
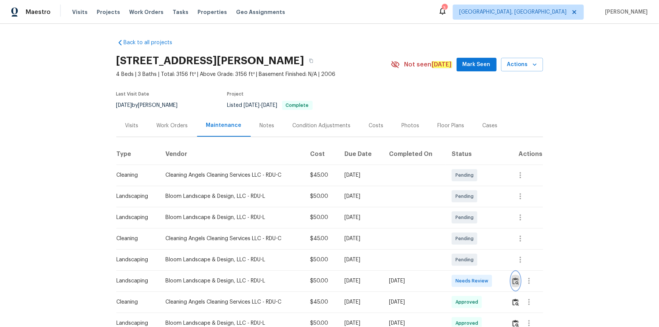
click at [468, 220] on img "button" at bounding box center [515, 280] width 6 height 7
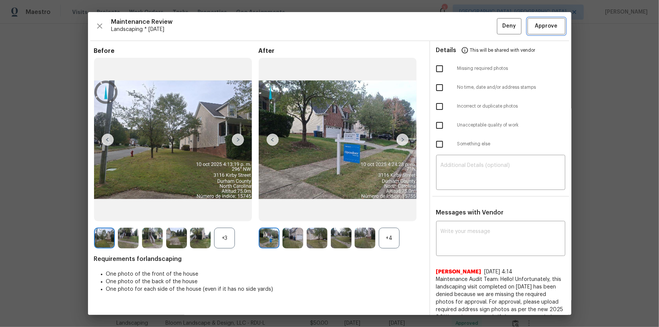
click at [468, 28] on span "Approve" at bounding box center [546, 26] width 23 height 9
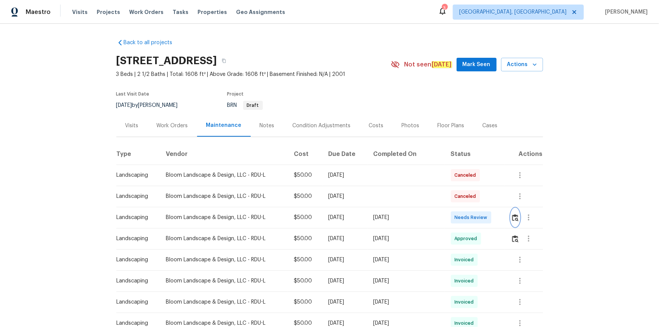
click at [468, 215] on img "button" at bounding box center [515, 217] width 6 height 7
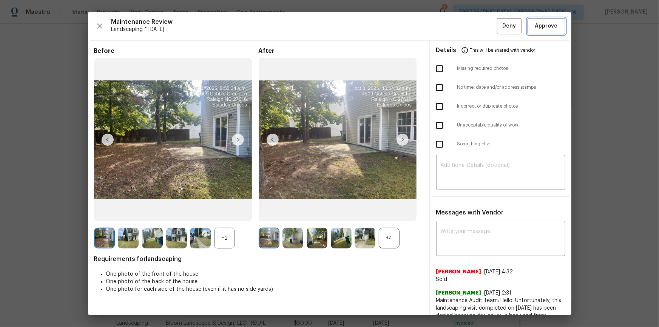
click at [468, 22] on span "Approve" at bounding box center [546, 26] width 23 height 9
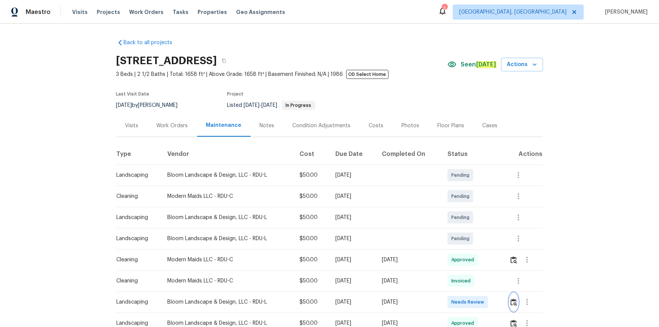
click at [468, 220] on button "button" at bounding box center [513, 302] width 9 height 18
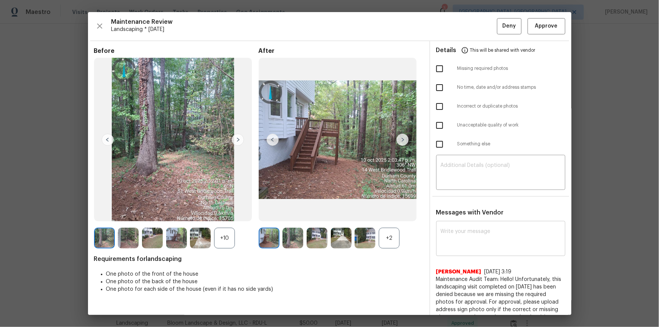
click at [468, 220] on textarea at bounding box center [501, 239] width 120 height 21
paste textarea "Maintenance Audit Team: Hello! After further review the visit has been approved…"
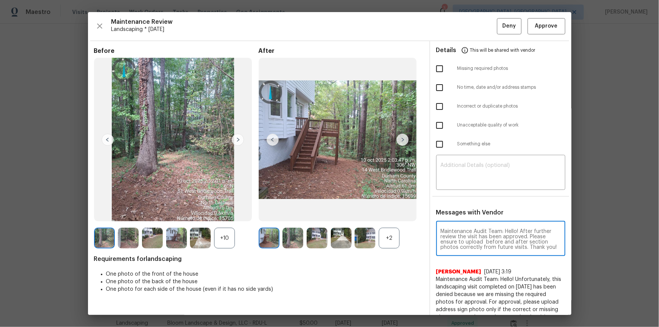
scroll to position [5, 0]
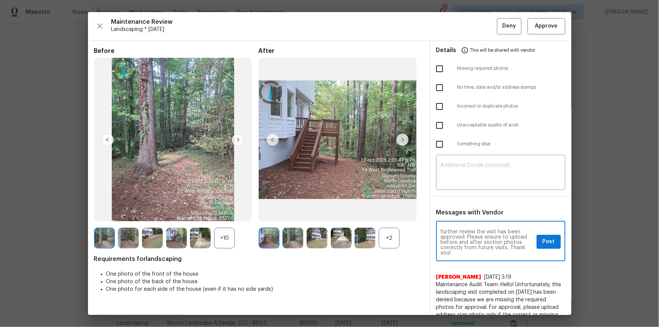
type textarea "Maintenance Audit Team: Hello! After further review the visit has been approved…"
click at [468, 220] on span "Post" at bounding box center [548, 241] width 12 height 9
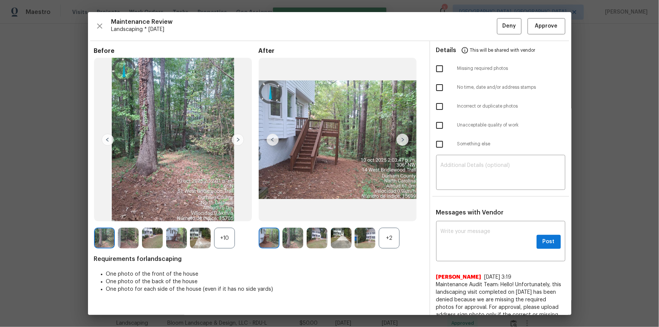
scroll to position [0, 0]
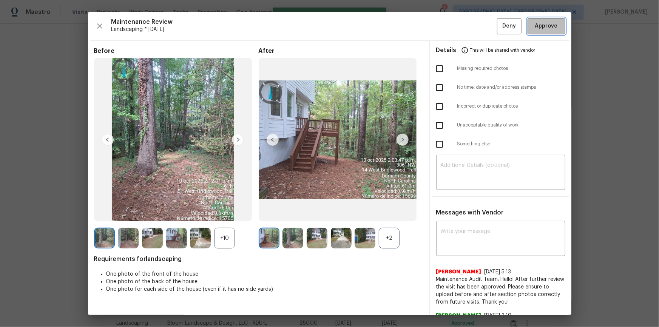
click at [468, 19] on button "Approve" at bounding box center [546, 26] width 38 height 16
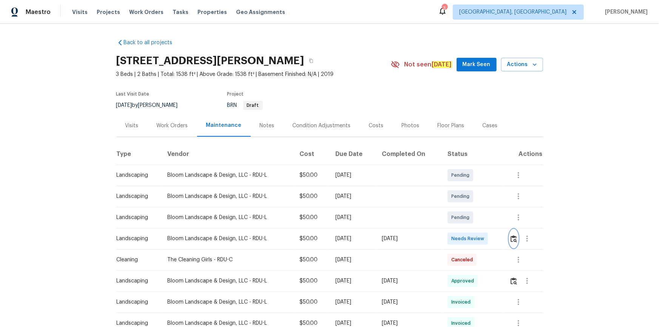
click at [468, 220] on img "button" at bounding box center [513, 238] width 6 height 7
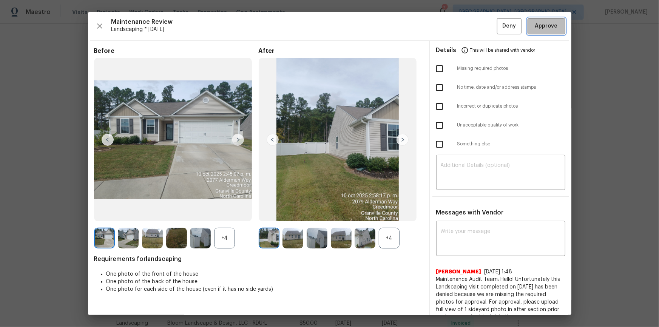
drag, startPoint x: 539, startPoint y: 24, endPoint x: 544, endPoint y: 30, distance: 7.5
click at [468, 25] on span "Approve" at bounding box center [546, 26] width 23 height 9
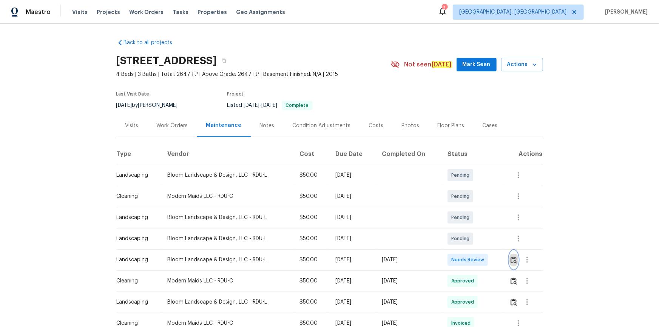
click at [468, 220] on img "button" at bounding box center [513, 259] width 6 height 7
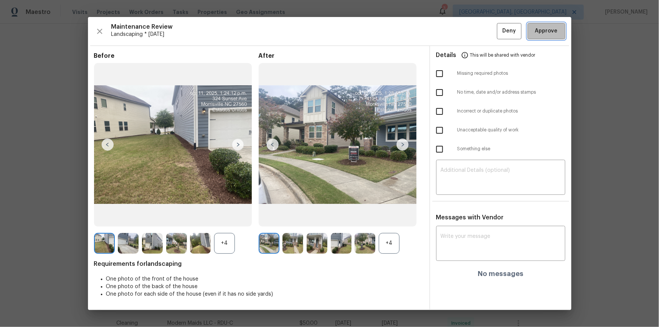
drag, startPoint x: 551, startPoint y: 28, endPoint x: 538, endPoint y: 86, distance: 60.3
click at [468, 28] on span "Approve" at bounding box center [546, 30] width 23 height 9
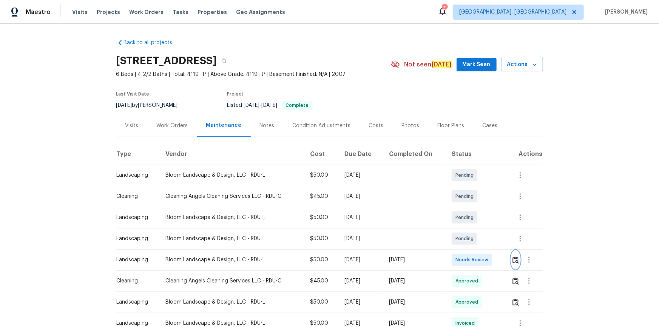
click at [468, 220] on img "button" at bounding box center [515, 259] width 6 height 7
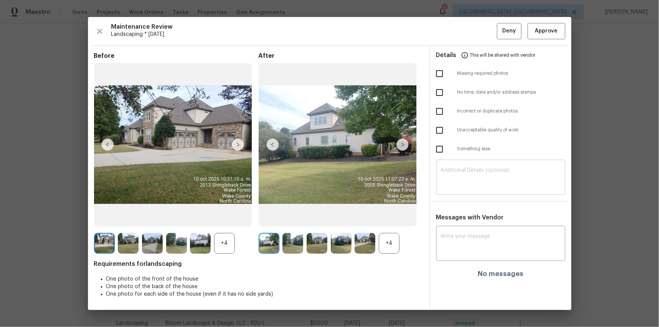
click at [468, 190] on div "​" at bounding box center [500, 178] width 129 height 33
paste textarea "Maintenance Audit Team: Hello! Unfortunately, this landscaping visit completed …"
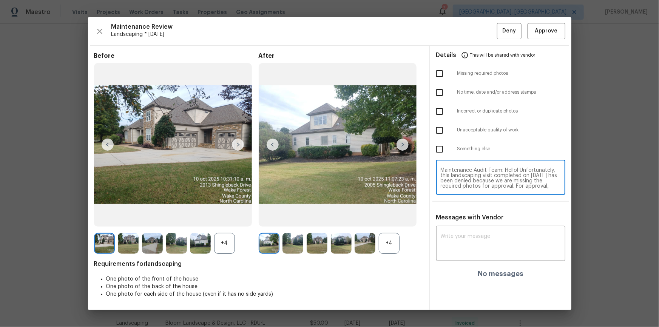
scroll to position [63, 0]
type textarea "Maintenance Audit Team: Hello! Unfortunately, this landscaping visit completed …"
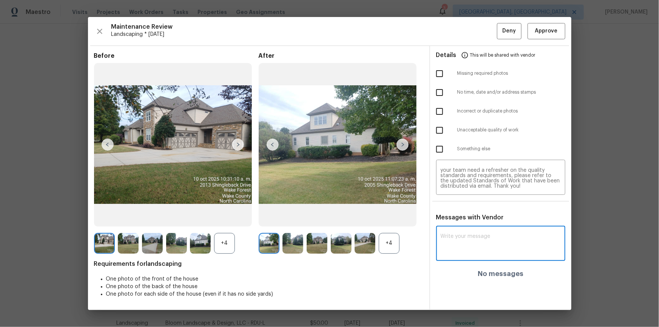
click at [465, 220] on textarea at bounding box center [501, 244] width 120 height 21
paste textarea "Maintenance Audit Team: Hello! Unfortunately, this landscaping visit completed …"
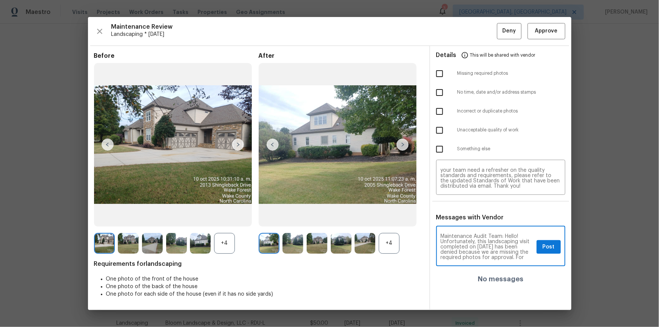
scroll to position [85, 0]
type textarea "Maintenance Audit Team: Hello! Unfortunately, this landscaping visit completed …"
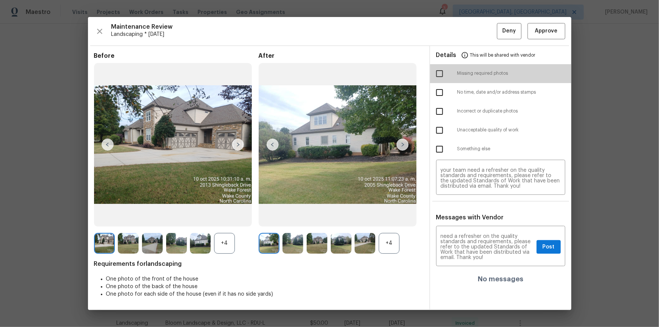
drag, startPoint x: 434, startPoint y: 72, endPoint x: 453, endPoint y: 114, distance: 45.8
click at [435, 72] on input "checkbox" at bounding box center [439, 74] width 16 height 16
checkbox input "true"
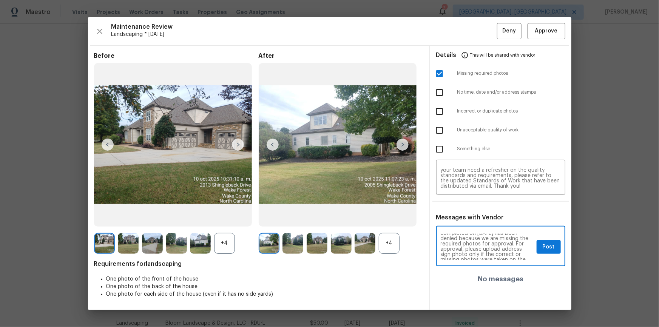
scroll to position [27, 0]
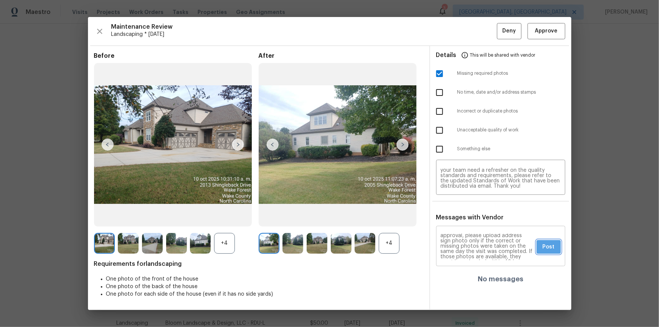
drag, startPoint x: 544, startPoint y: 247, endPoint x: 550, endPoint y: 253, distance: 8.5
click at [468, 220] on span "Post" at bounding box center [548, 246] width 12 height 9
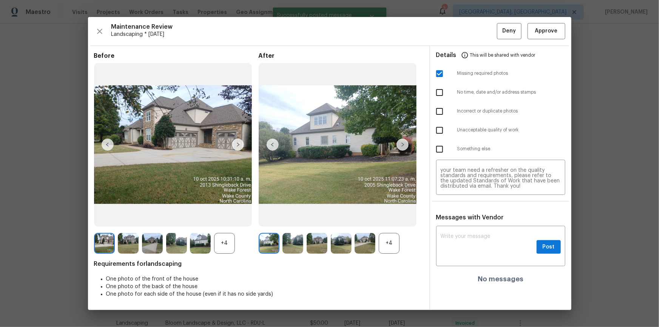
scroll to position [0, 0]
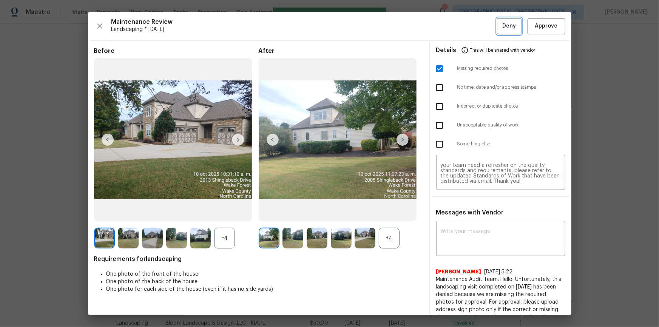
click at [468, 29] on span "Deny" at bounding box center [509, 26] width 14 height 9
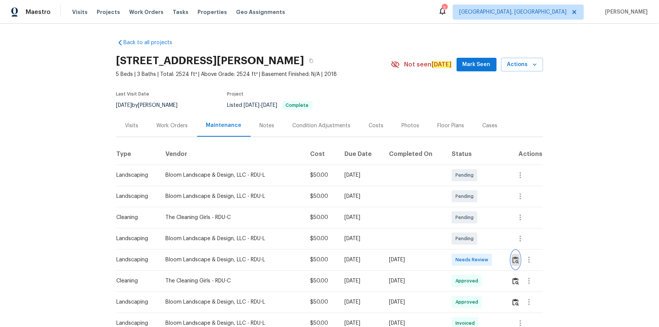
click at [468, 220] on img "button" at bounding box center [515, 259] width 6 height 7
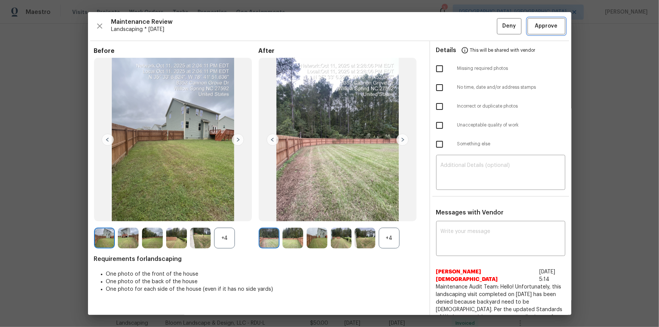
click at [468, 20] on button "Approve" at bounding box center [546, 26] width 38 height 16
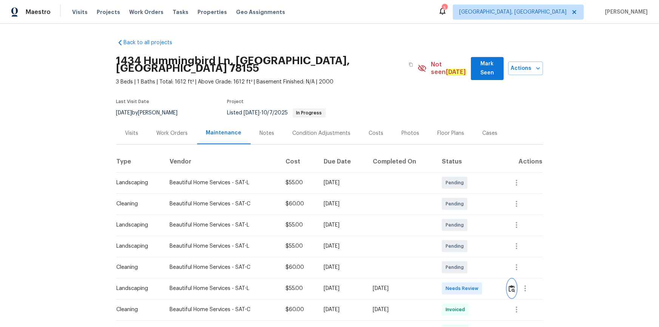
click at [468, 220] on img "button" at bounding box center [511, 288] width 6 height 7
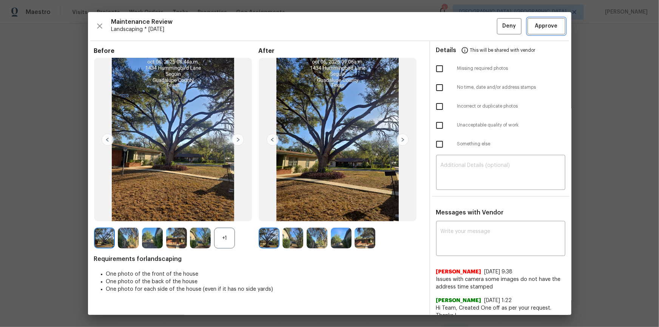
click at [468, 29] on span "Approve" at bounding box center [546, 26] width 23 height 9
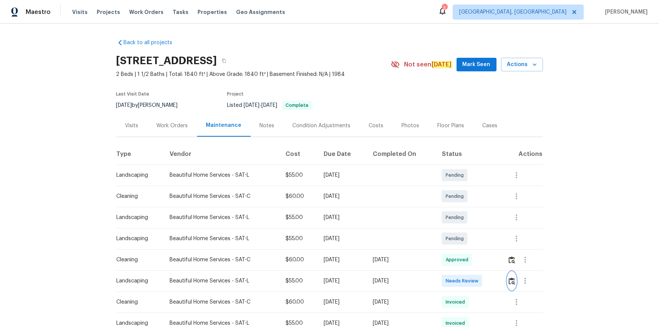
click at [468, 220] on img "button" at bounding box center [511, 280] width 6 height 7
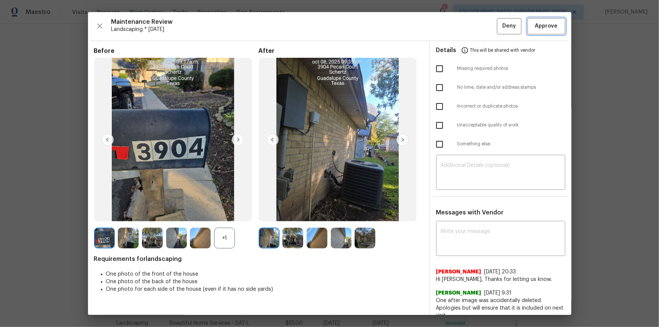
click at [468, 24] on button "Approve" at bounding box center [546, 26] width 38 height 16
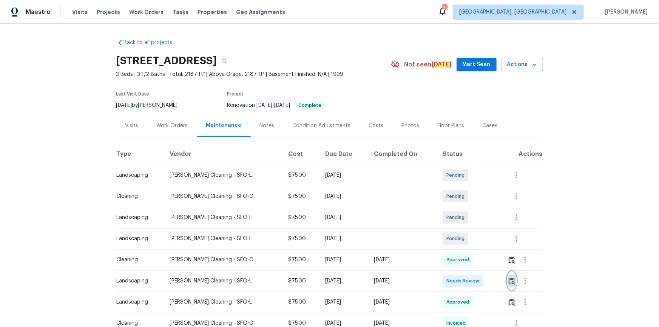
click at [468, 220] on img "button" at bounding box center [511, 280] width 6 height 7
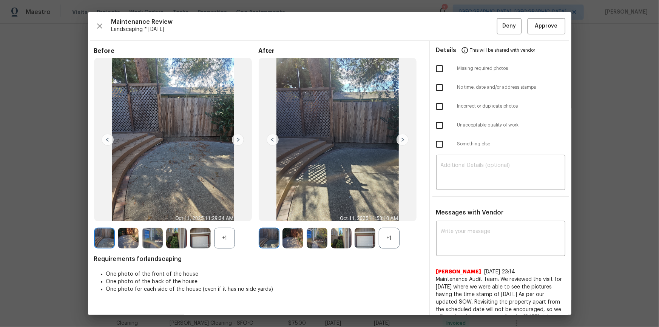
click at [468, 41] on div "Details This will be shared with vendor" at bounding box center [500, 50] width 129 height 18
drag, startPoint x: 547, startPoint y: 24, endPoint x: 547, endPoint y: 44, distance: 19.6
click at [468, 25] on span "Approve" at bounding box center [546, 26] width 23 height 9
